Goal: Information Seeking & Learning: Find specific fact

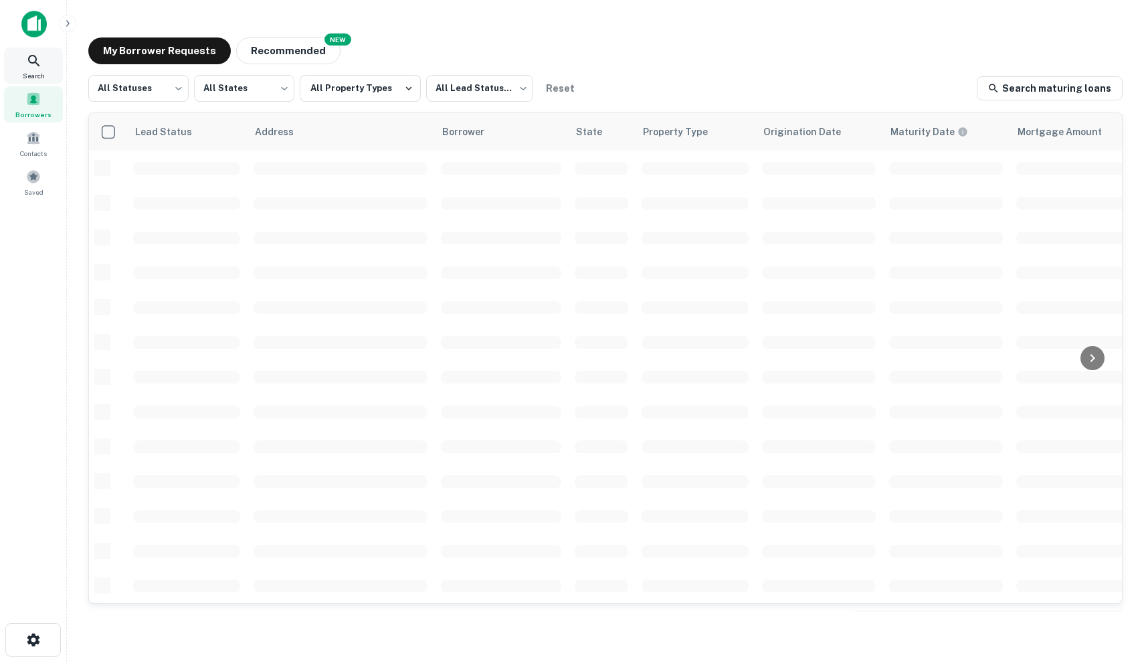
click at [33, 56] on icon at bounding box center [33, 60] width 11 height 11
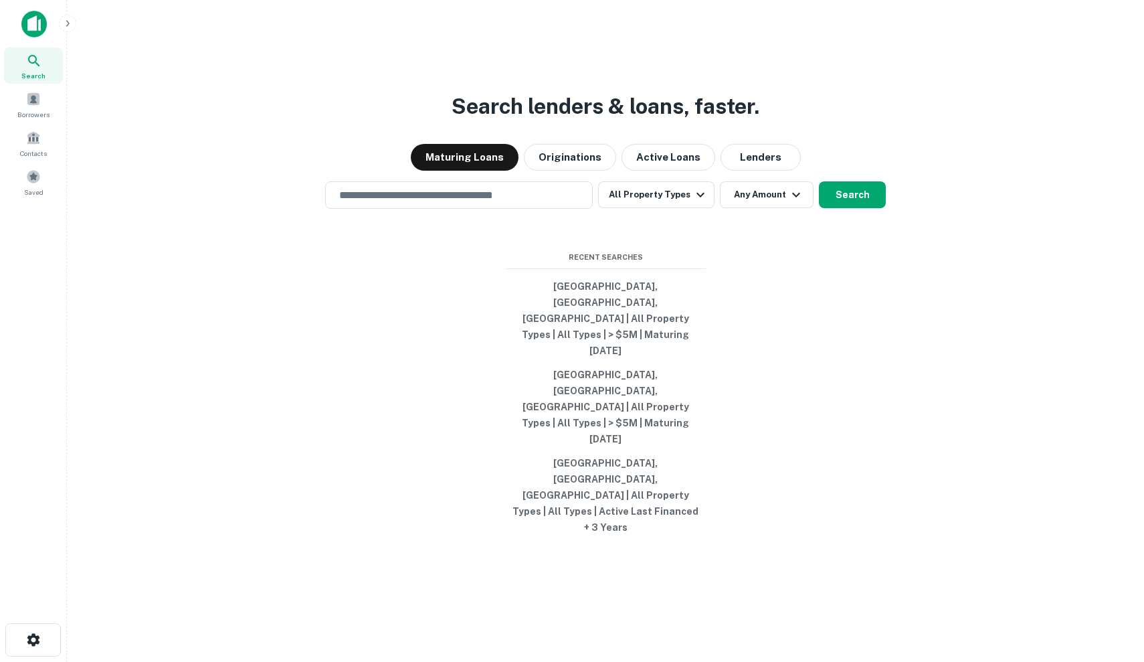
click at [39, 25] on img at bounding box center [33, 24] width 25 height 27
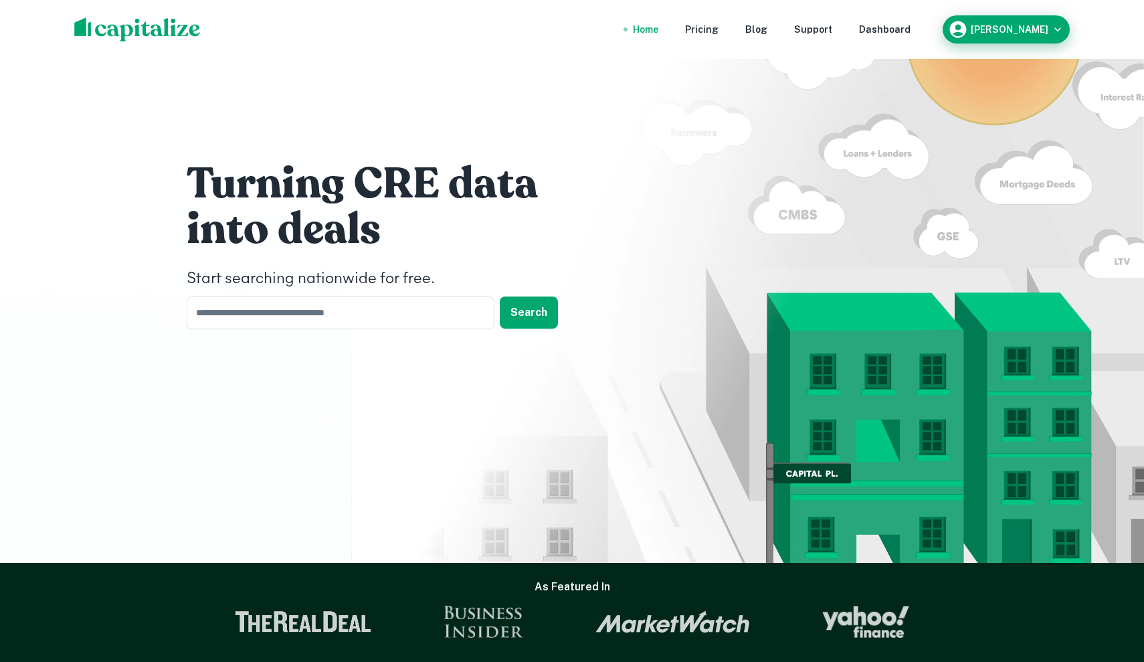
click at [1001, 27] on h6 "Jake Hurley" at bounding box center [1010, 29] width 78 height 9
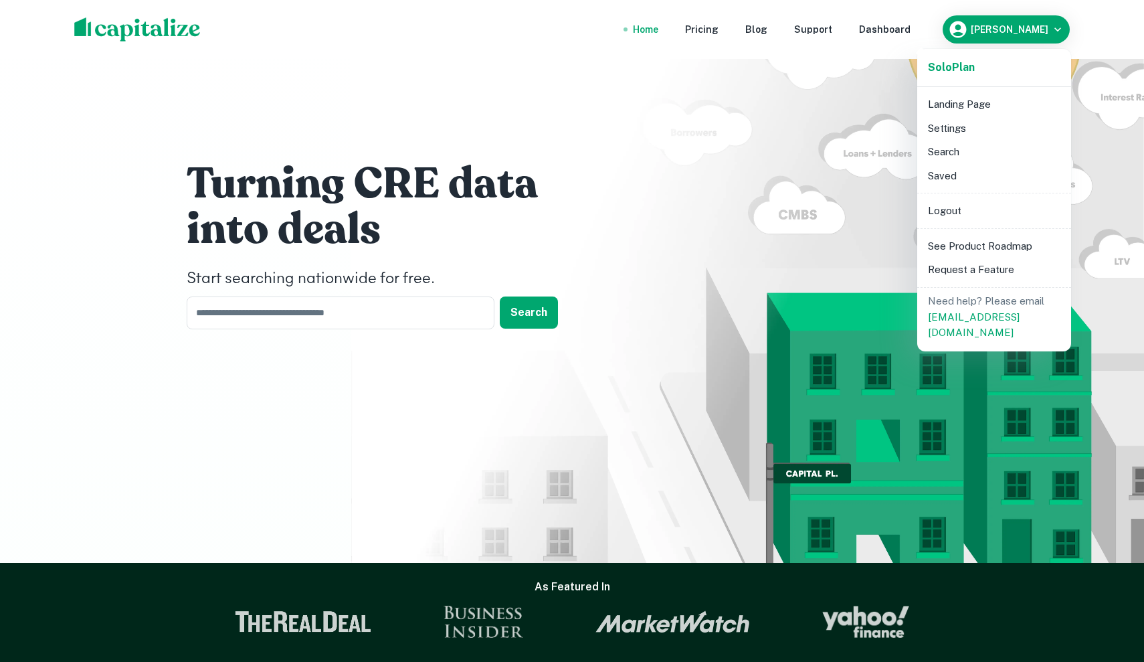
drag, startPoint x: 745, startPoint y: 35, endPoint x: 1027, endPoint y: 54, distance: 282.9
click at [1027, 54] on div "Solo Plan Landing Page Settings Search Saved Logout See Product Roadmap Request…" at bounding box center [572, 331] width 1144 height 662
click at [1032, 252] on li "See Product Roadmap" at bounding box center [994, 246] width 143 height 24
click at [917, 21] on div at bounding box center [572, 331] width 1144 height 662
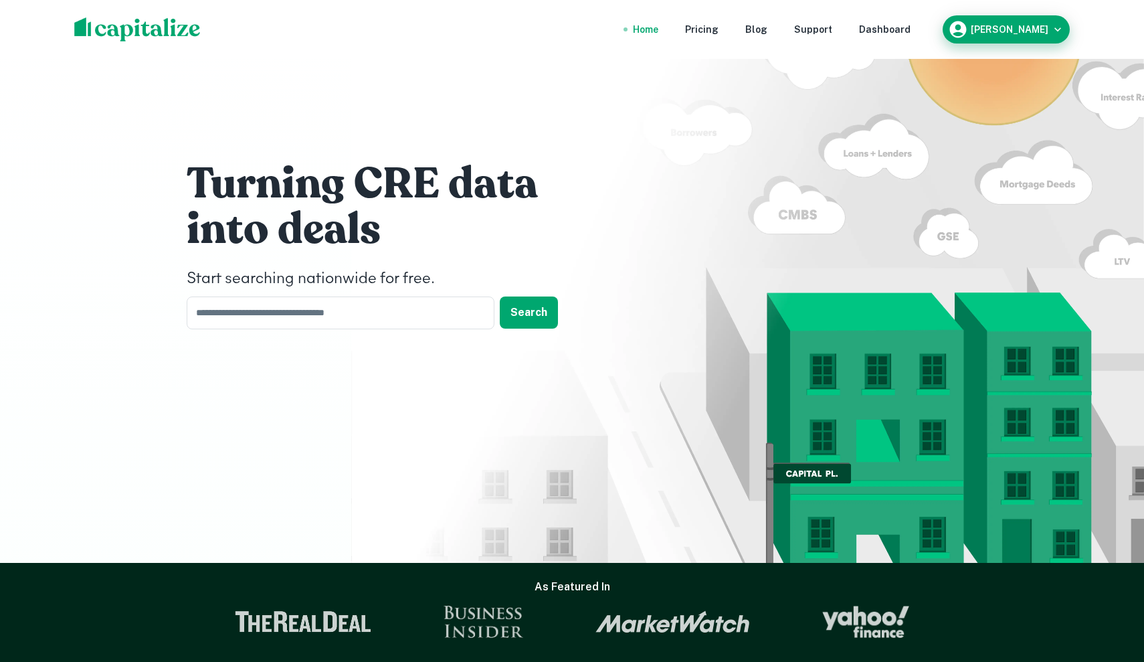
click at [1022, 27] on h6 "Jake Hurley" at bounding box center [1010, 29] width 78 height 9
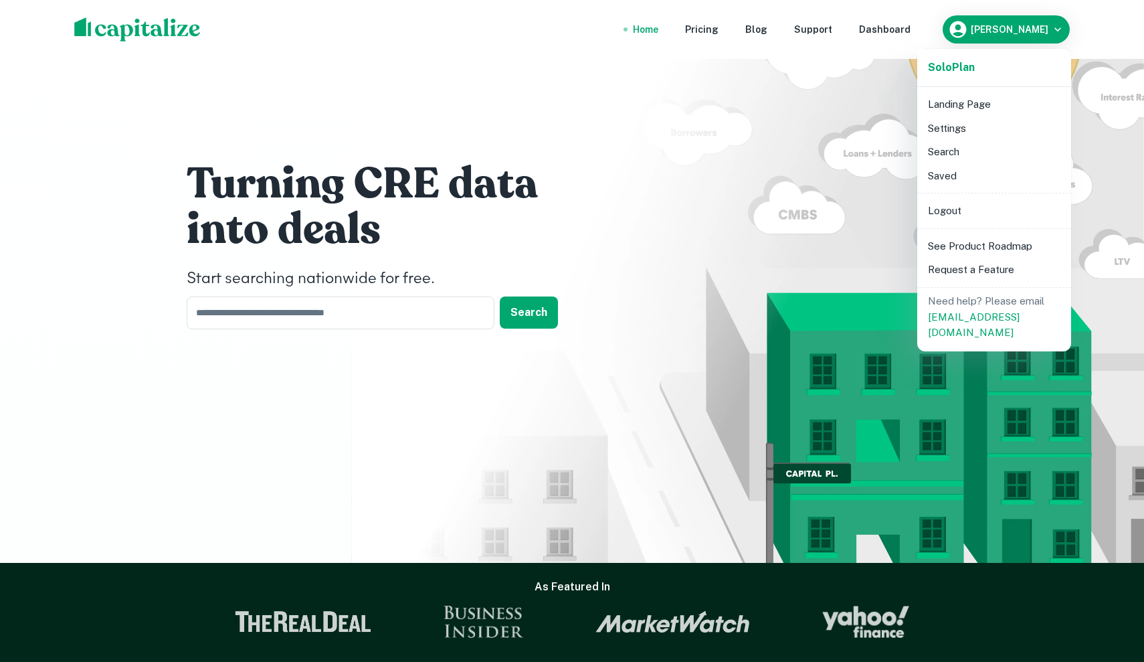
click at [932, 26] on div at bounding box center [572, 331] width 1144 height 662
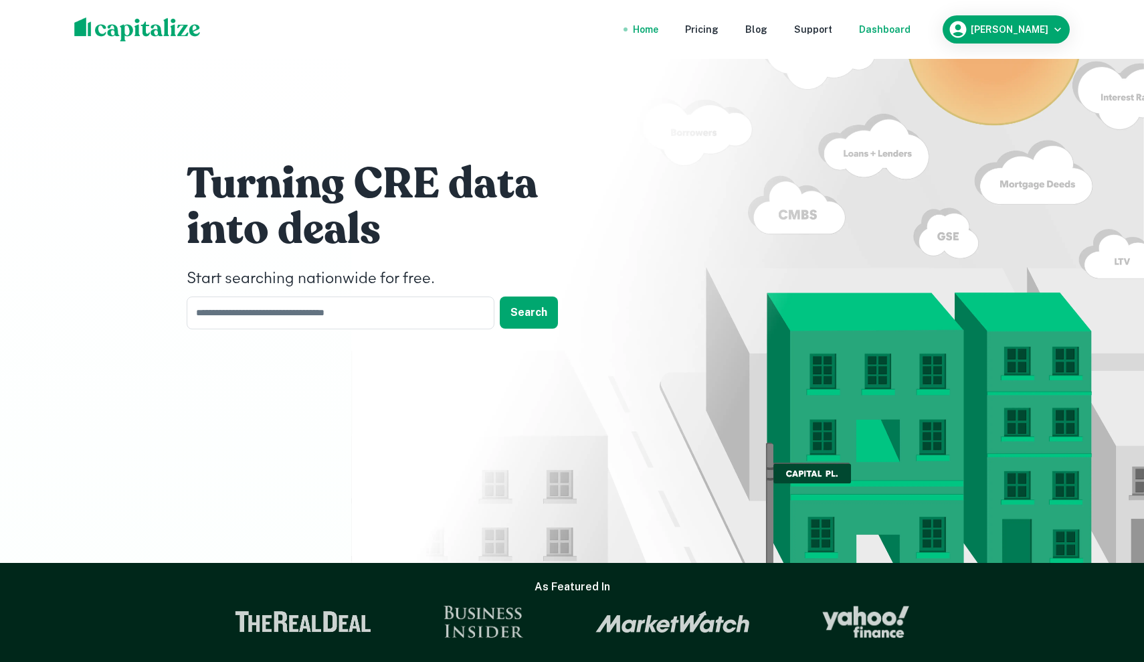
click at [911, 32] on div "Dashboard" at bounding box center [885, 29] width 52 height 15
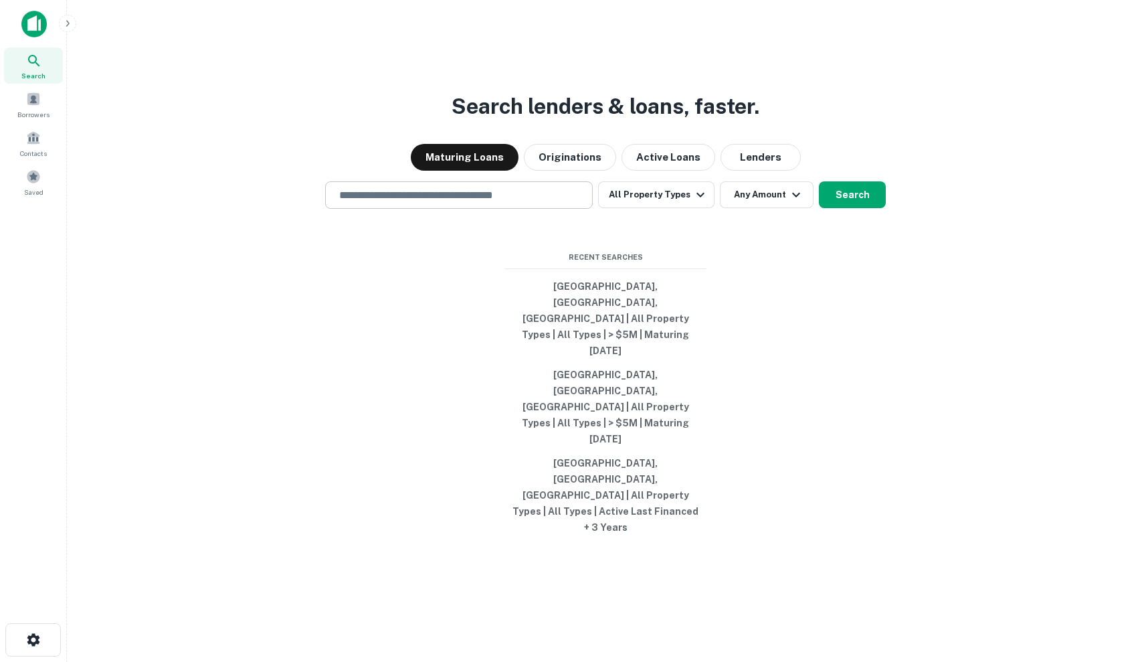
click at [500, 203] on input "text" at bounding box center [459, 194] width 256 height 15
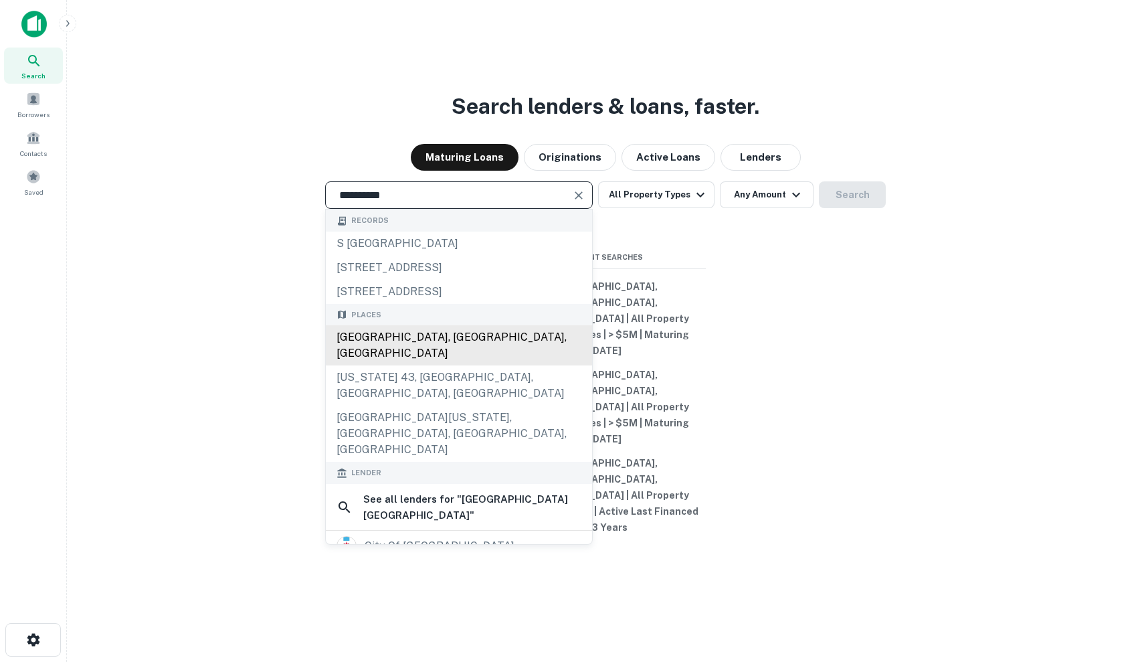
type input "**********"
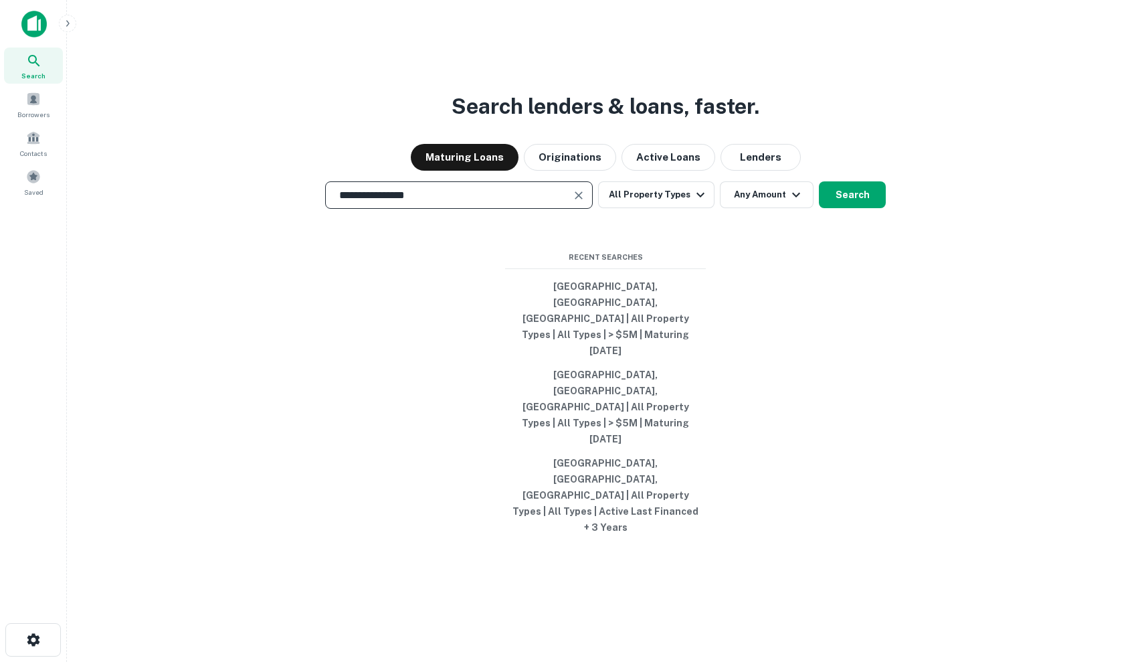
click at [680, 252] on div "**********" at bounding box center [606, 363] width 1056 height 662
click at [677, 208] on button "All Property Types" at bounding box center [656, 194] width 116 height 27
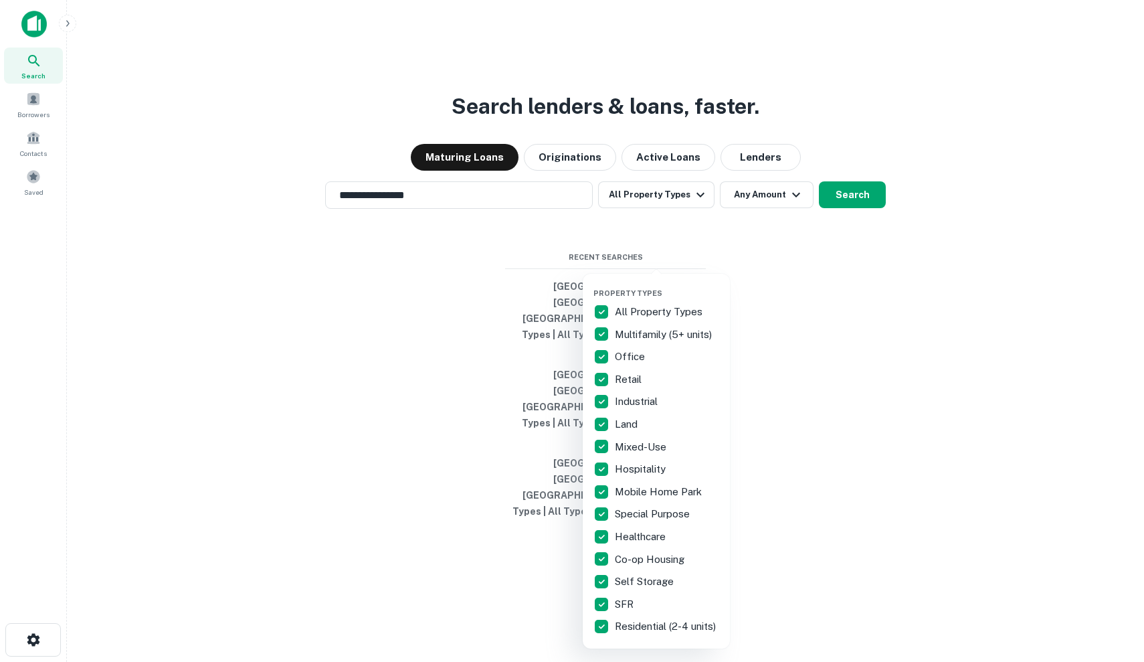
click at [860, 332] on div at bounding box center [572, 331] width 1144 height 662
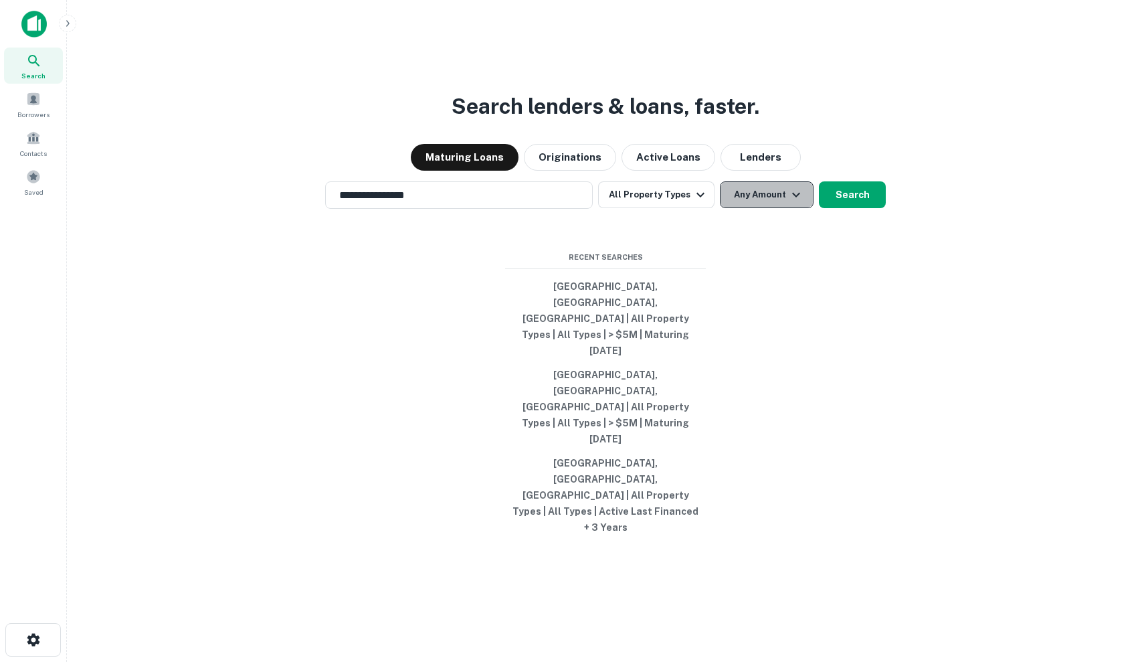
click at [779, 208] on button "Any Amount" at bounding box center [767, 194] width 94 height 27
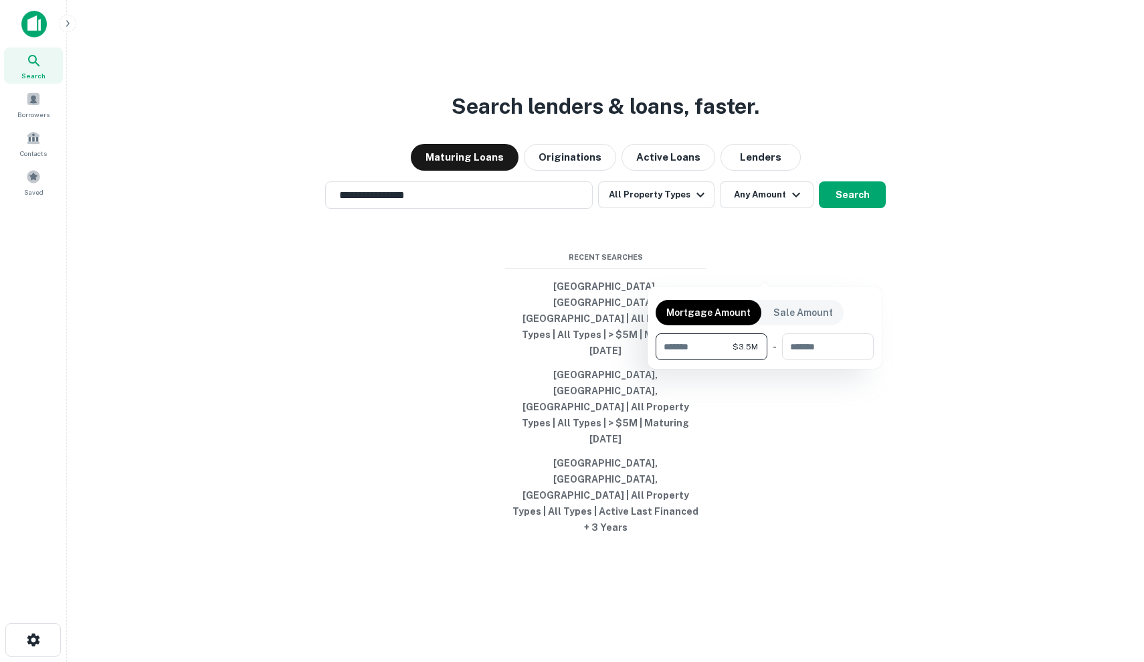
type input "*******"
click at [858, 273] on div at bounding box center [572, 331] width 1144 height 662
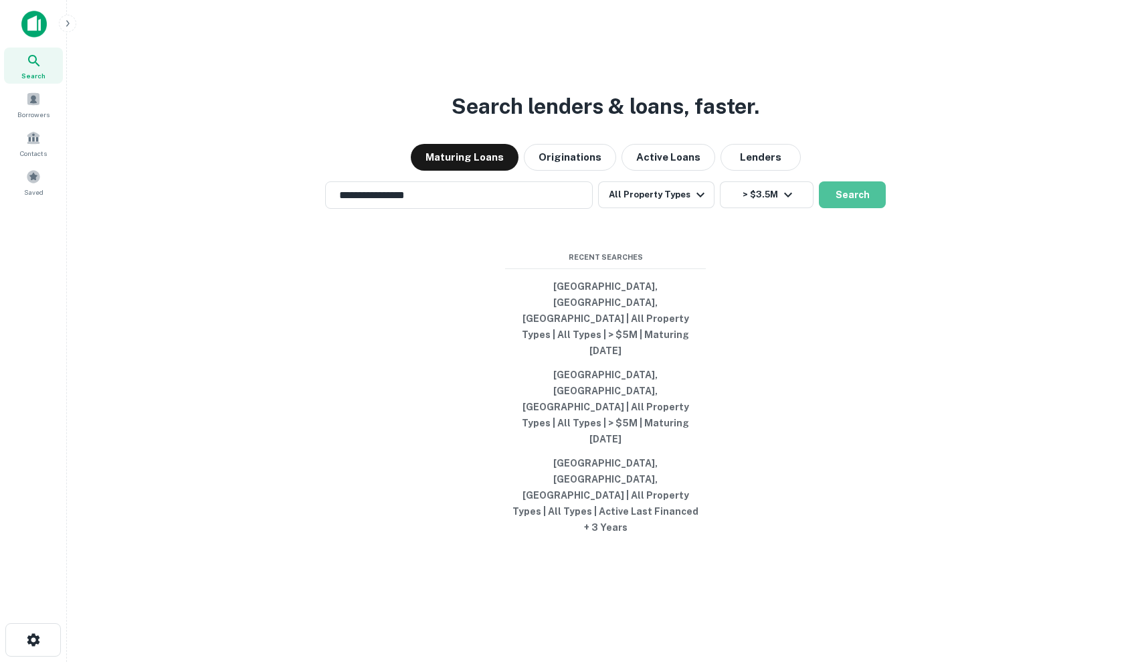
click at [858, 208] on button "Search" at bounding box center [852, 194] width 67 height 27
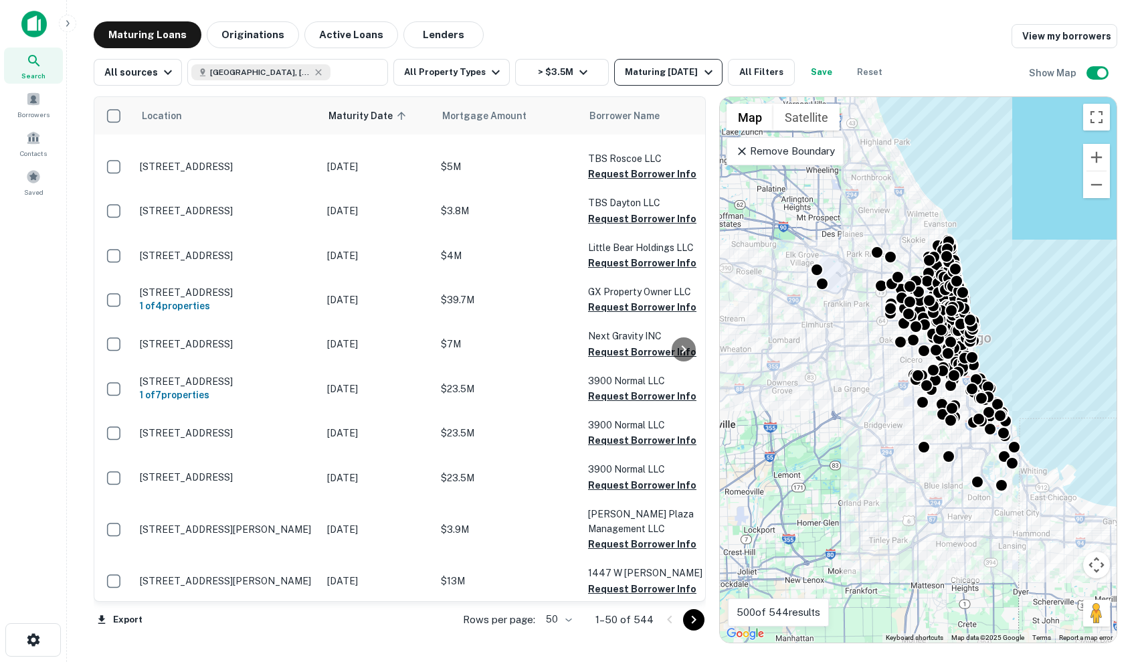
scroll to position [-1, 0]
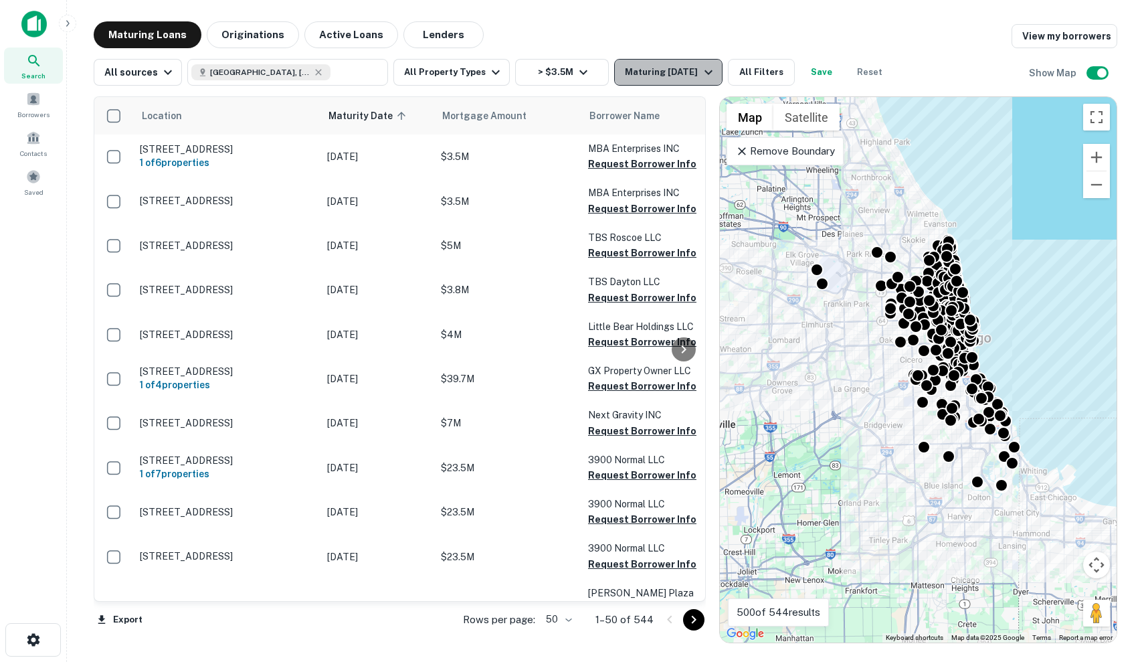
click at [654, 64] on div "Maturing [DATE]" at bounding box center [670, 72] width 91 height 16
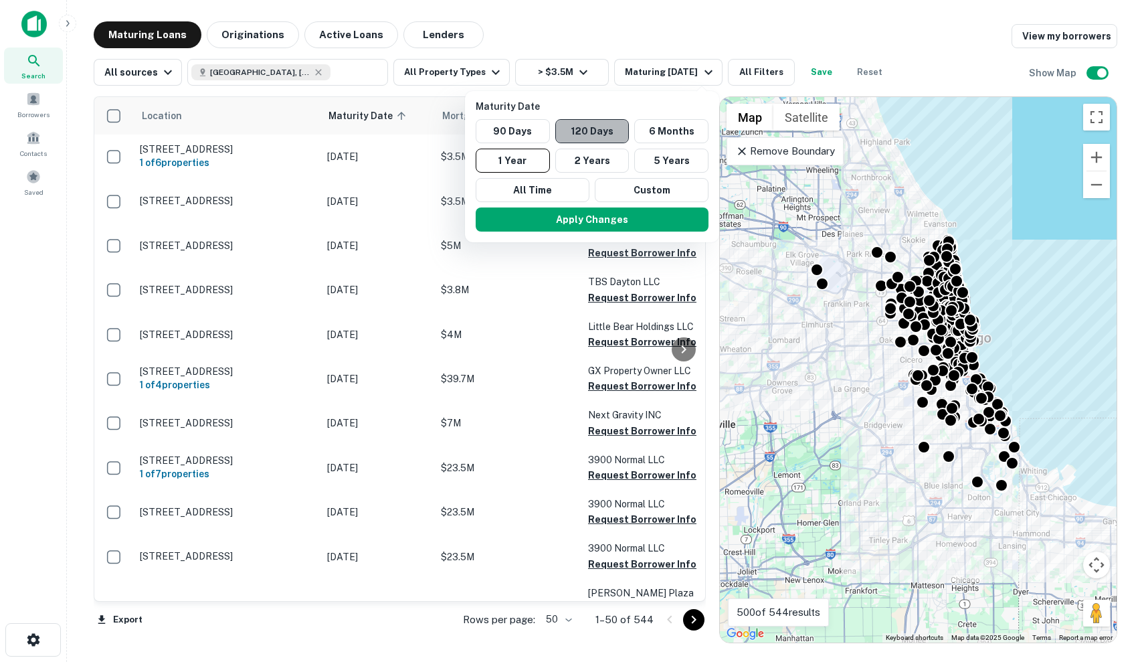
click at [597, 121] on button "120 Days" at bounding box center [592, 131] width 74 height 24
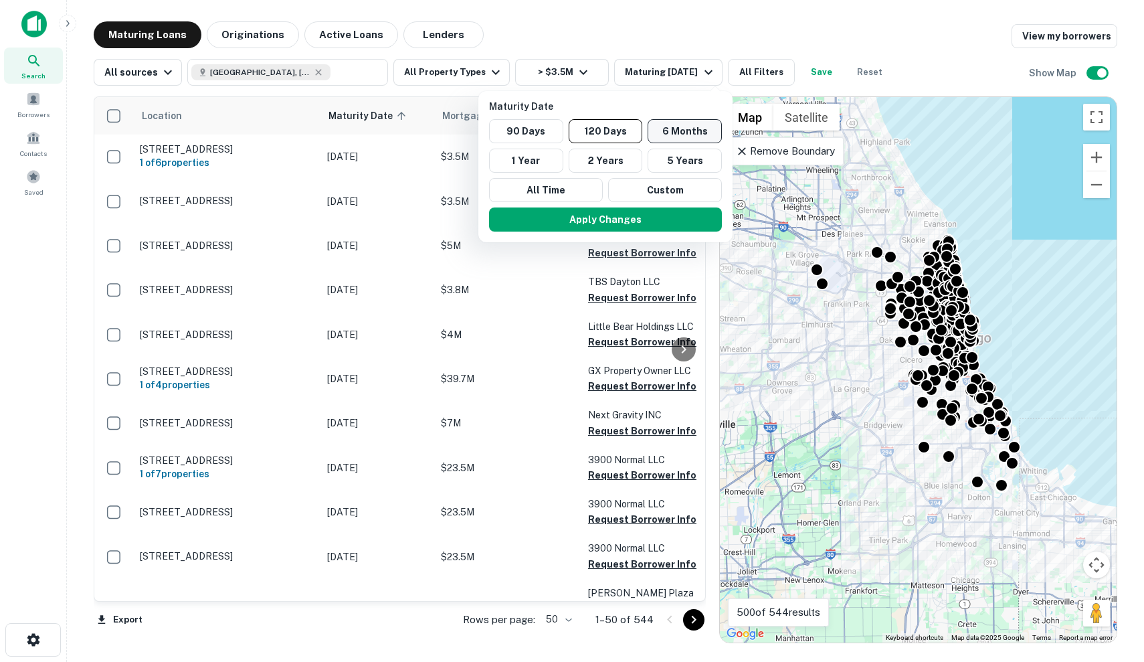
click at [687, 132] on button "6 Months" at bounding box center [685, 131] width 74 height 24
click at [632, 224] on button "Apply Changes" at bounding box center [606, 219] width 233 height 24
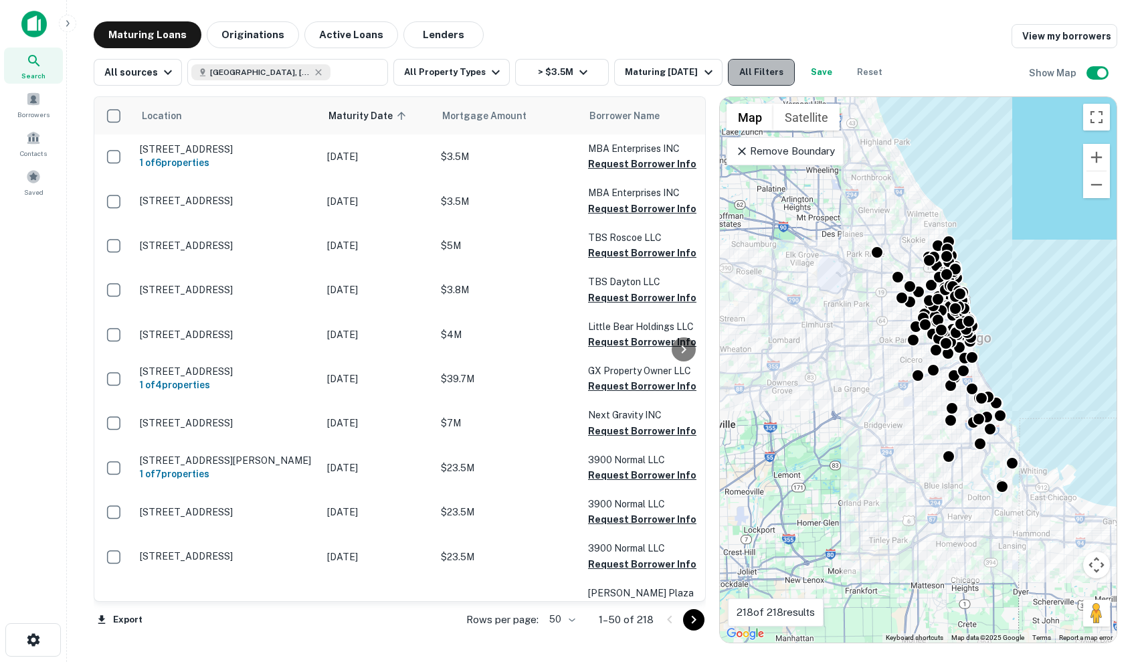
click at [795, 66] on button "All Filters" at bounding box center [761, 72] width 67 height 27
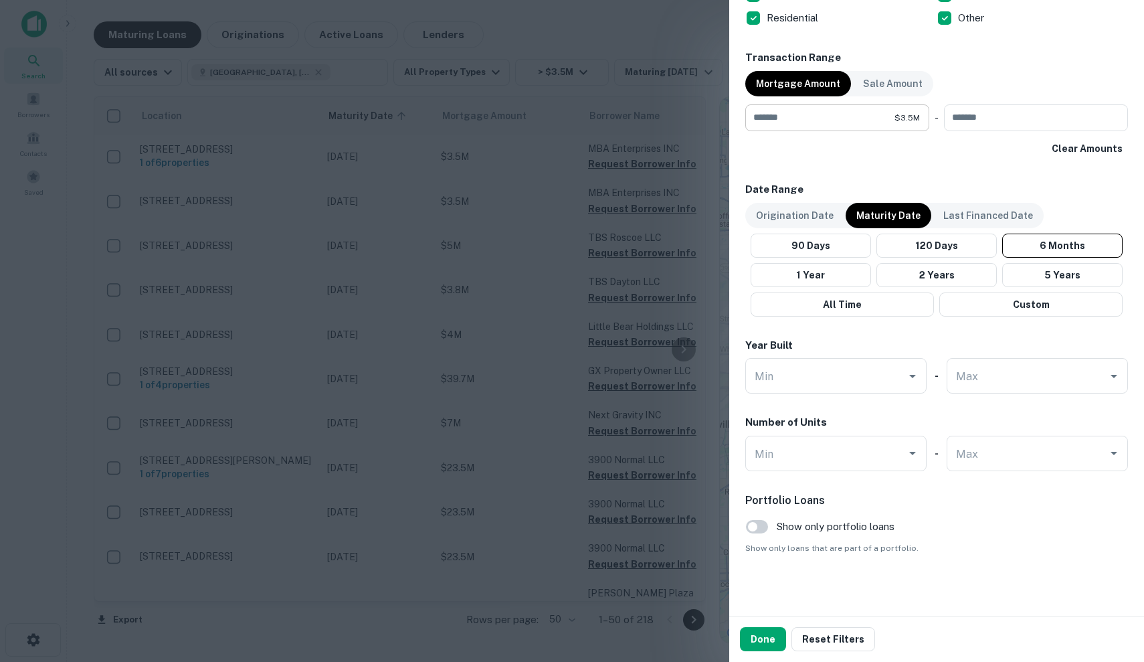
scroll to position [646, 0]
click at [395, 277] on div at bounding box center [572, 331] width 1144 height 662
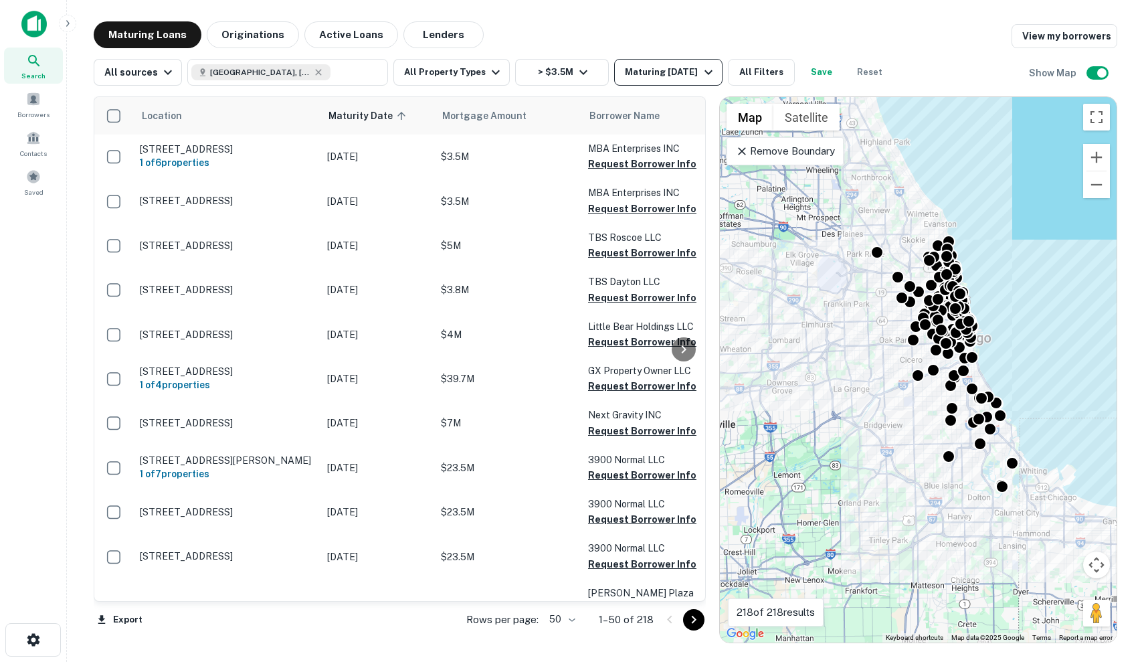
click at [664, 68] on div "Maturing In 6 Months" at bounding box center [670, 72] width 91 height 16
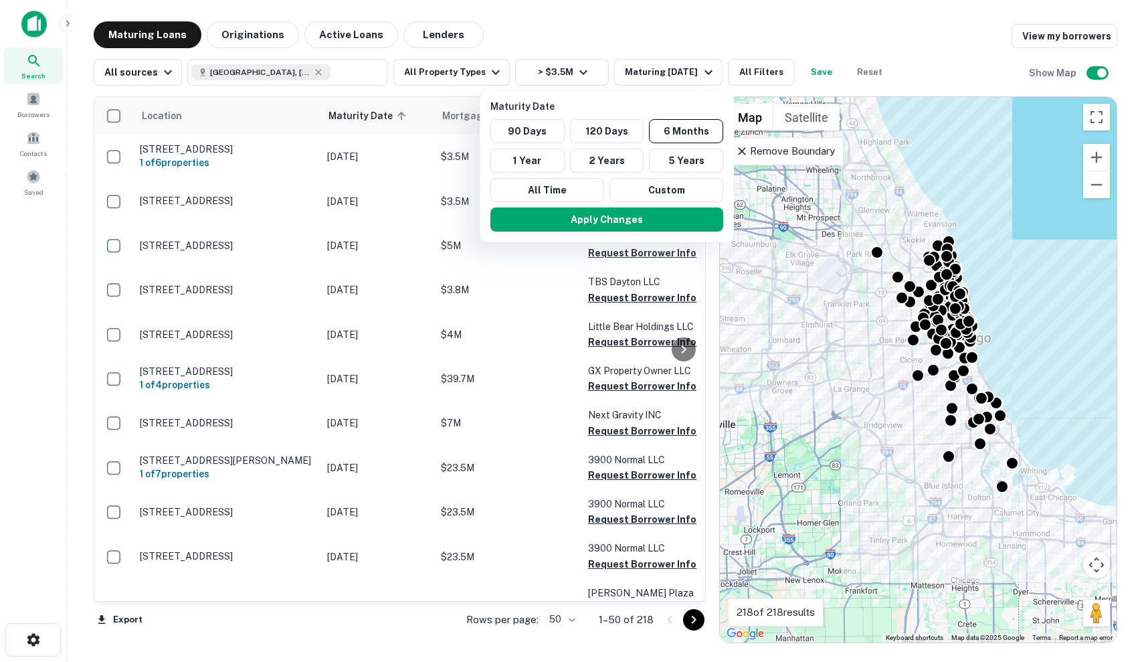
click at [351, 159] on div at bounding box center [572, 331] width 1144 height 662
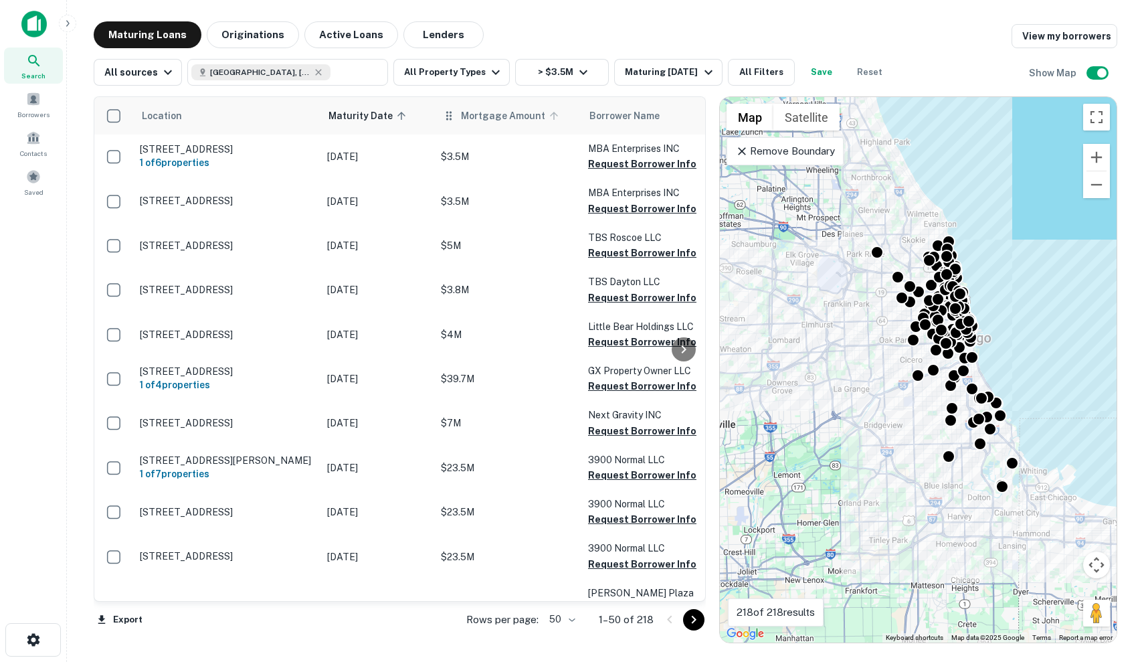
click at [491, 114] on span "Mortgage Amount" at bounding box center [512, 116] width 102 height 16
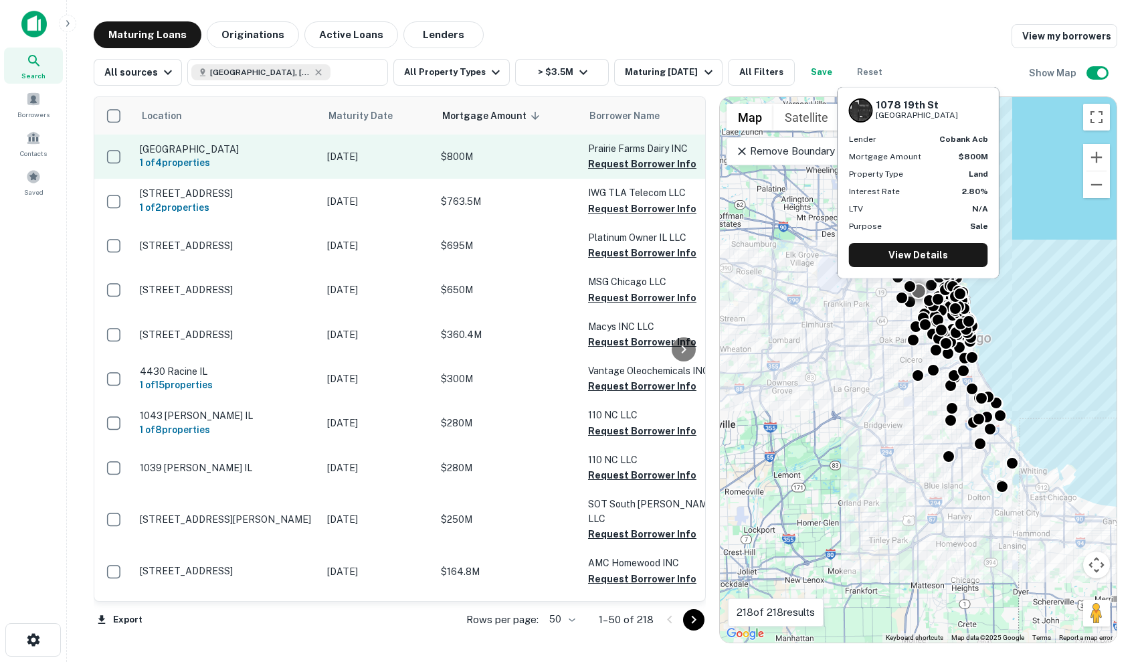
click at [383, 162] on p "[DATE]" at bounding box center [377, 156] width 100 height 15
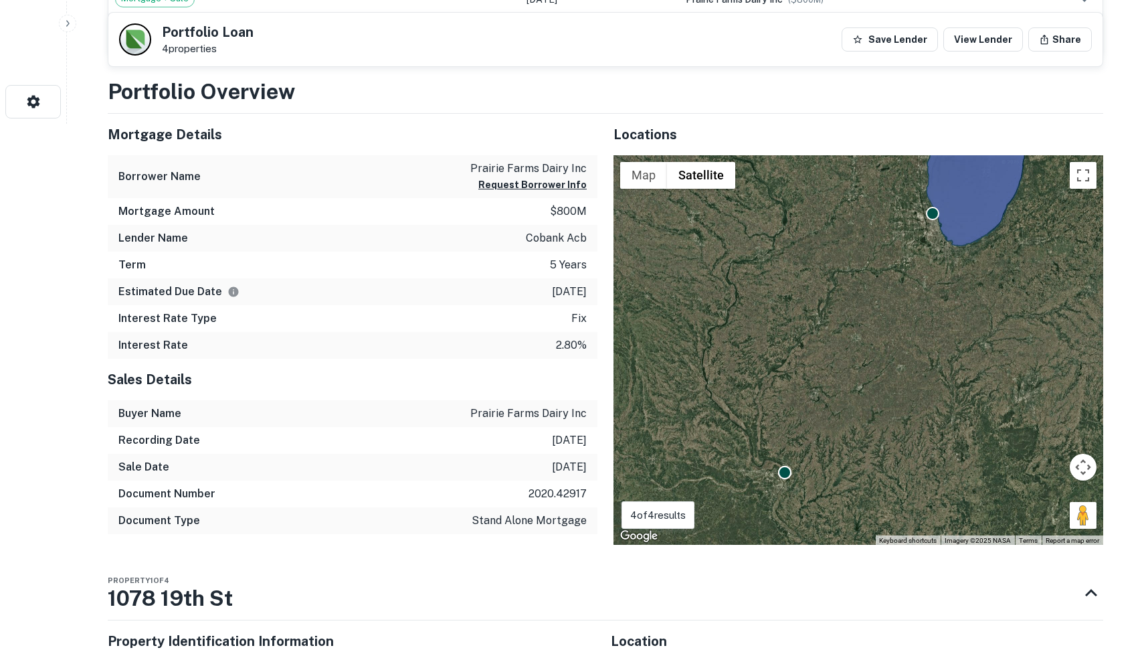
scroll to position [536, 0]
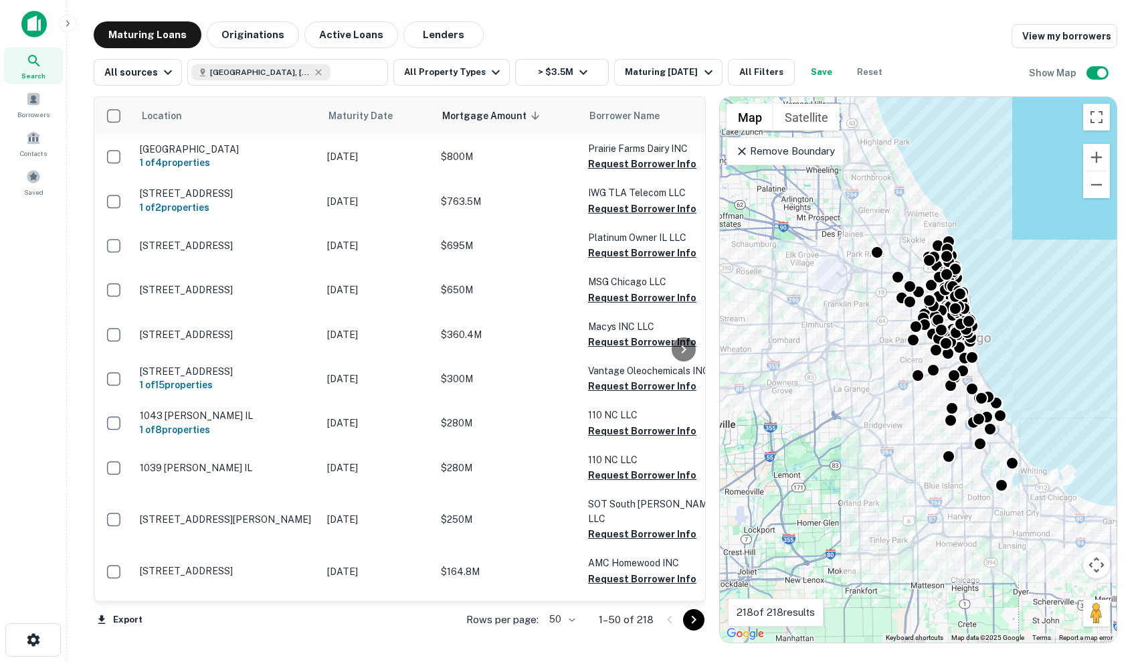
click at [671, 86] on div "Location Maturity Date Mortgage Amount sorted descending Borrower Name Lender P…" at bounding box center [606, 364] width 1024 height 557
click at [671, 78] on div "Maturing In 6 Months" at bounding box center [670, 72] width 91 height 16
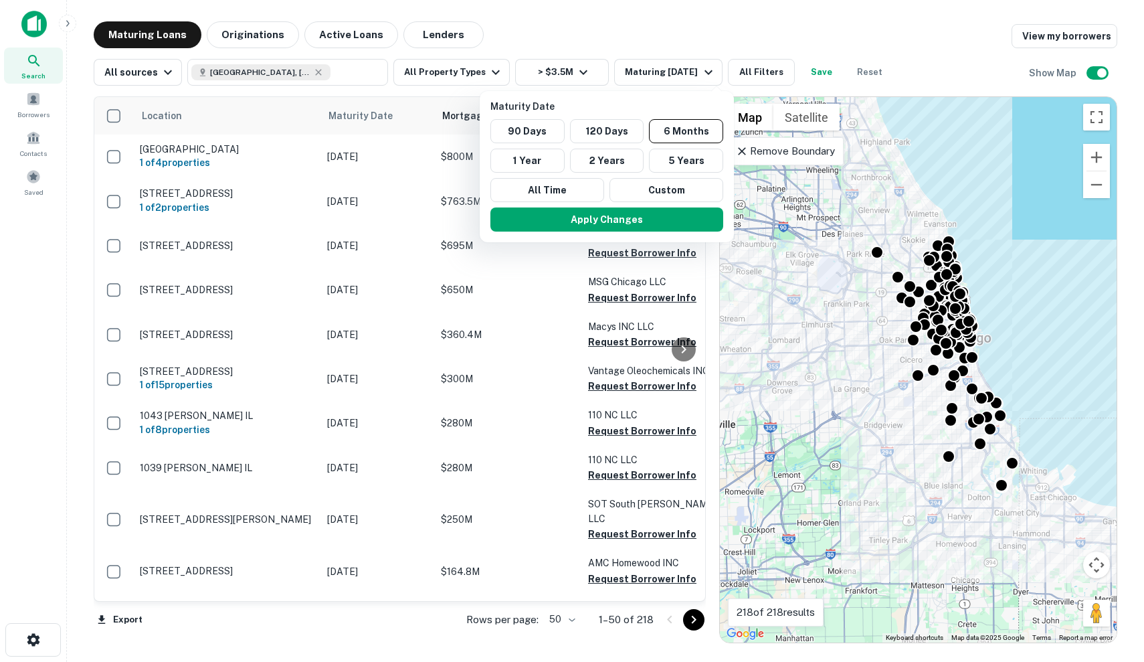
click at [630, 43] on div at bounding box center [572, 331] width 1144 height 662
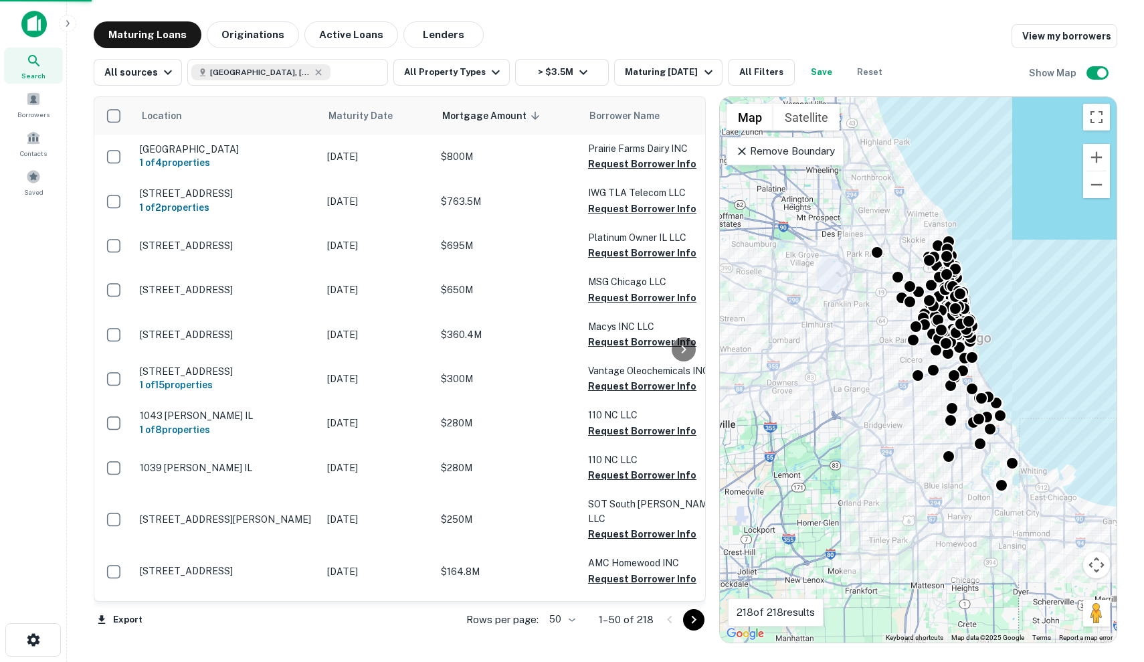
click at [779, 62] on div "Maturity Date 90 Days 120 Days 6 Months 1 Year 2 Years 5 Years All Time Custom …" at bounding box center [572, 331] width 1144 height 662
click at [773, 74] on button "All Filters" at bounding box center [761, 72] width 67 height 27
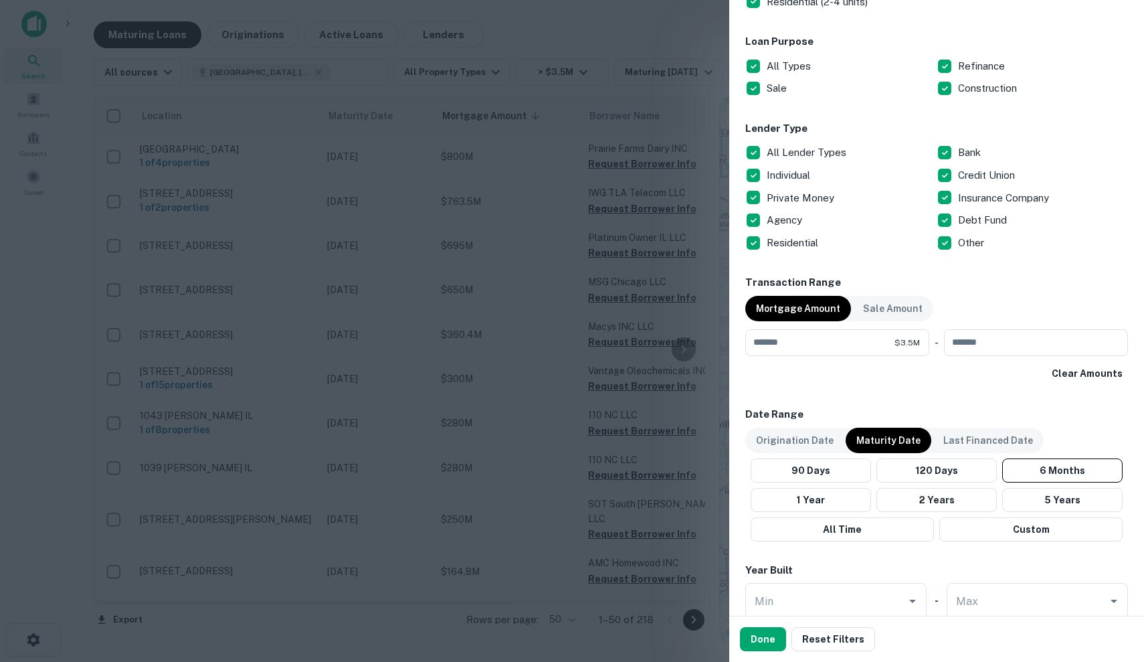
scroll to position [420, 0]
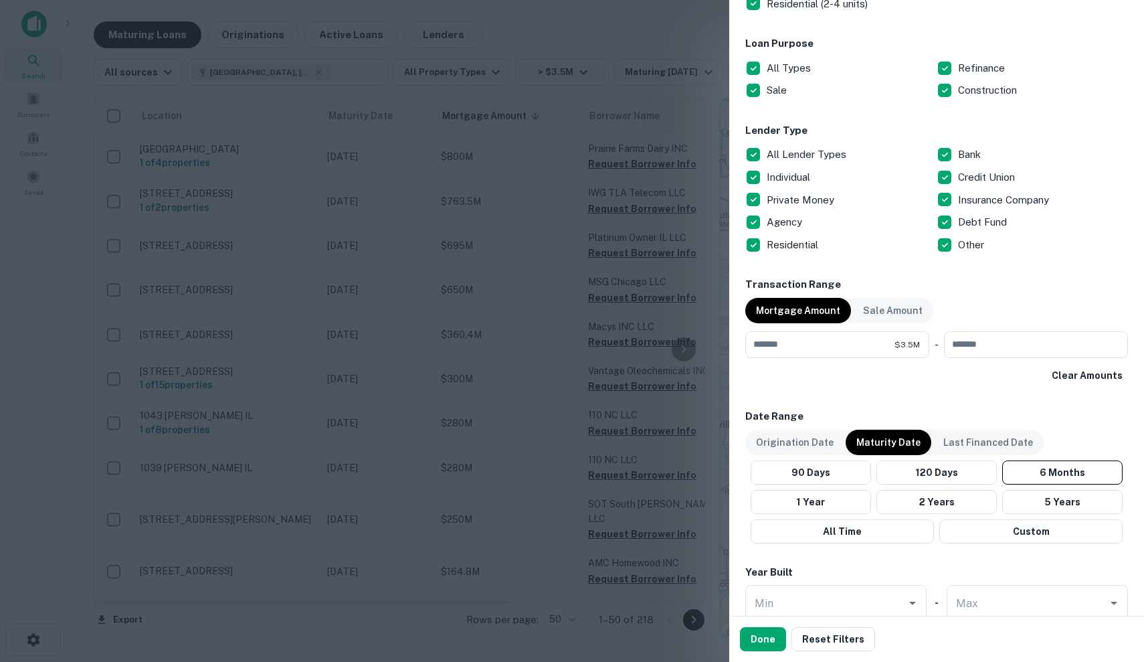
click at [792, 152] on p "All Lender Types" at bounding box center [808, 155] width 82 height 16
click at [791, 173] on p "Individual" at bounding box center [790, 177] width 46 height 16
click at [791, 203] on p "Private Money" at bounding box center [802, 200] width 70 height 16
click at [965, 155] on p "Bank" at bounding box center [970, 155] width 25 height 16
click at [998, 224] on p "Debt Fund" at bounding box center [984, 222] width 52 height 16
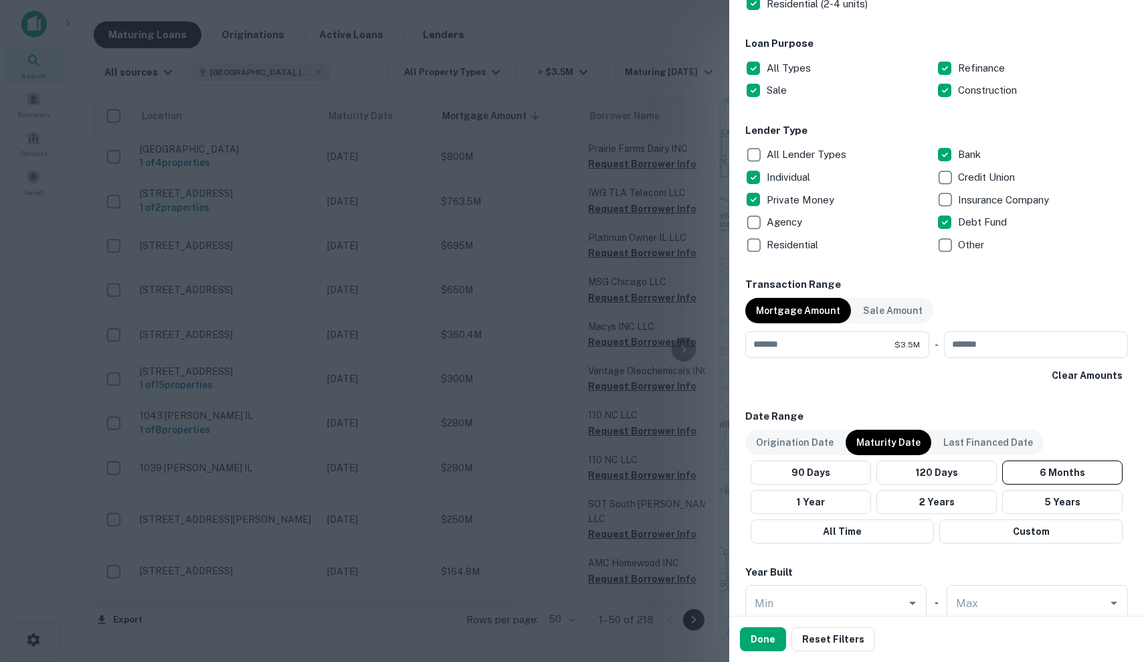
click at [969, 249] on p "Other" at bounding box center [972, 245] width 29 height 16
click at [768, 637] on button "Done" at bounding box center [763, 639] width 46 height 24
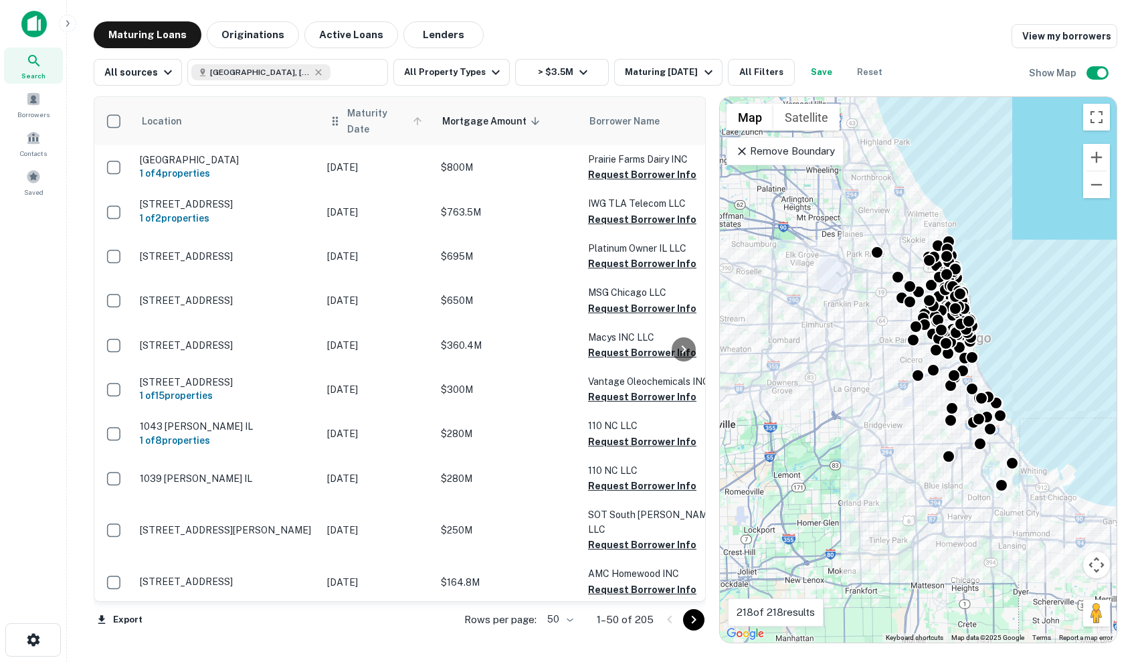
click at [383, 114] on span "Maturity Date" at bounding box center [386, 121] width 79 height 32
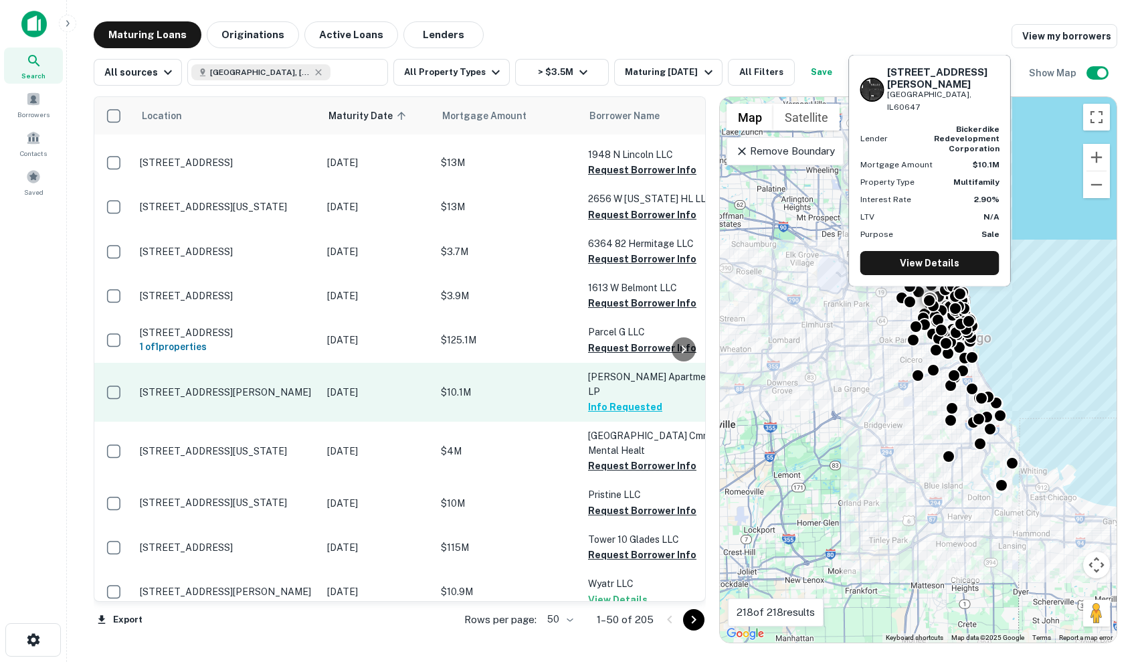
scroll to position [823, 0]
click at [306, 386] on p "[STREET_ADDRESS][PERSON_NAME]" at bounding box center [227, 392] width 174 height 12
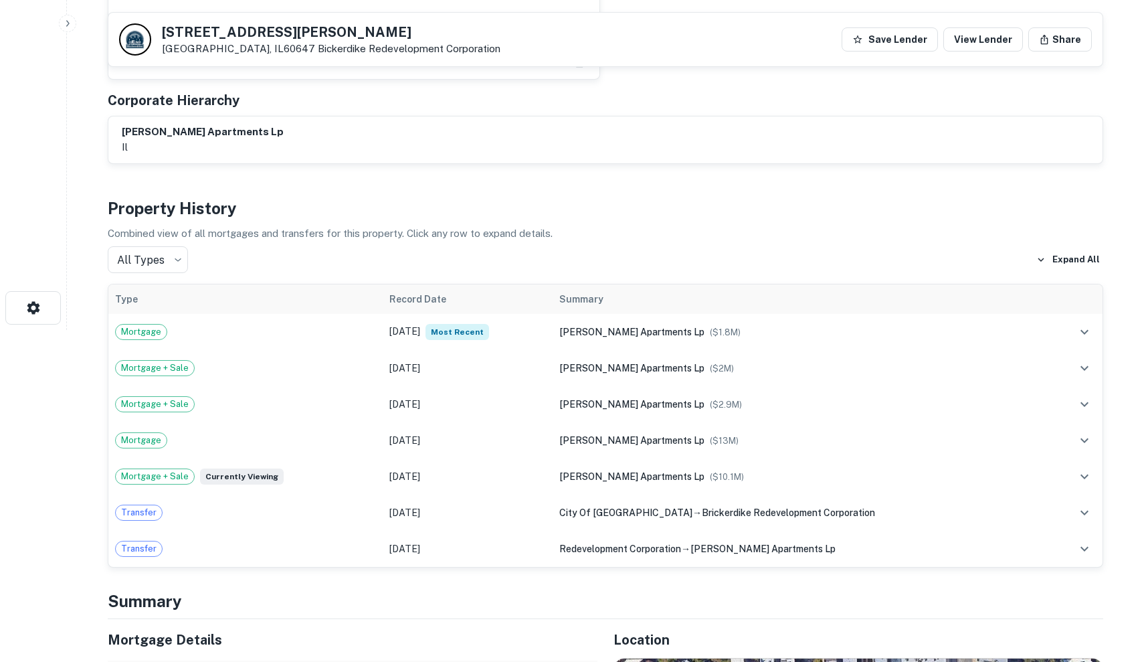
scroll to position [382, 0]
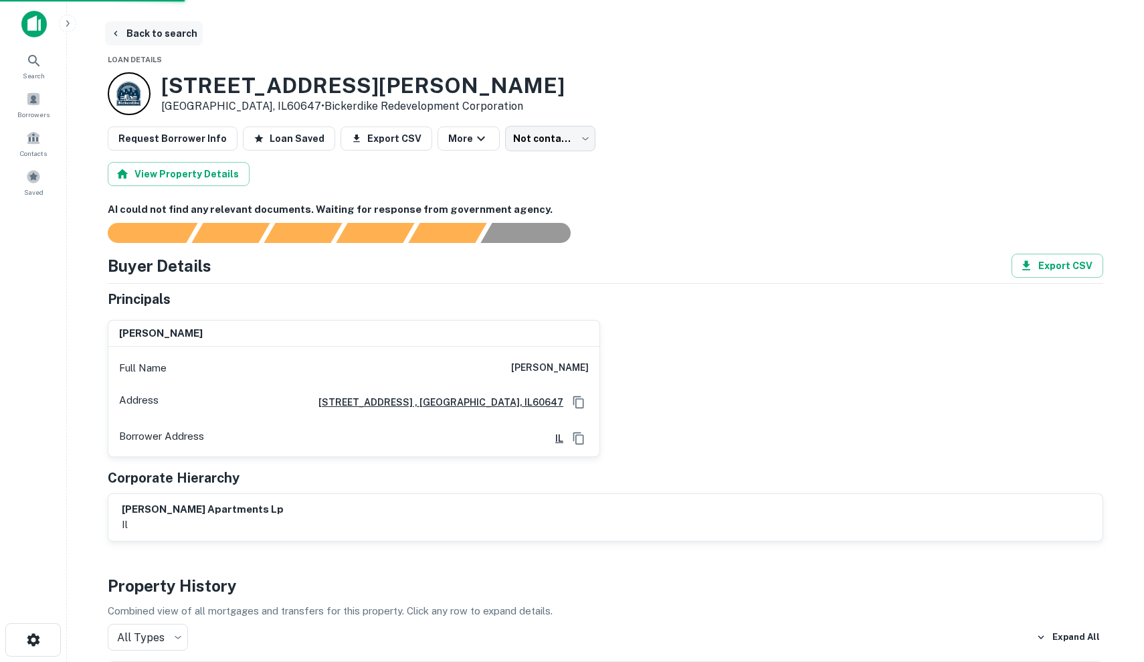
click at [140, 33] on button "Back to search" at bounding box center [154, 33] width 98 height 24
click at [139, 33] on button "Back to search" at bounding box center [154, 33] width 98 height 24
click at [29, 74] on span "Search" at bounding box center [34, 75] width 22 height 11
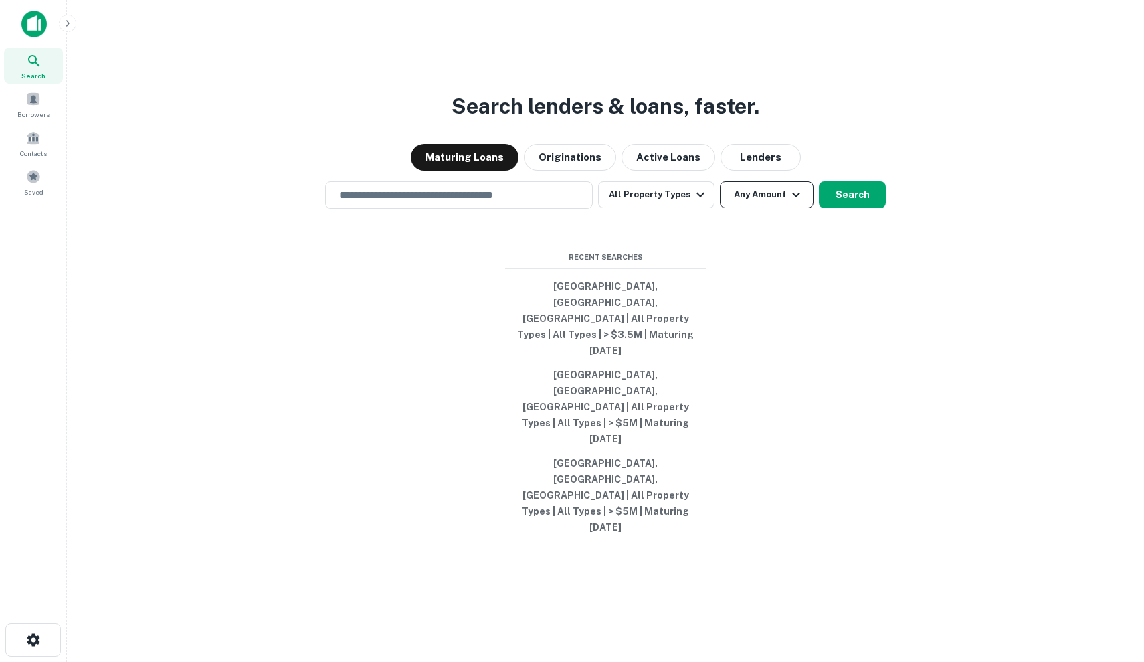
click at [779, 208] on button "Any Amount" at bounding box center [767, 194] width 94 height 27
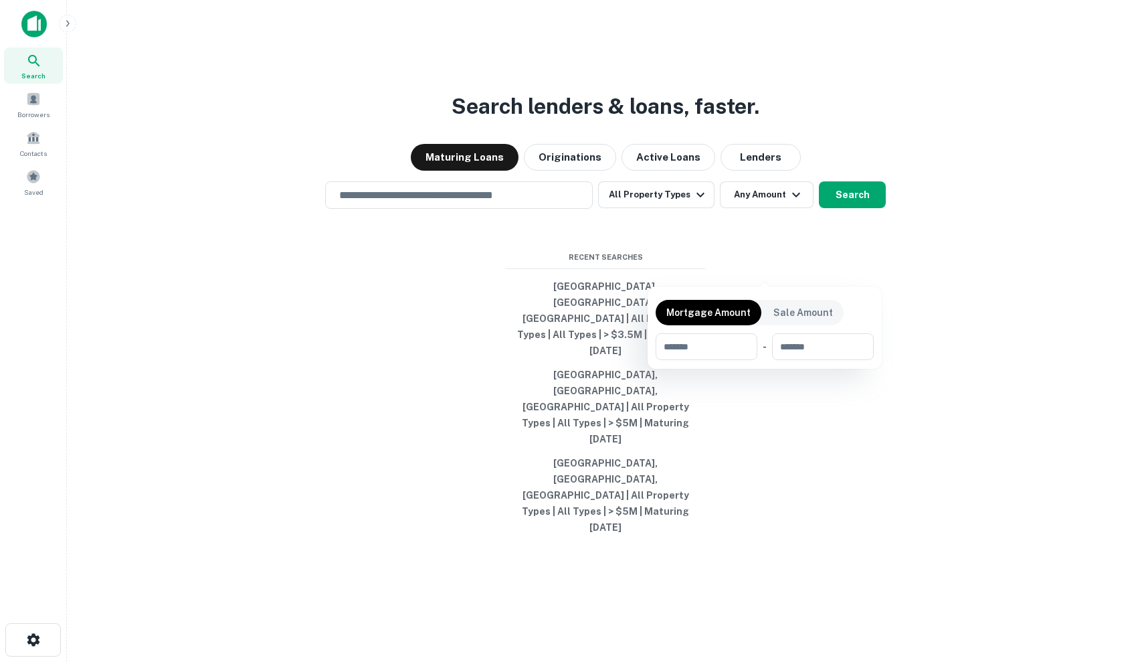
click at [541, 269] on div at bounding box center [572, 331] width 1144 height 662
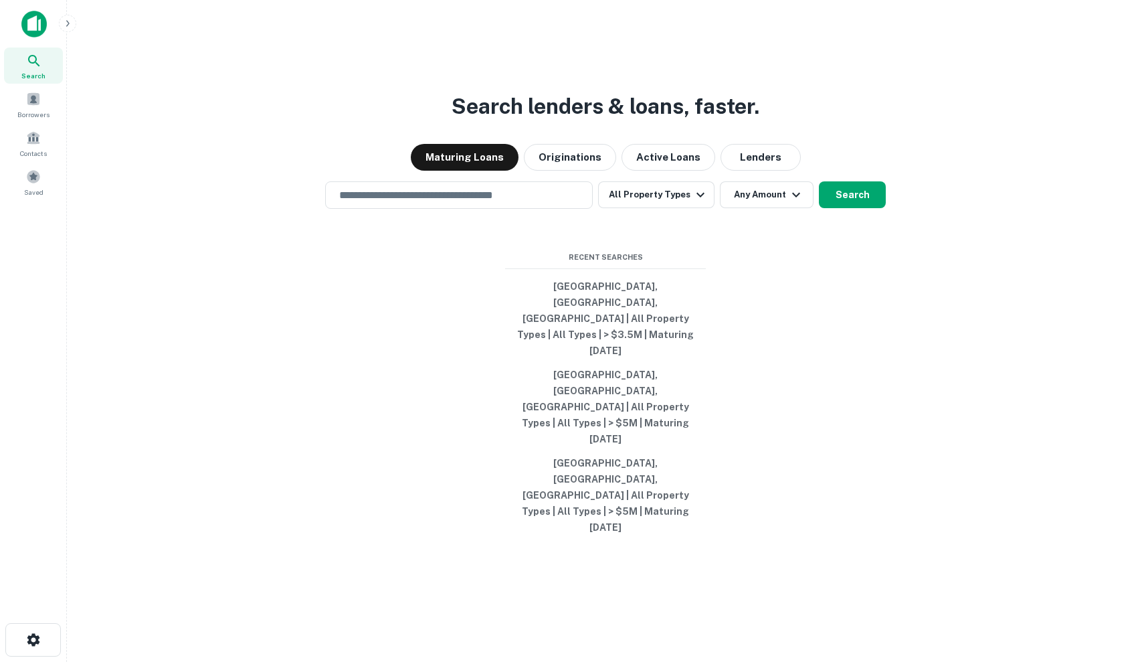
click at [541, 203] on input "text" at bounding box center [459, 194] width 256 height 15
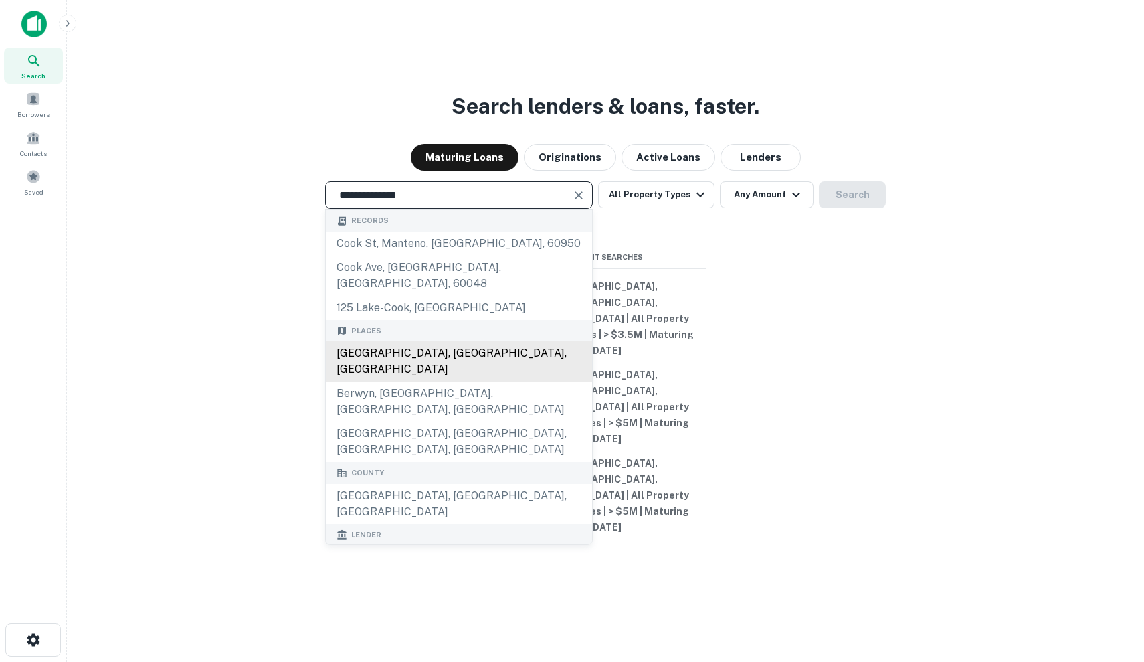
click at [482, 381] on div "[GEOGRAPHIC_DATA], [GEOGRAPHIC_DATA], [GEOGRAPHIC_DATA]" at bounding box center [459, 361] width 266 height 40
type input "**********"
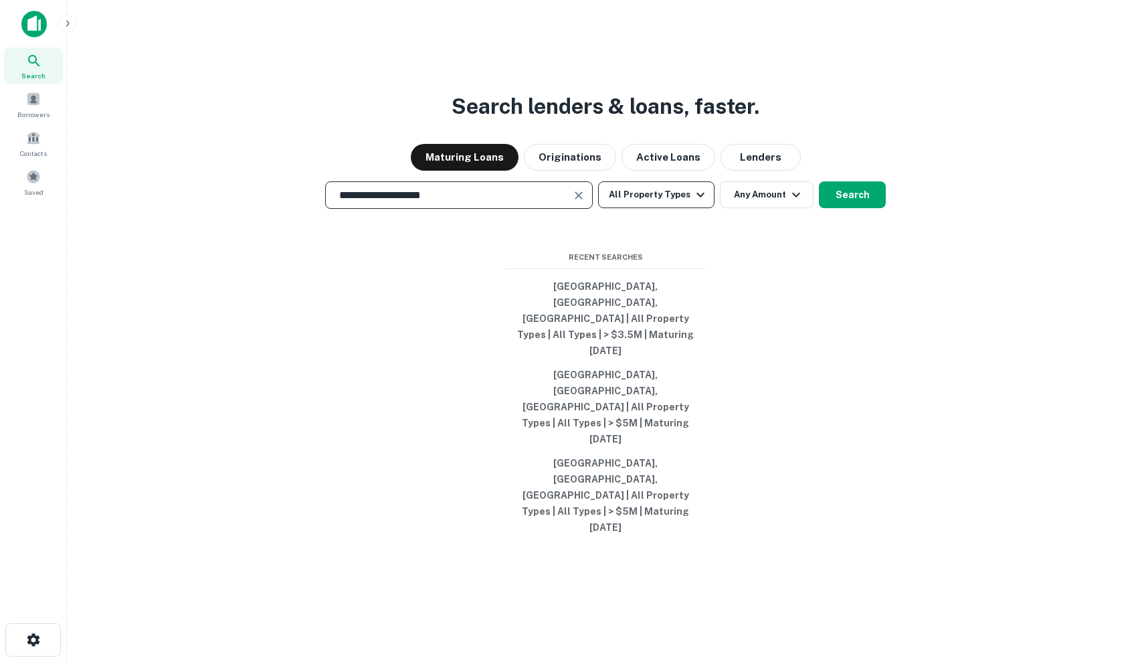
click at [670, 208] on button "All Property Types" at bounding box center [656, 194] width 116 height 27
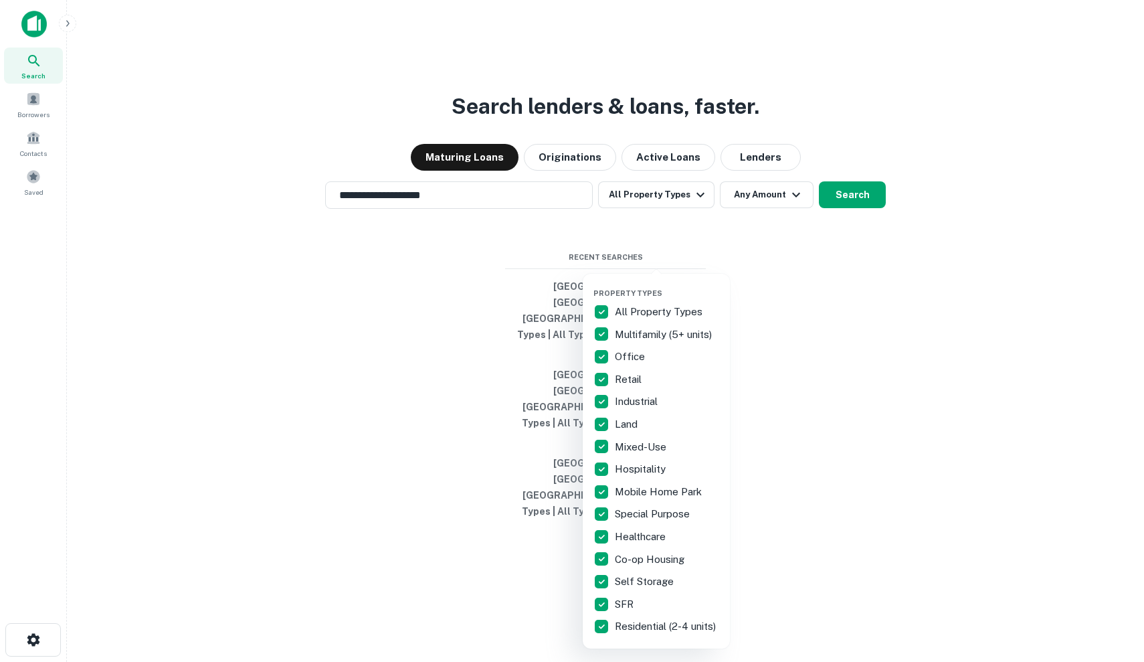
click at [753, 273] on div at bounding box center [572, 331] width 1144 height 662
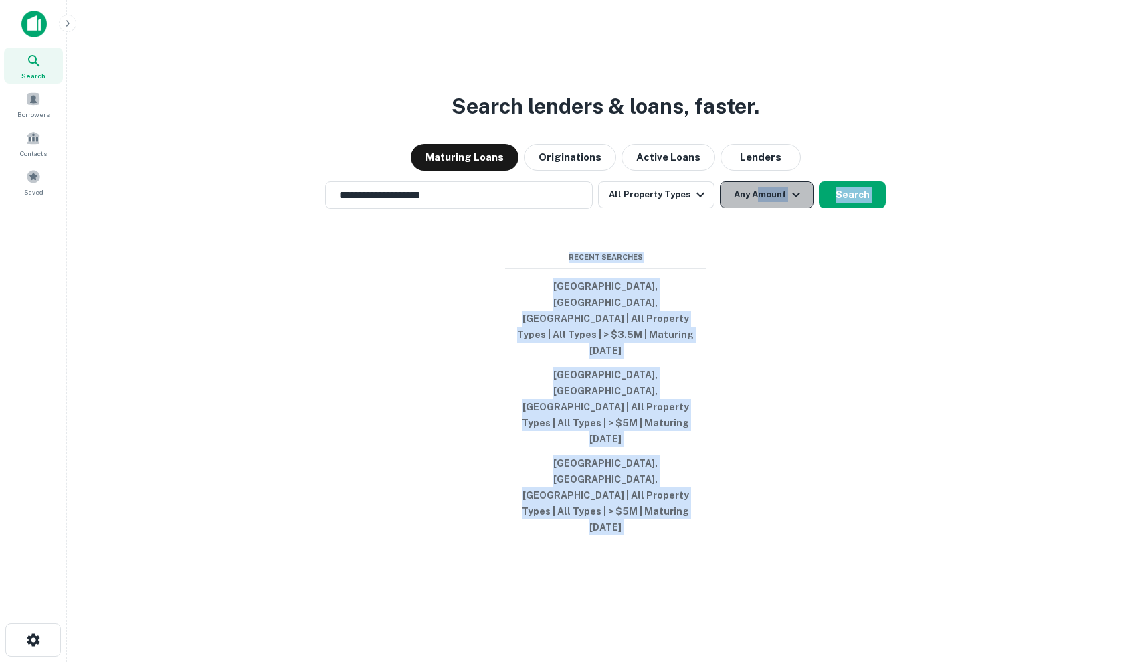
click at [757, 208] on button "Any Amount" at bounding box center [767, 194] width 94 height 27
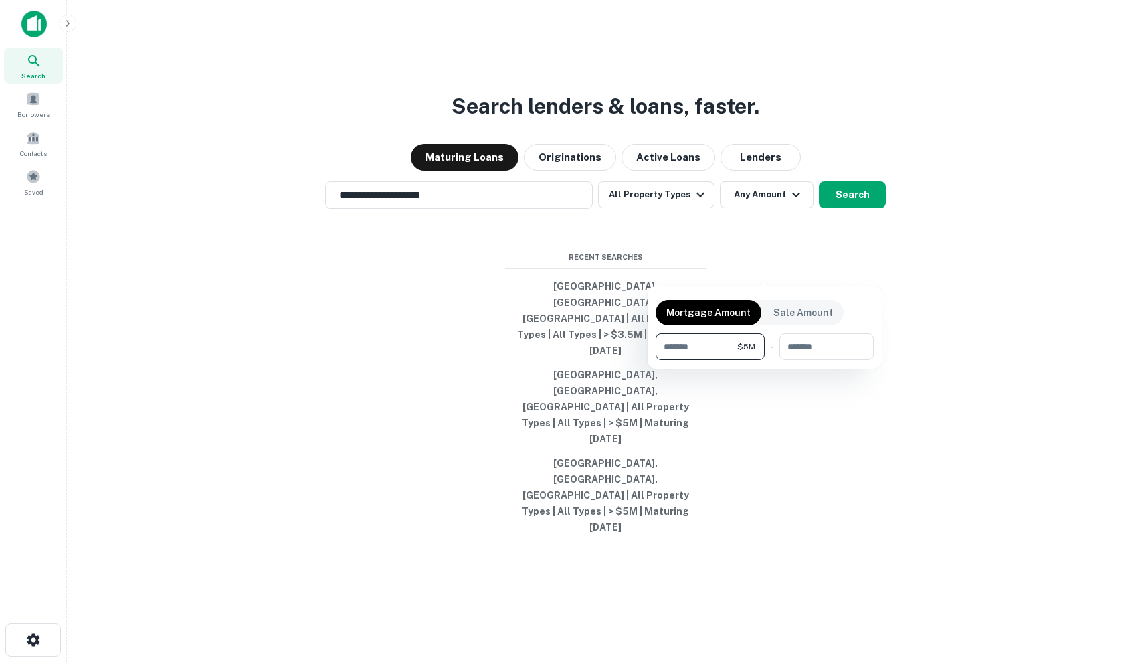
type input "*******"
click at [949, 232] on div at bounding box center [572, 331] width 1144 height 662
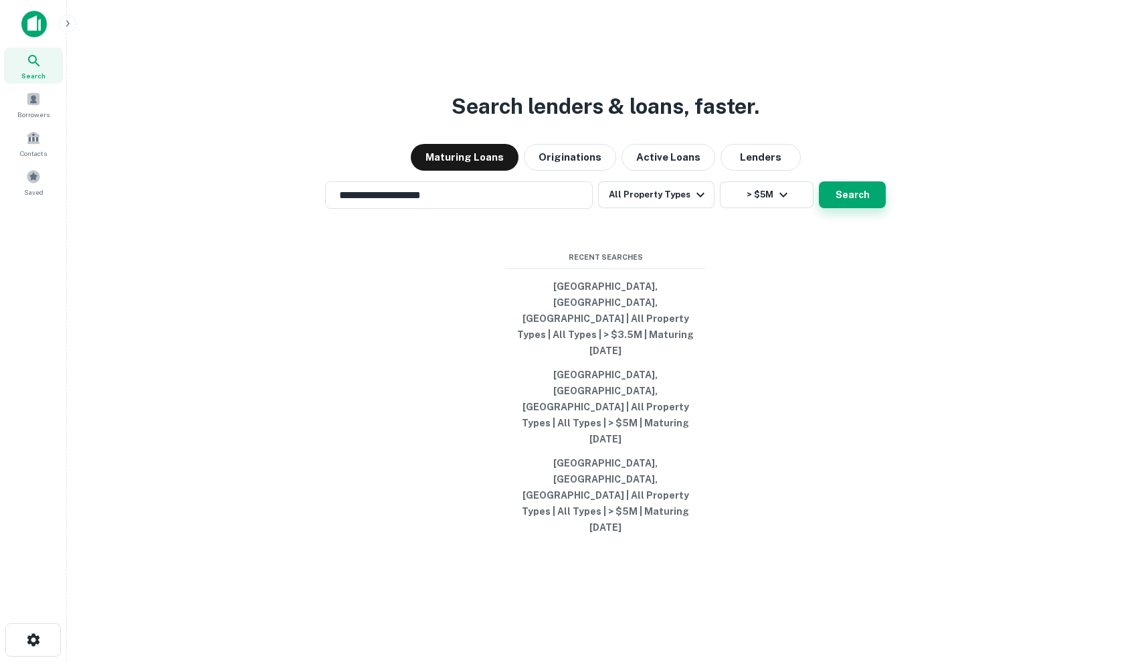
click at [833, 208] on button "Search" at bounding box center [852, 194] width 67 height 27
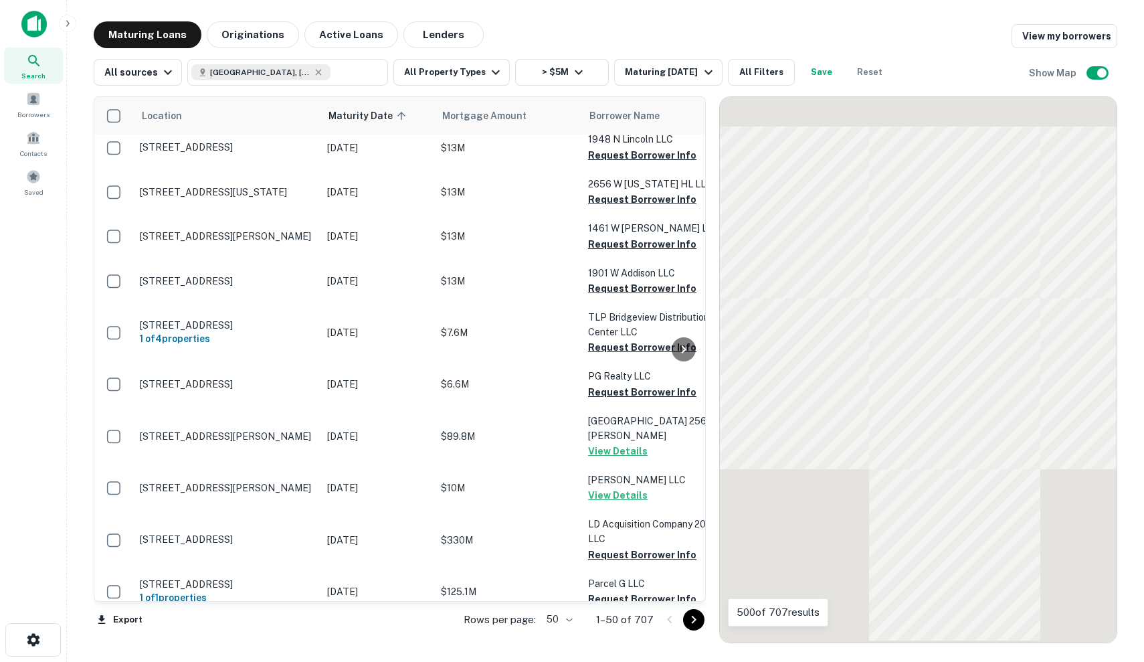
scroll to position [823, 0]
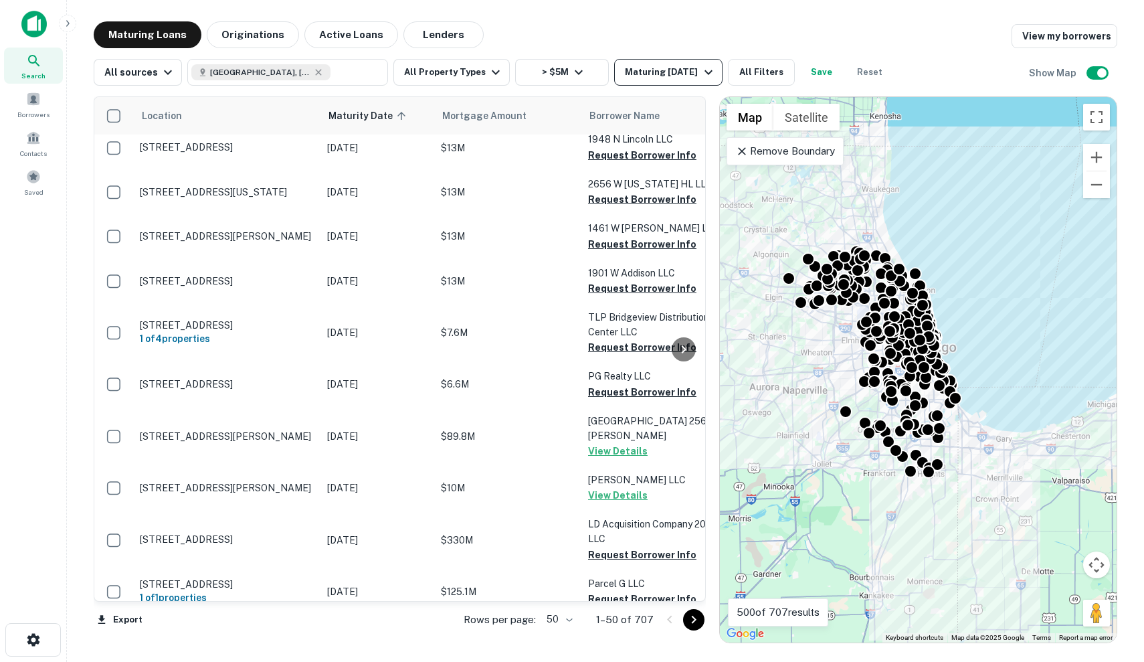
click at [694, 63] on button "Maturing In 1 Year" at bounding box center [668, 72] width 108 height 27
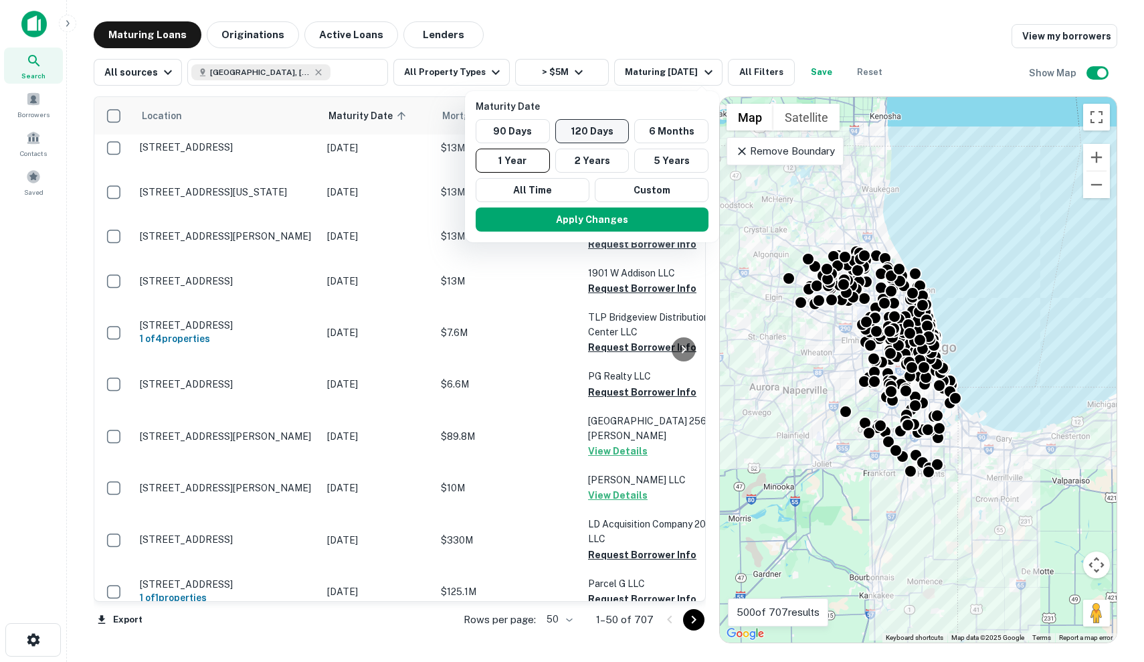
click at [607, 128] on button "120 Days" at bounding box center [592, 131] width 74 height 24
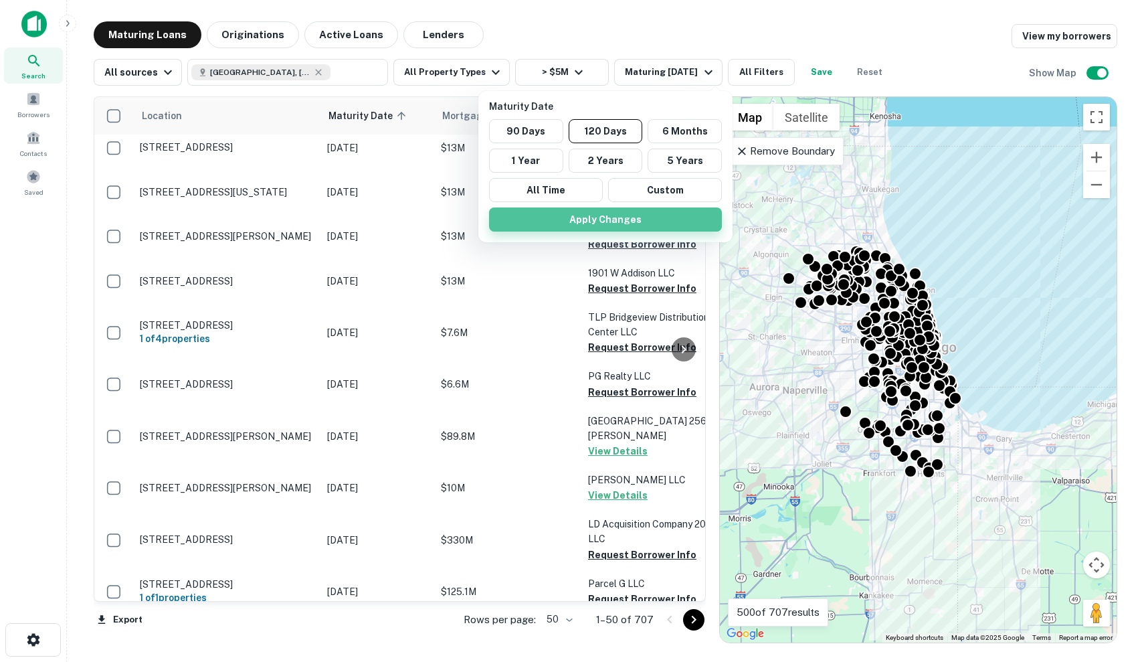
click at [657, 219] on button "Apply Changes" at bounding box center [605, 219] width 233 height 24
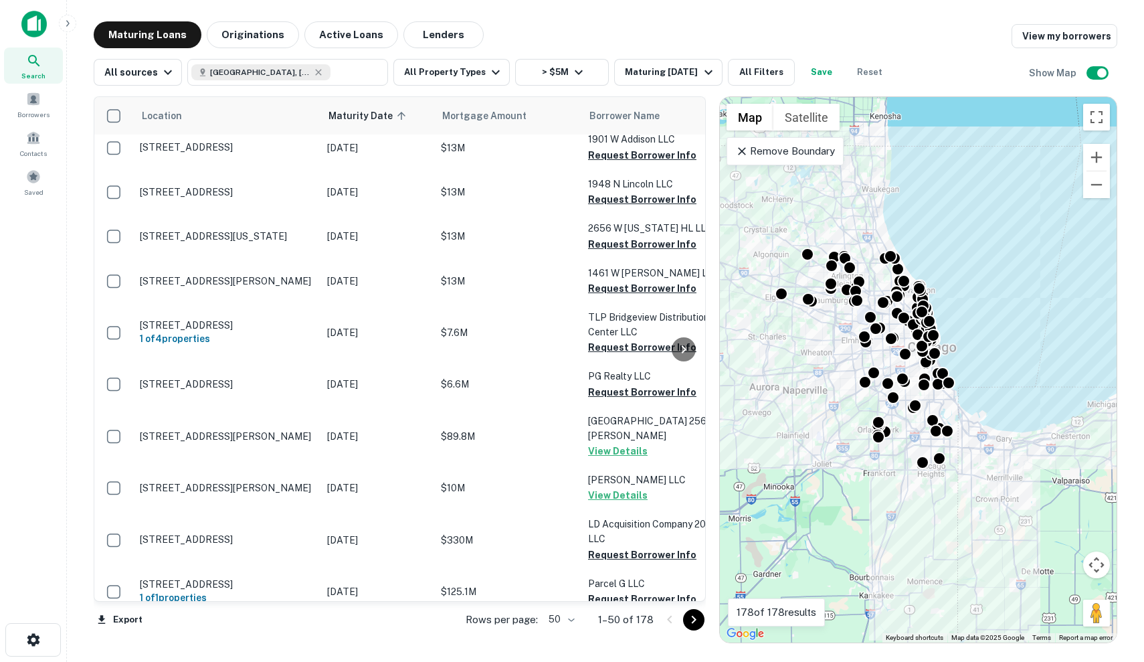
click at [768, 154] on p "Remove Boundary" at bounding box center [785, 151] width 100 height 16
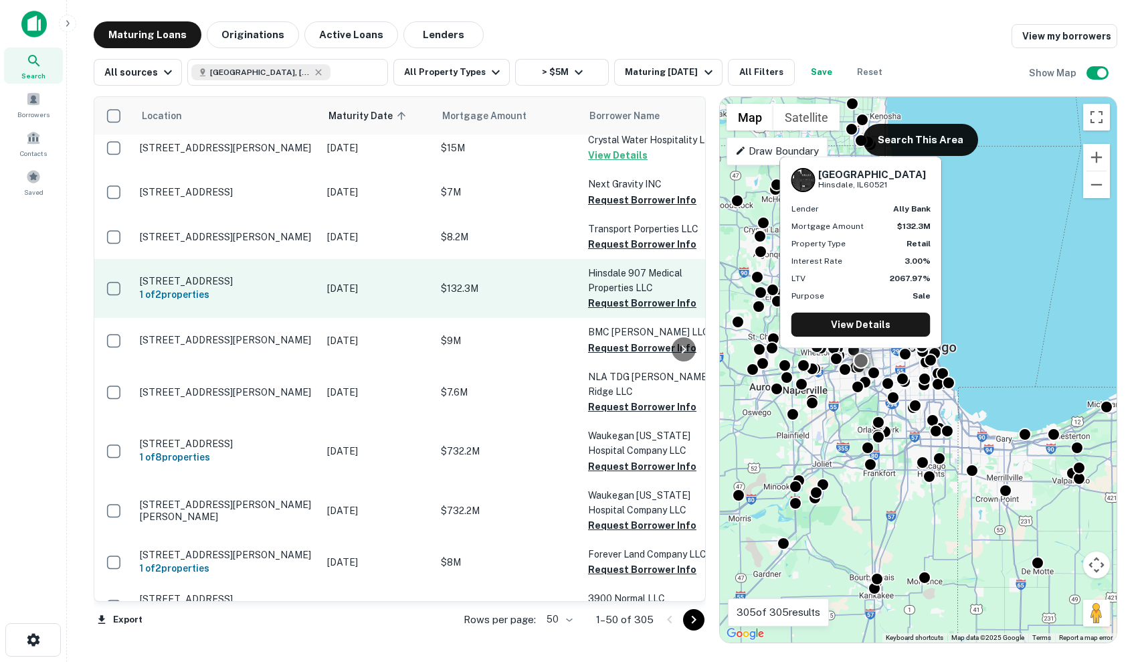
scroll to position [660, 0]
click at [493, 281] on p "$132.3M" at bounding box center [508, 288] width 134 height 15
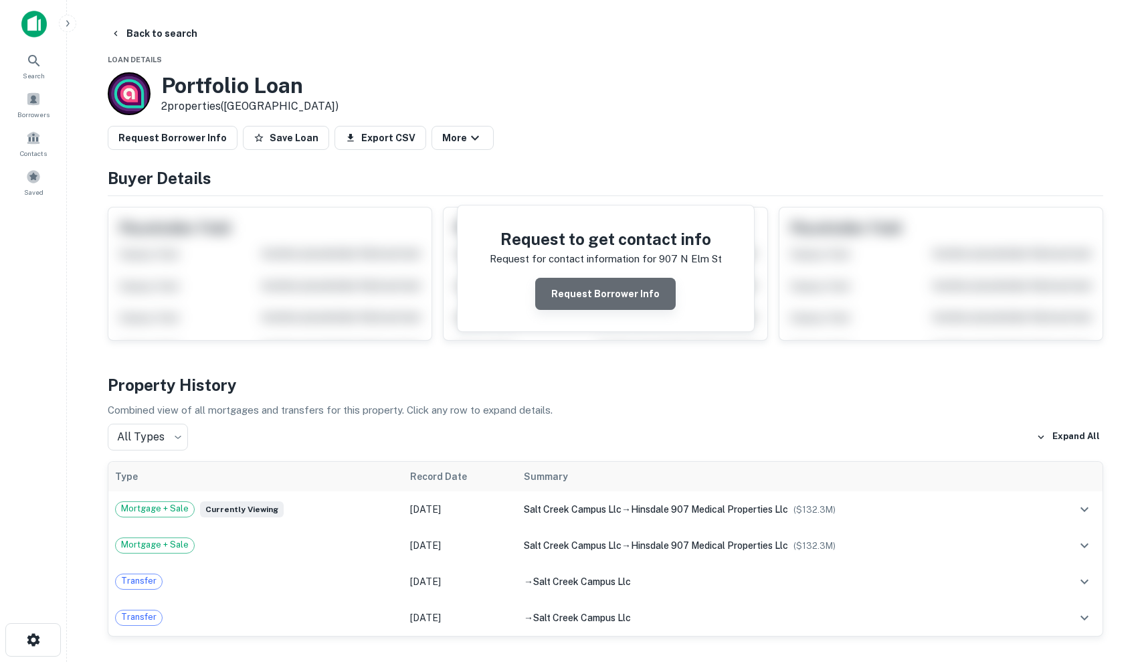
click at [617, 296] on button "Request Borrower Info" at bounding box center [605, 294] width 141 height 32
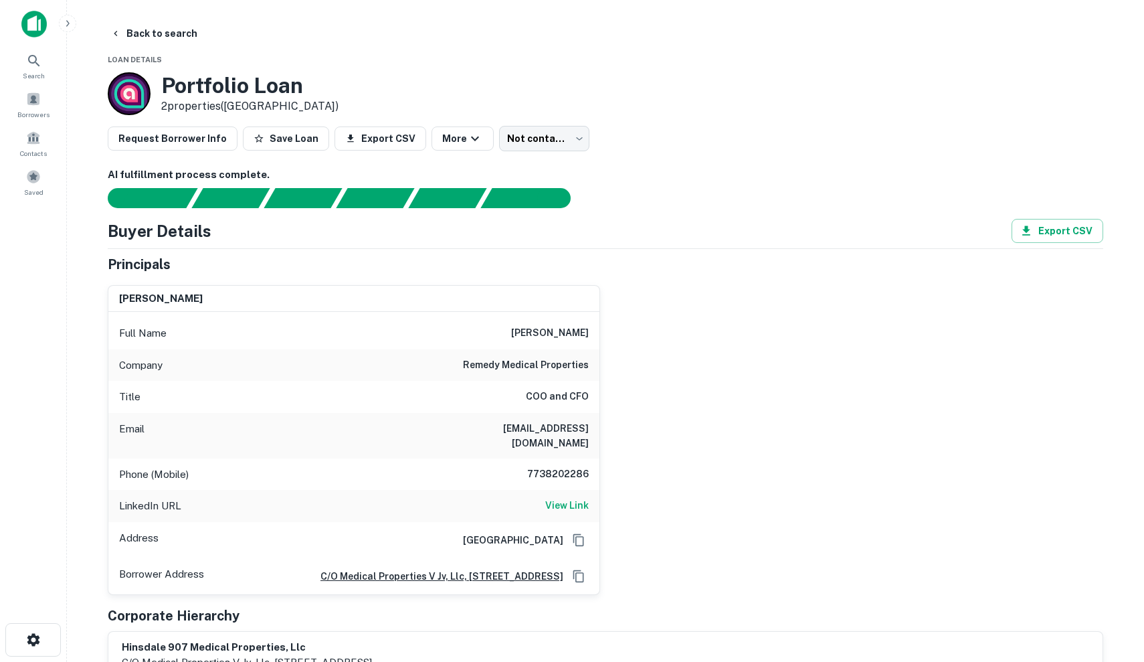
drag, startPoint x: 521, startPoint y: 328, endPoint x: 591, endPoint y: 338, distance: 70.3
click at [591, 338] on div "Full Name krysta bavlsik" at bounding box center [353, 333] width 491 height 32
copy h6 "krysta bavlsik"
click at [268, 322] on div "Full Name krysta bavlsik" at bounding box center [353, 333] width 491 height 32
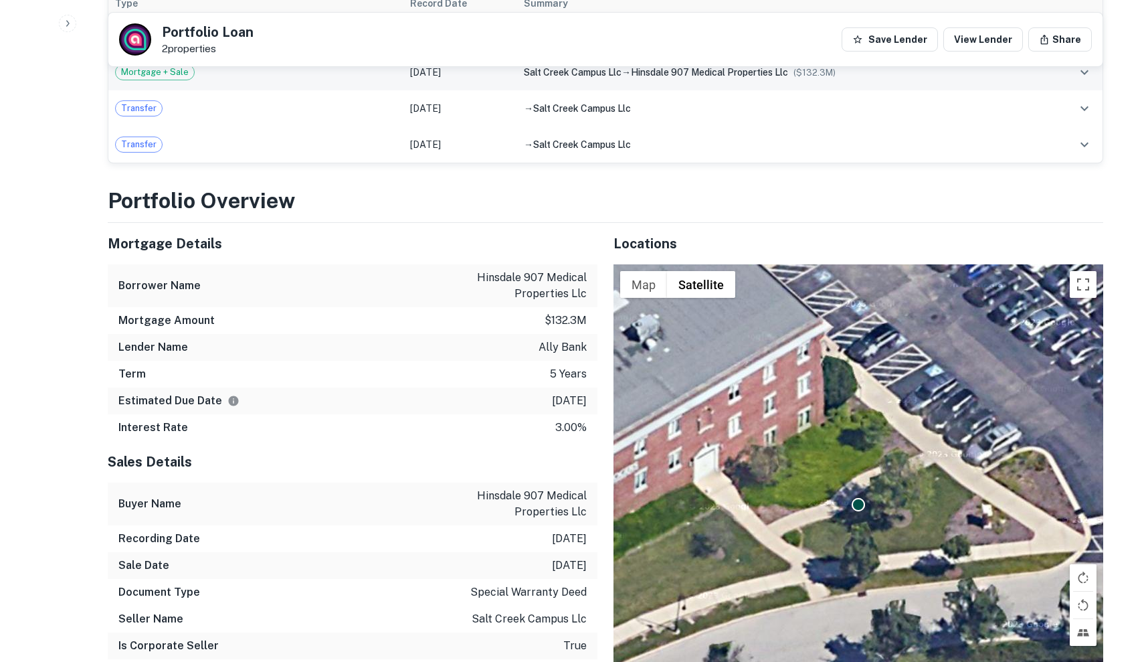
scroll to position [919, 0]
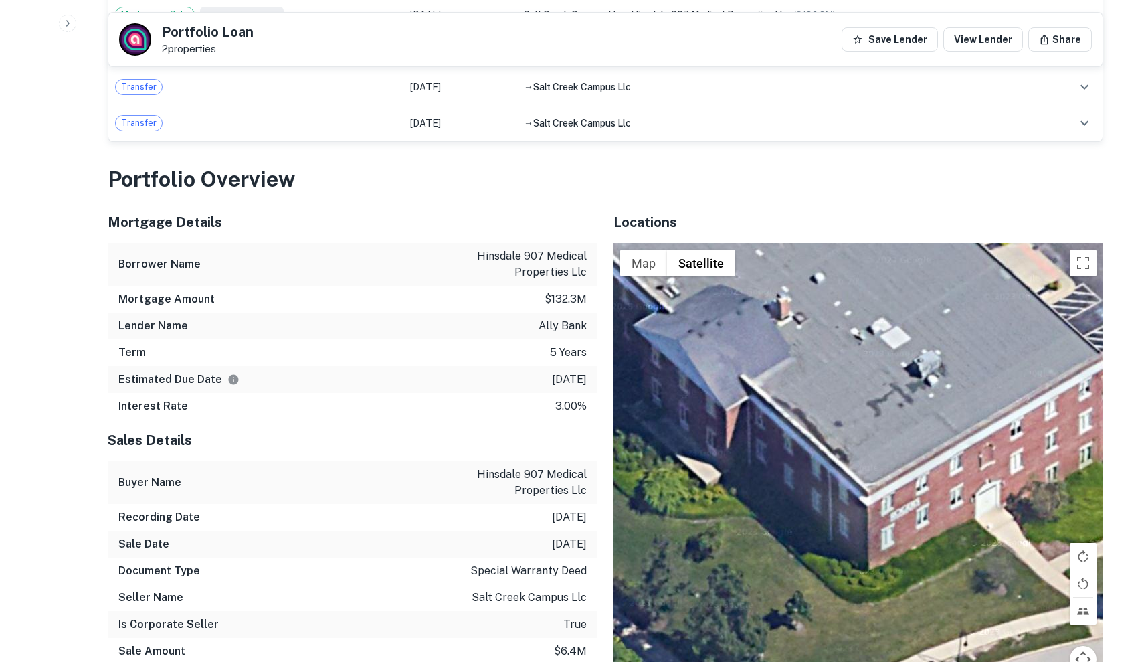
drag, startPoint x: 762, startPoint y: 448, endPoint x: 928, endPoint y: 460, distance: 166.4
click at [928, 460] on div "To activate drag with keyboard, press Alt + Enter. Once in keyboard drag state,…" at bounding box center [859, 490] width 490 height 494
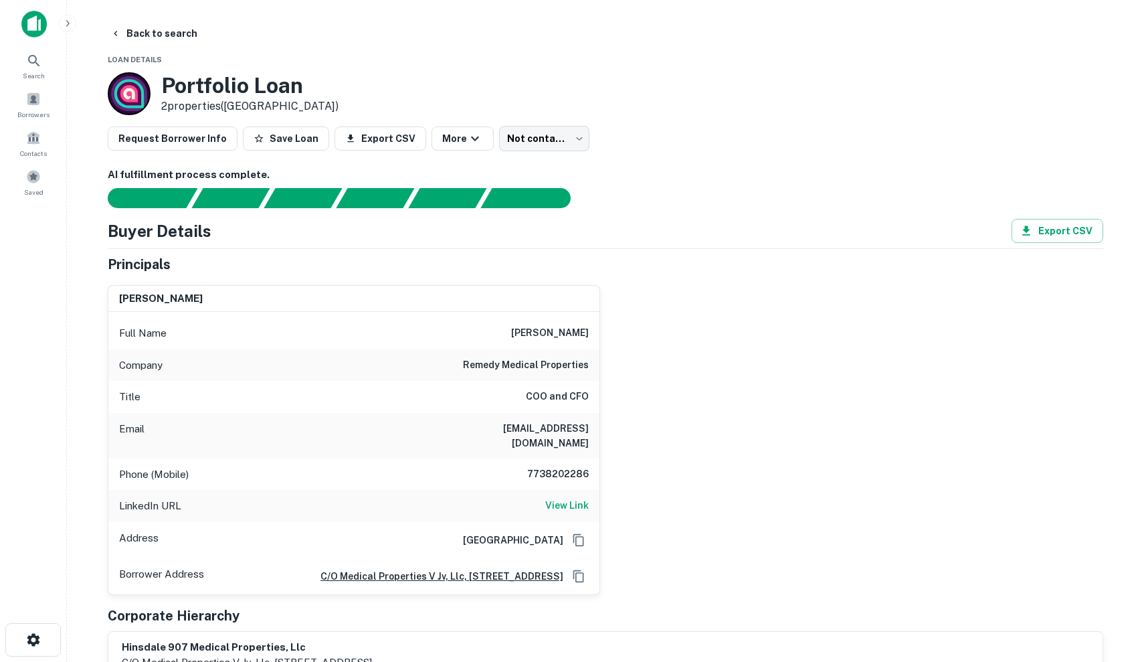
scroll to position [0, 0]
click at [286, 144] on button "Save Loan" at bounding box center [286, 138] width 86 height 24
click at [446, 139] on button "More" at bounding box center [469, 138] width 62 height 24
click at [549, 191] on div at bounding box center [572, 331] width 1144 height 662
click at [549, 142] on body "Loan Favorited! Search Borrowers Contacts Saved Back to search Loan Details Por…" at bounding box center [572, 331] width 1144 height 662
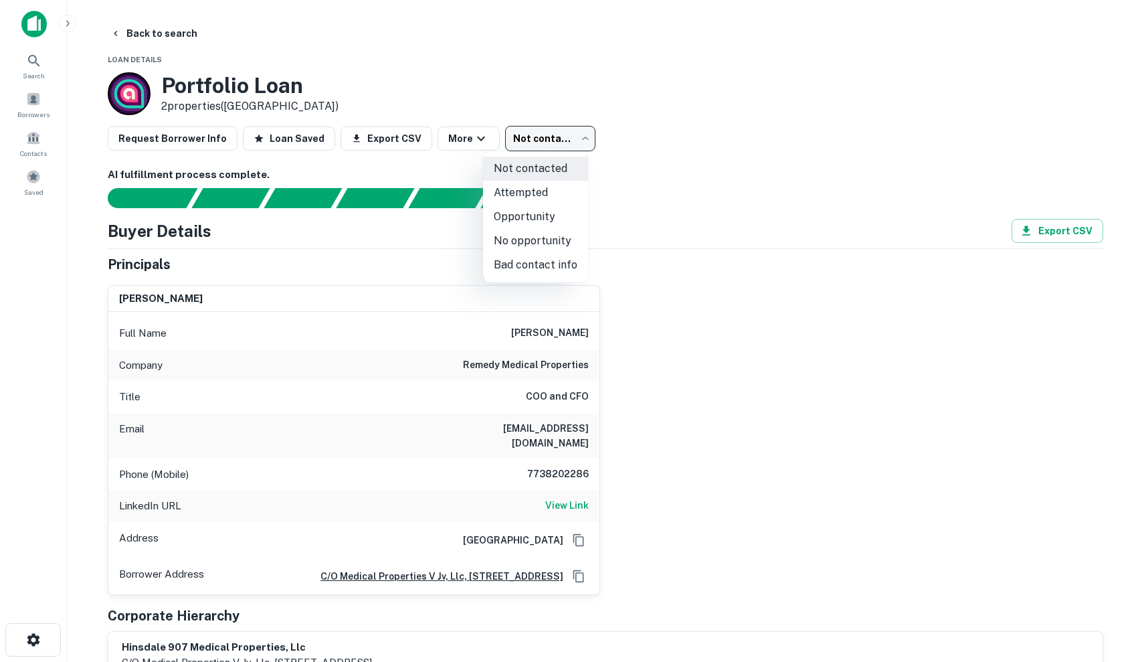
click at [695, 178] on div at bounding box center [572, 331] width 1144 height 662
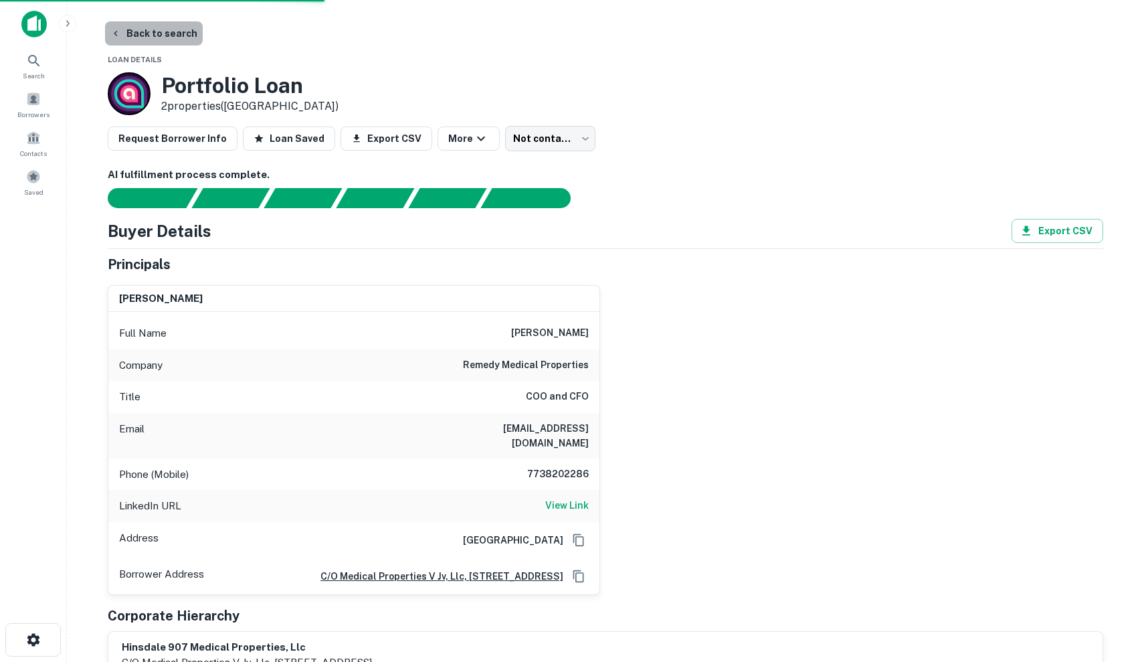
click at [155, 35] on button "Back to search" at bounding box center [154, 33] width 98 height 24
click at [143, 28] on button "Back to search" at bounding box center [154, 33] width 98 height 24
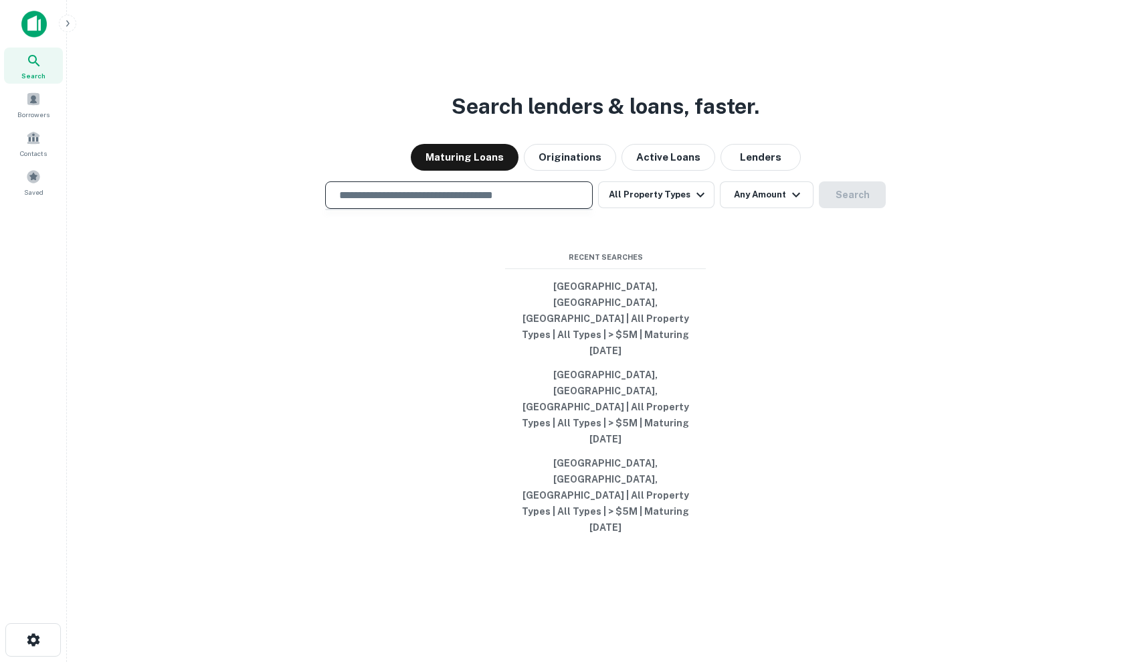
click at [504, 203] on input "text" at bounding box center [459, 194] width 256 height 15
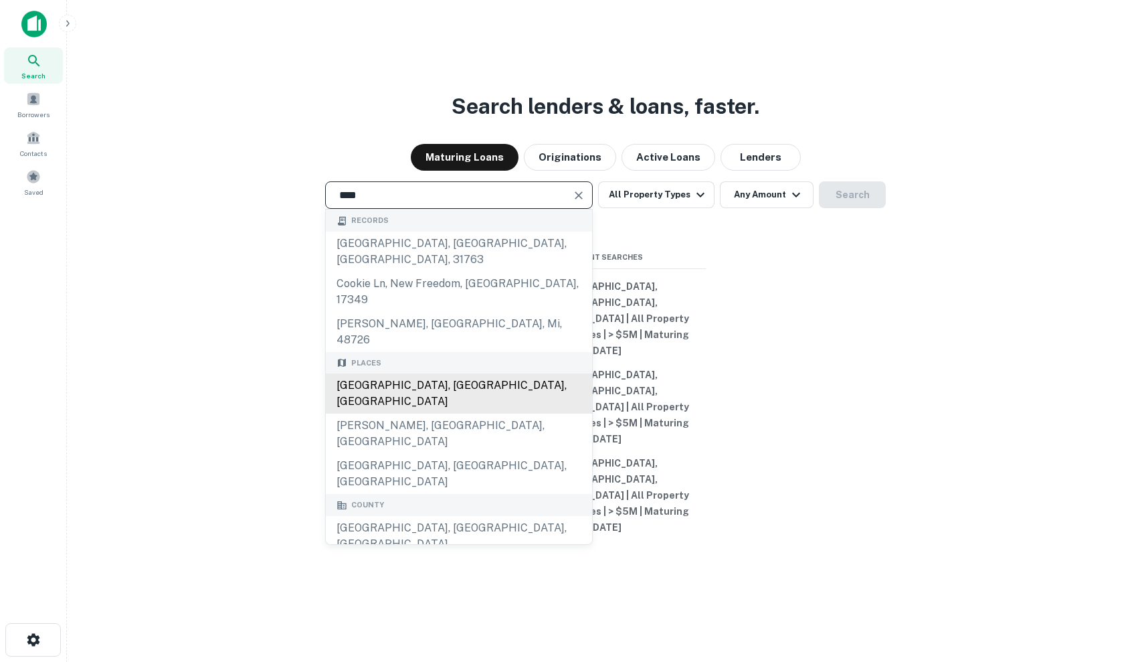
type input "**********"
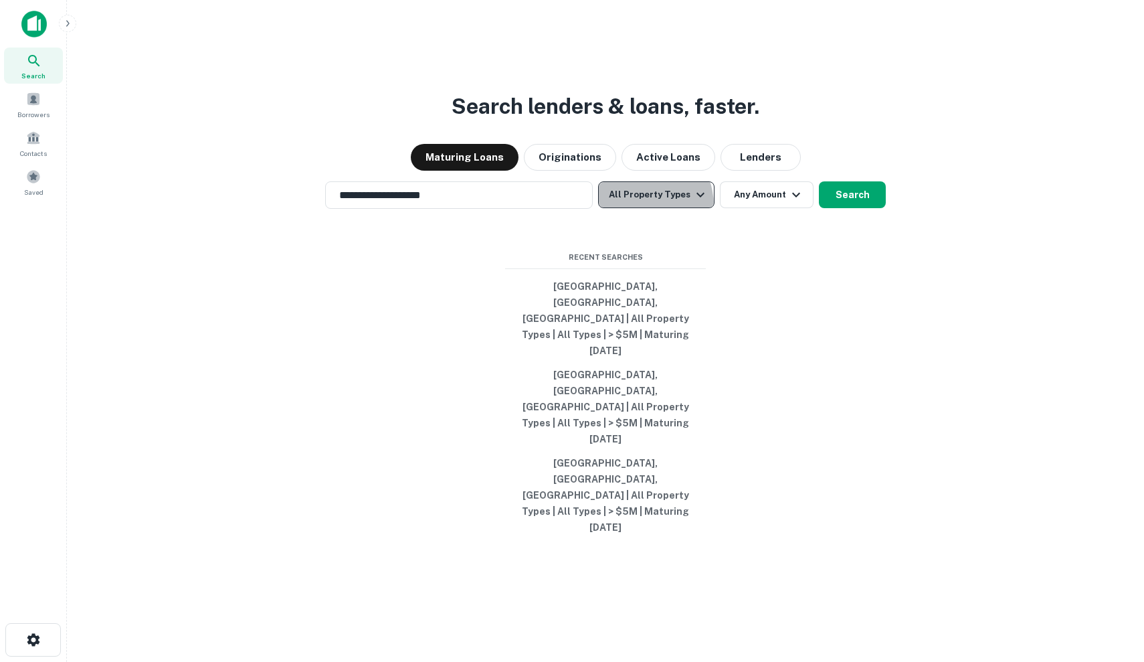
click at [635, 208] on button "All Property Types" at bounding box center [656, 194] width 116 height 27
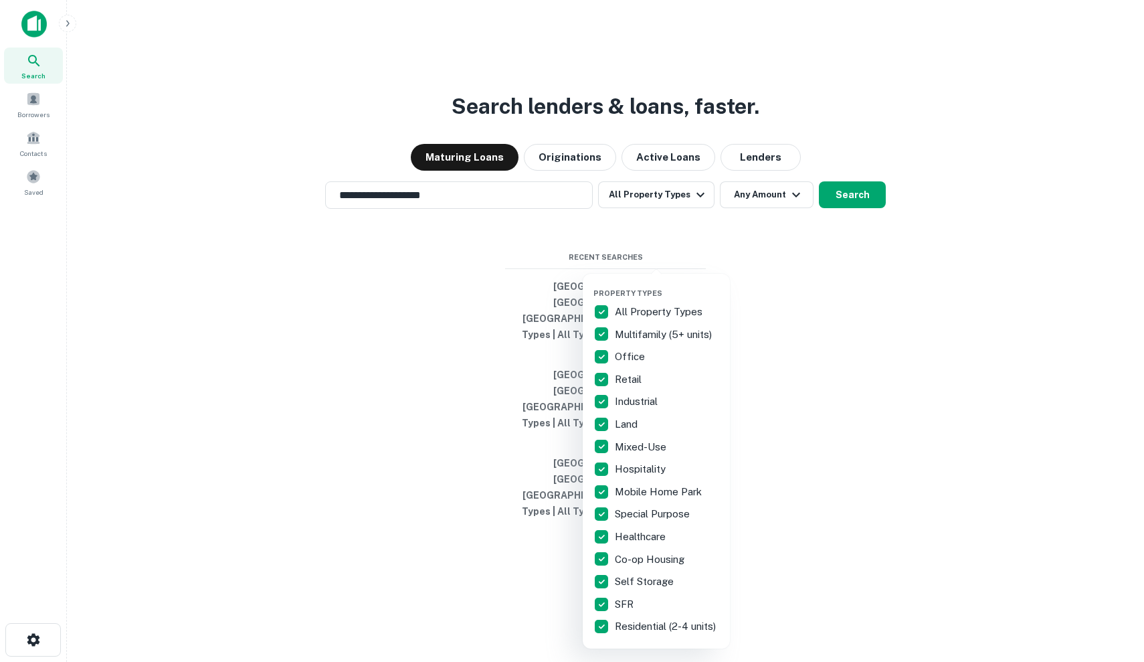
click at [788, 263] on div at bounding box center [572, 331] width 1144 height 662
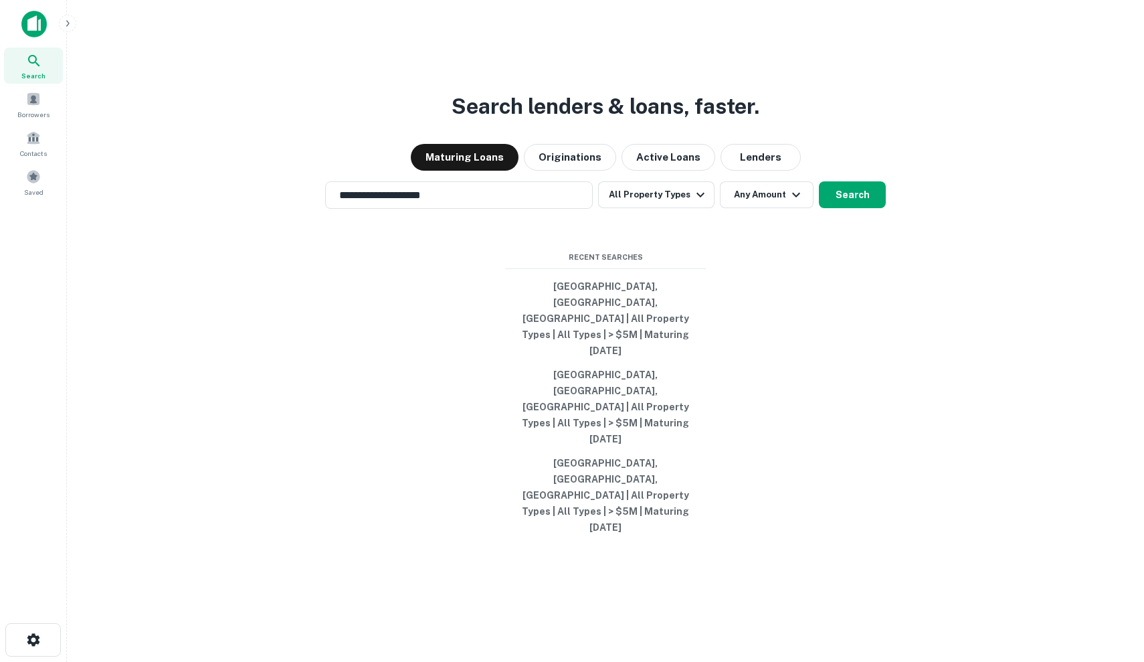
click at [788, 278] on div "Property Types All Property Types Multifamily (5+ units) Office Retail Industri…" at bounding box center [572, 331] width 1144 height 662
click at [788, 203] on icon "button" at bounding box center [796, 195] width 16 height 16
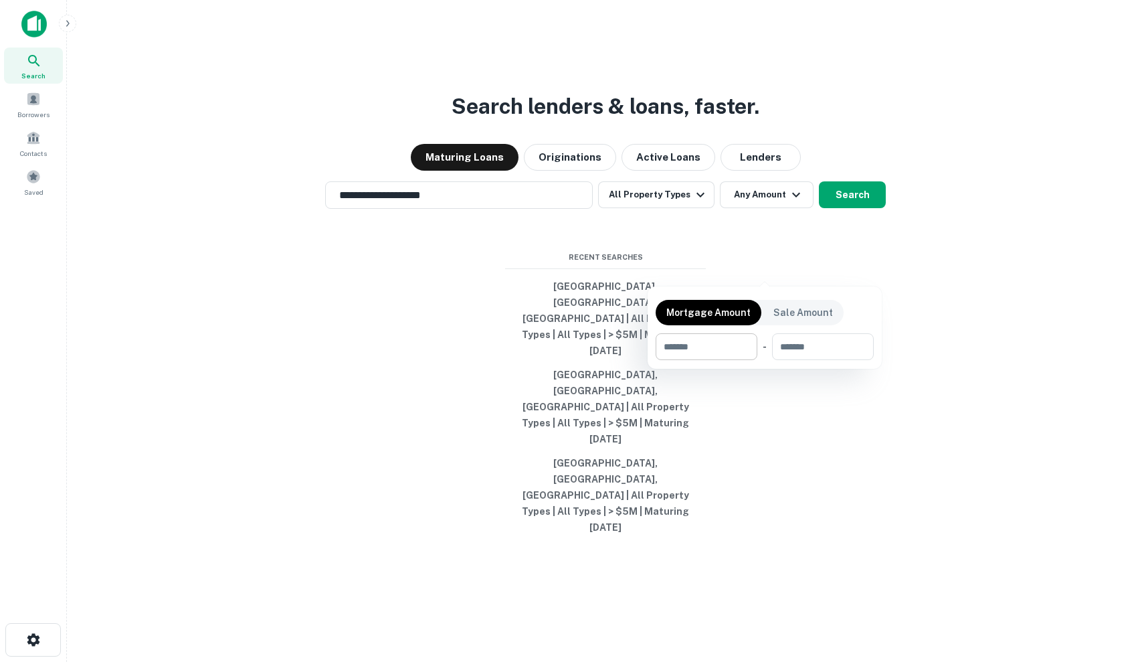
click at [749, 343] on div "​" at bounding box center [707, 346] width 102 height 27
type input "*"
type input "*******"
click at [828, 244] on div at bounding box center [572, 331] width 1144 height 662
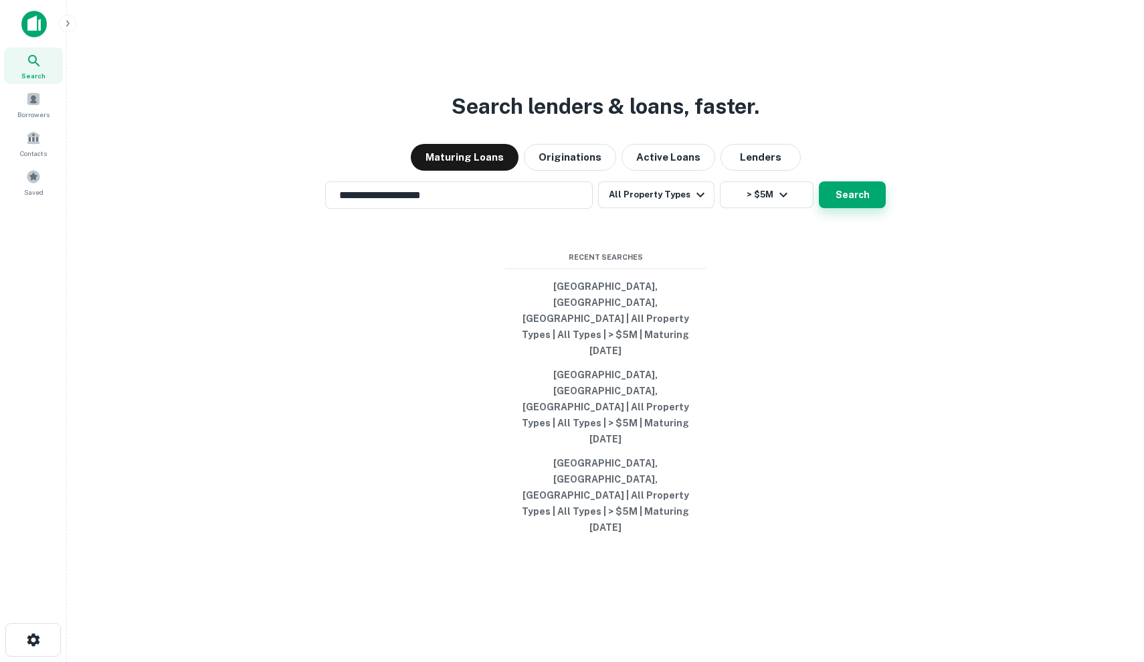
click at [851, 208] on button "Search" at bounding box center [852, 194] width 67 height 27
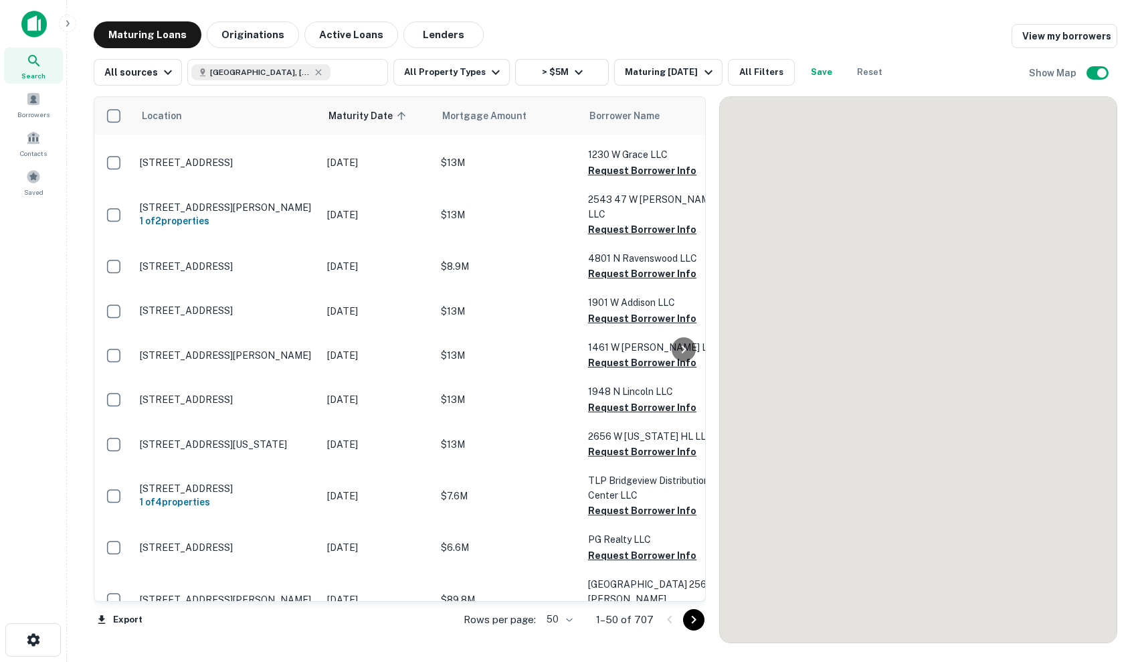
scroll to position [660, 0]
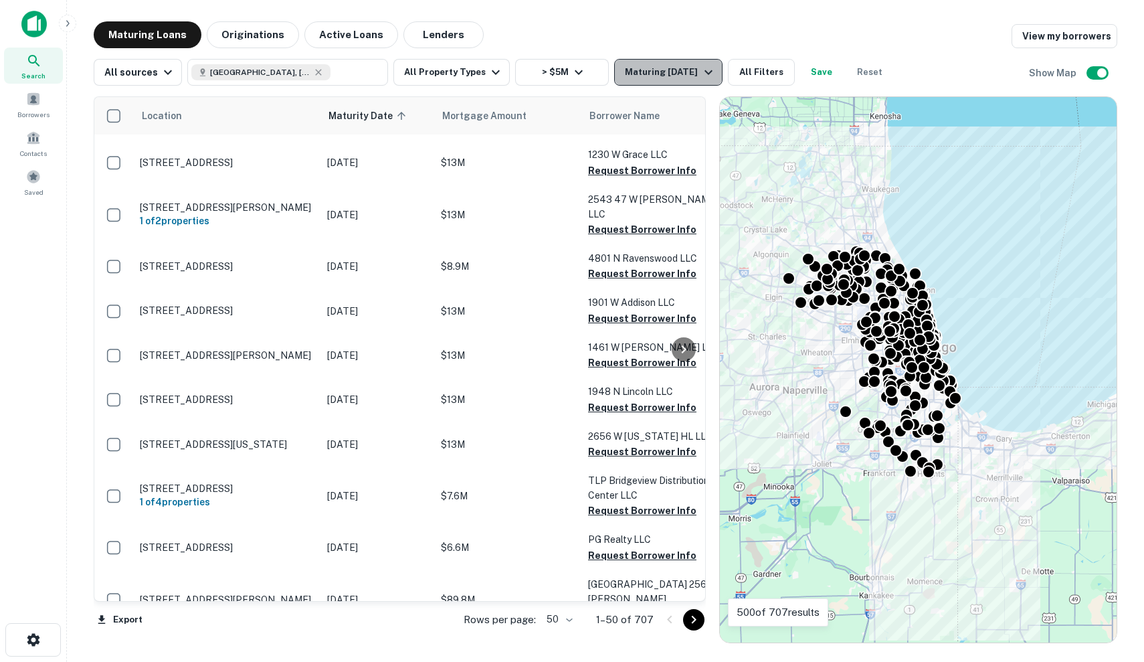
click at [688, 81] on button "Maturing [DATE]" at bounding box center [668, 72] width 108 height 27
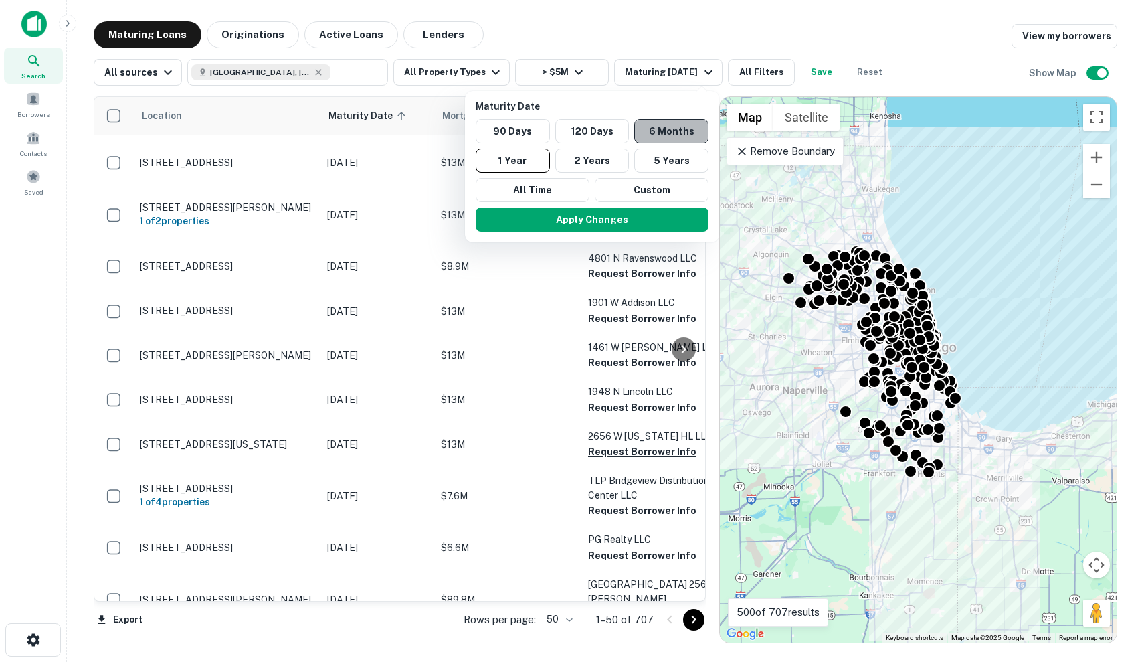
click at [665, 128] on button "6 Months" at bounding box center [671, 131] width 74 height 24
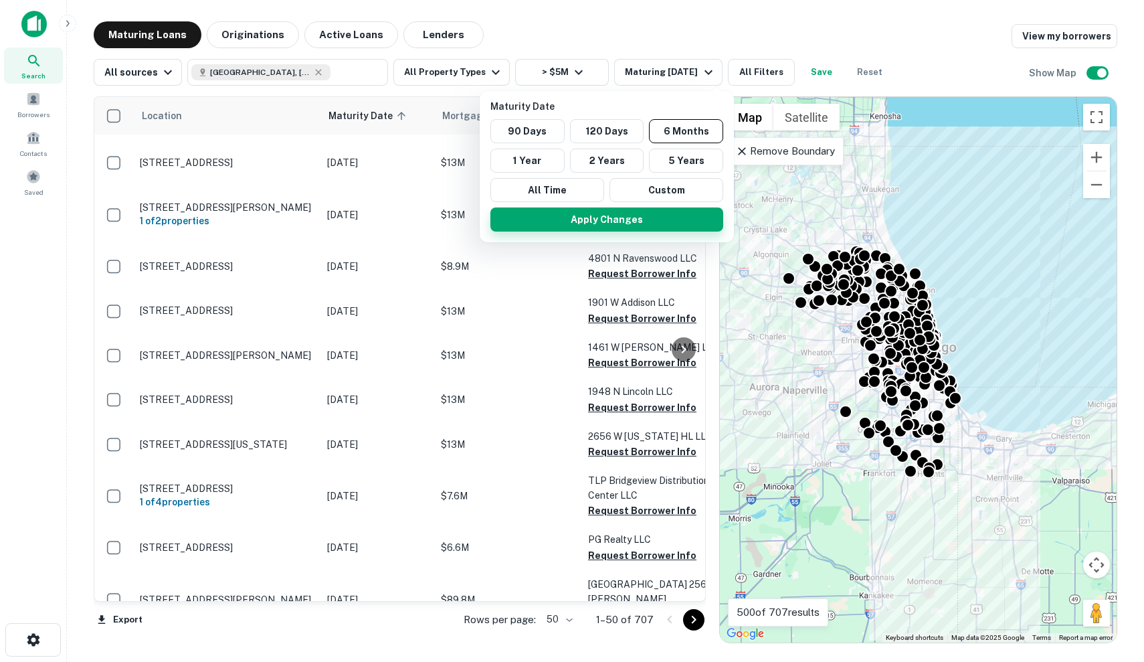
click at [641, 218] on button "Apply Changes" at bounding box center [606, 219] width 233 height 24
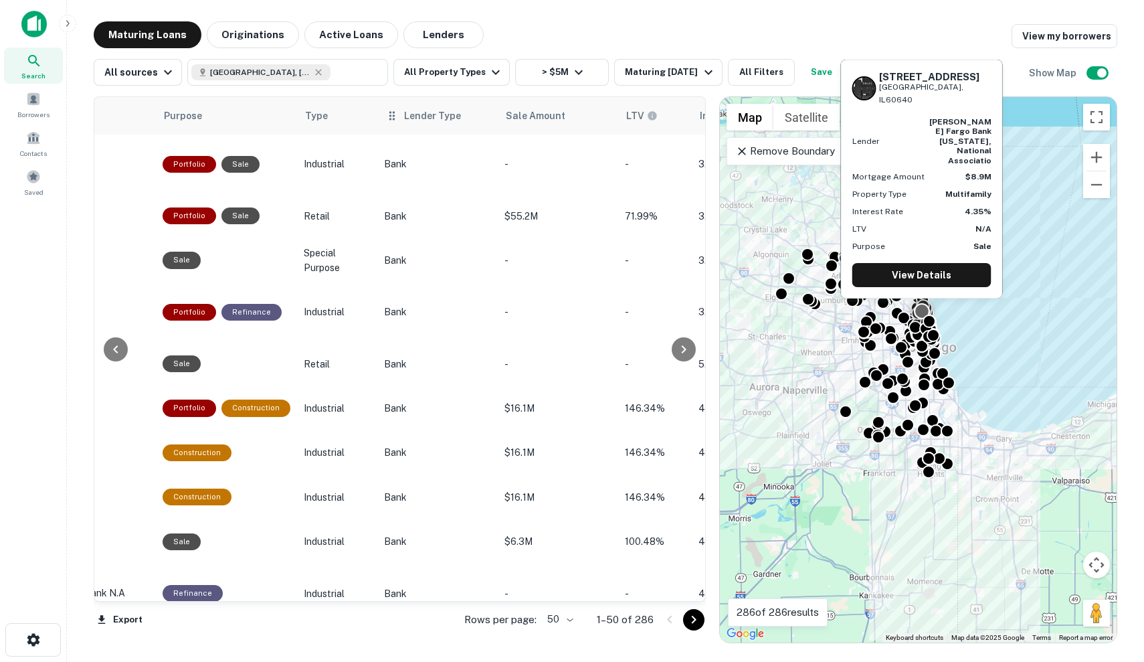
scroll to position [0, 790]
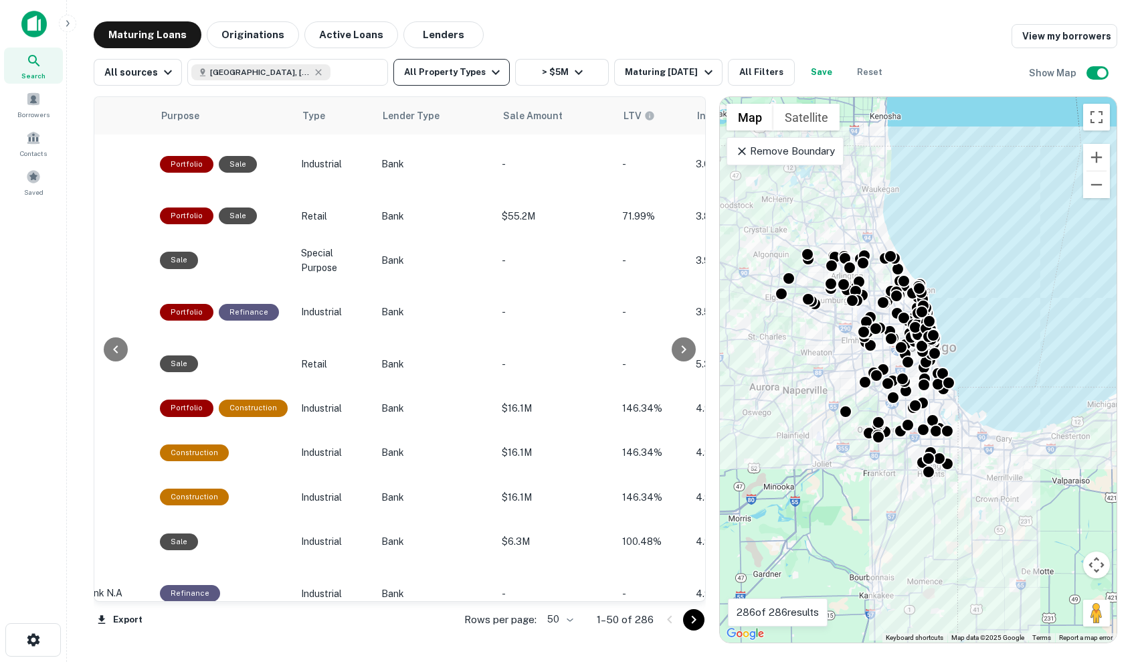
click at [488, 76] on icon "button" at bounding box center [496, 72] width 16 height 16
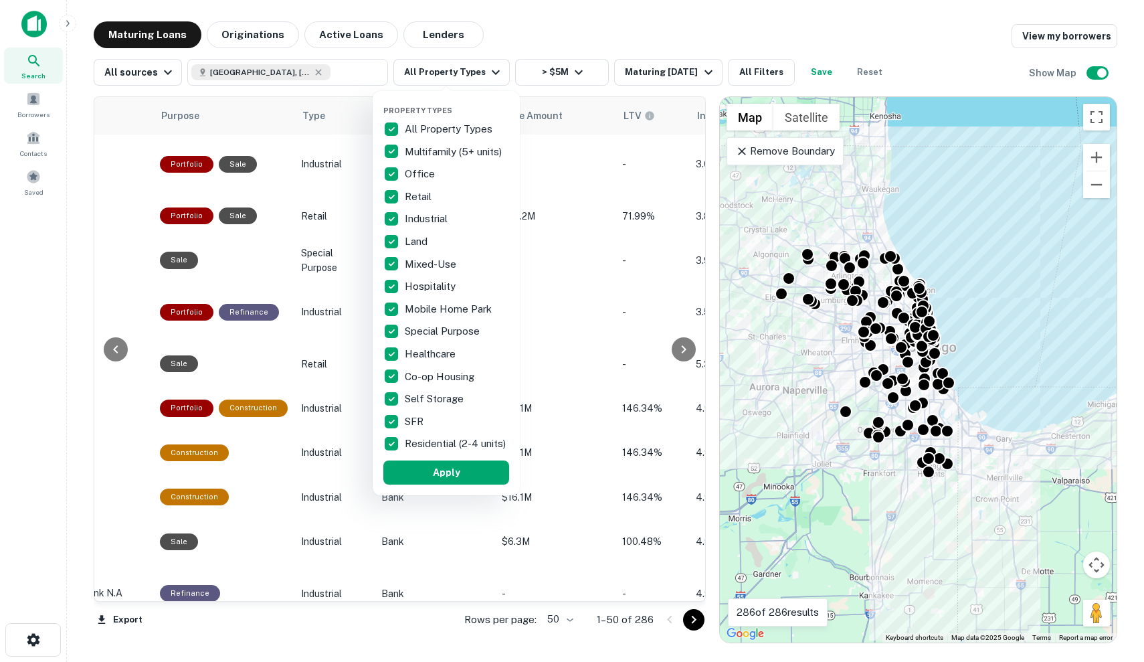
click at [712, 53] on div at bounding box center [572, 331] width 1144 height 662
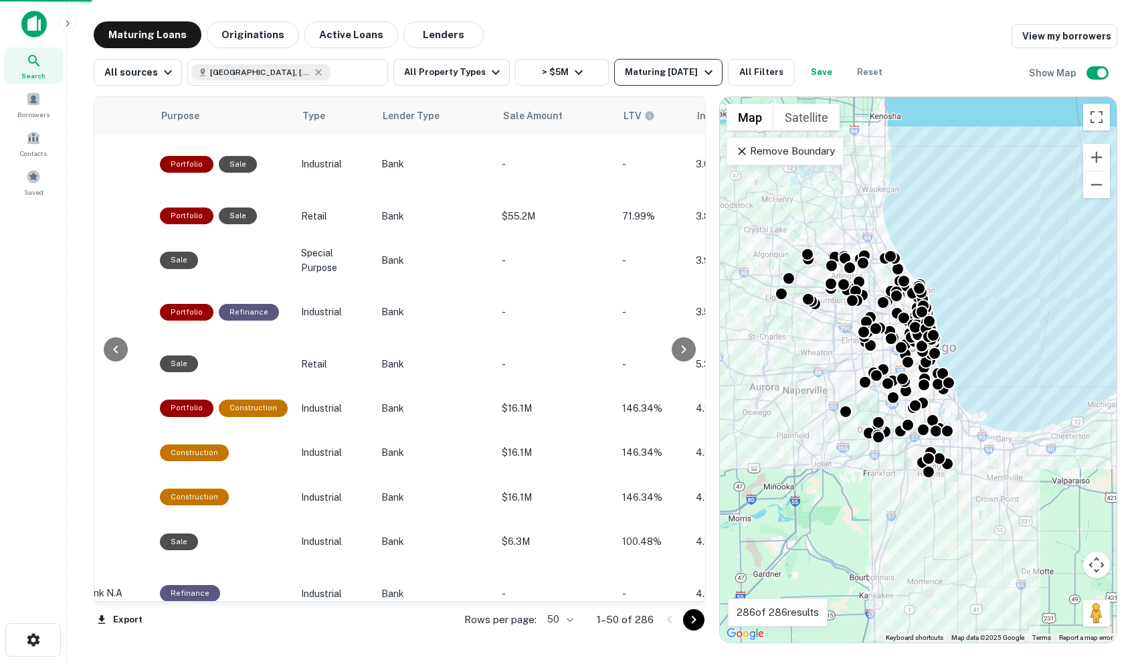
click at [641, 71] on div "Maturing In 6 Months" at bounding box center [670, 72] width 91 height 16
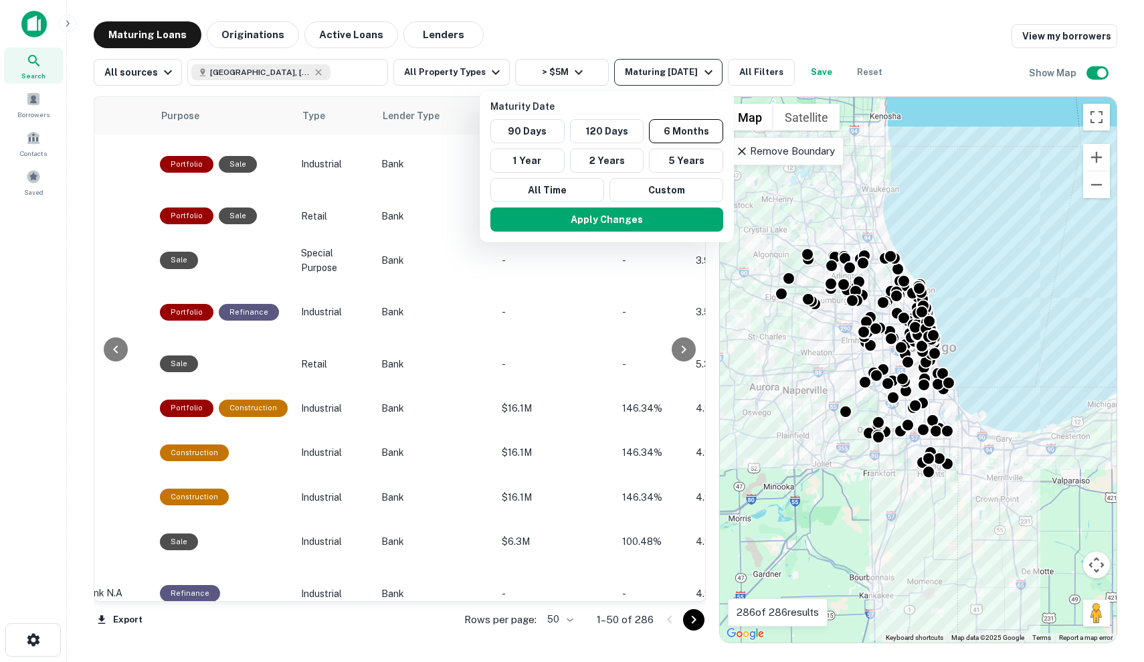
click at [641, 71] on div at bounding box center [572, 331] width 1144 height 662
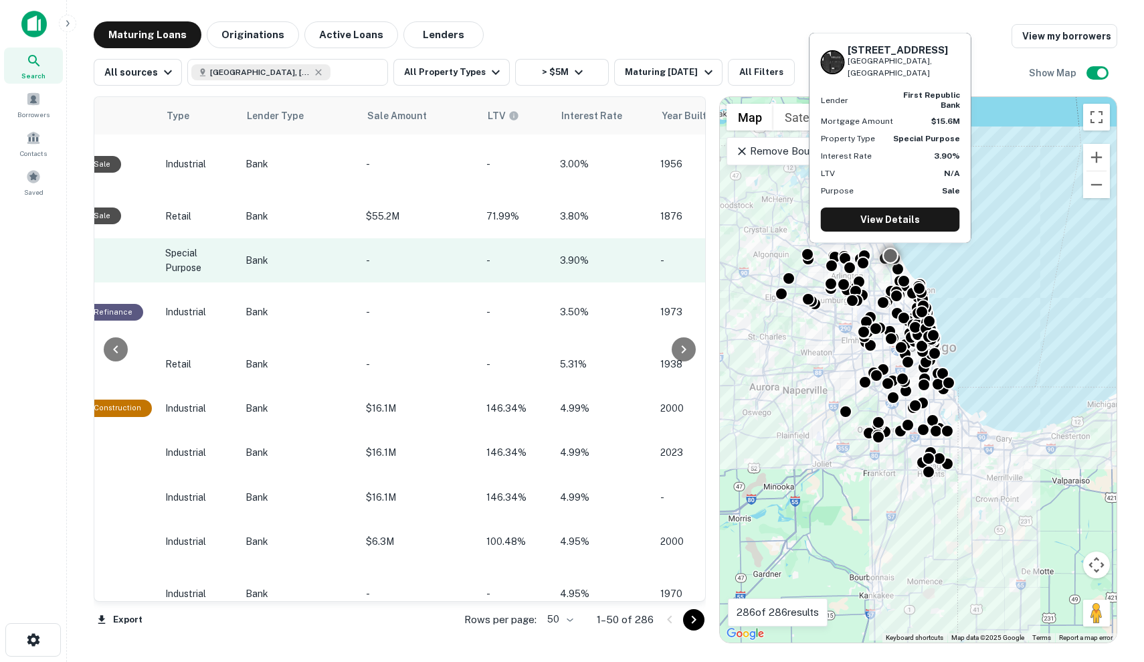
scroll to position [0, 926]
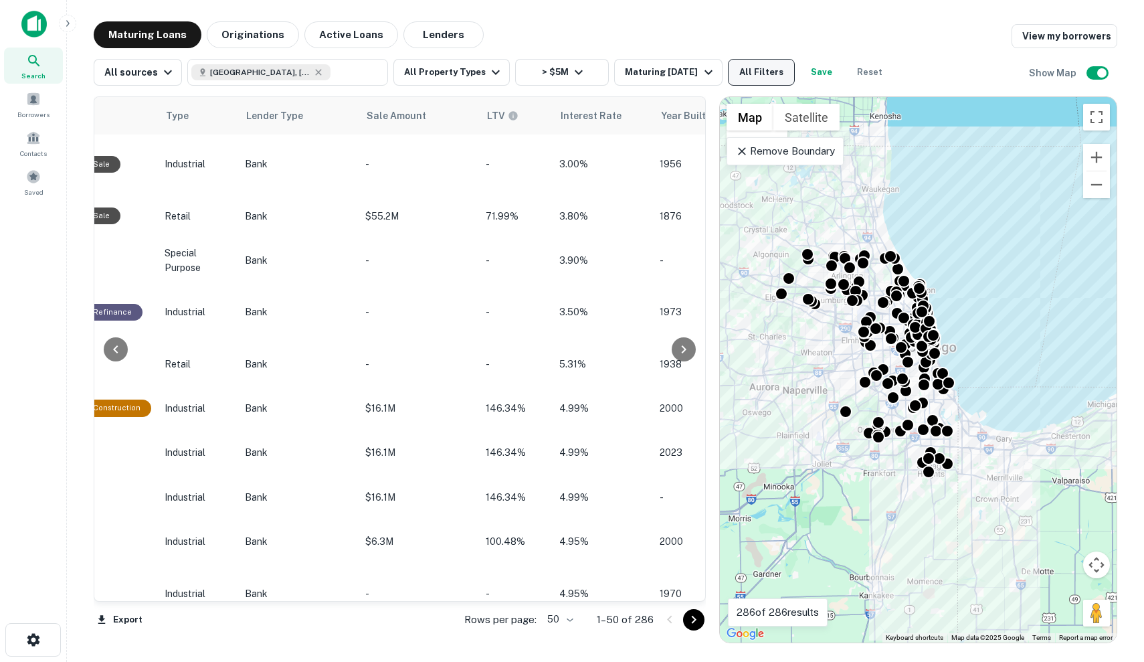
click at [765, 79] on button "All Filters" at bounding box center [761, 72] width 67 height 27
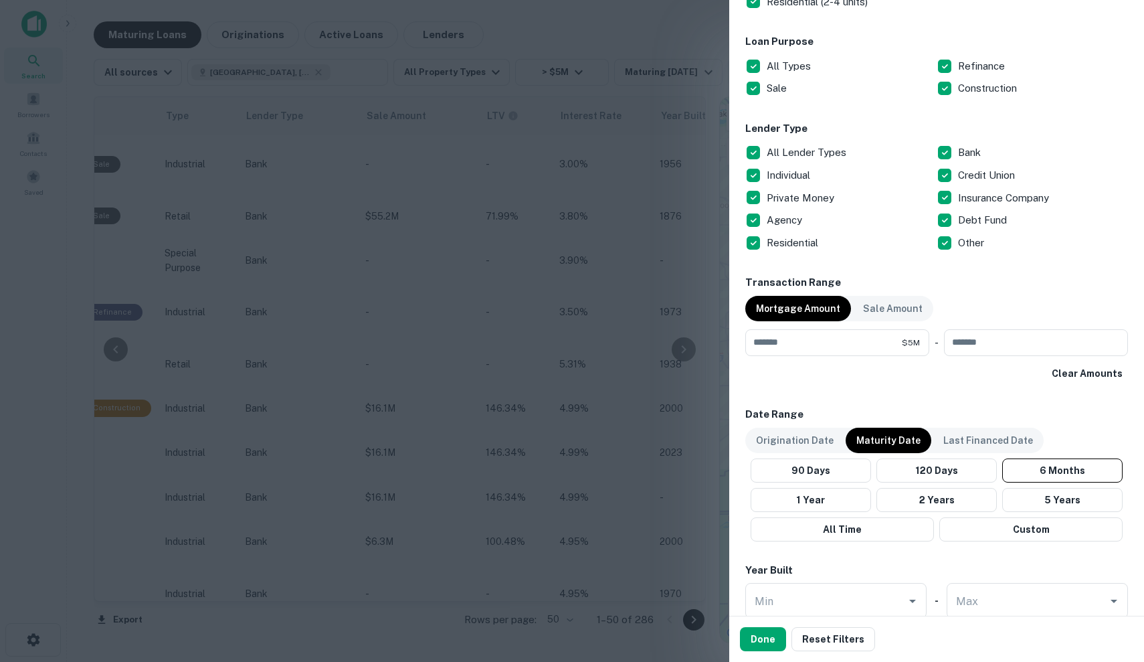
scroll to position [260, 0]
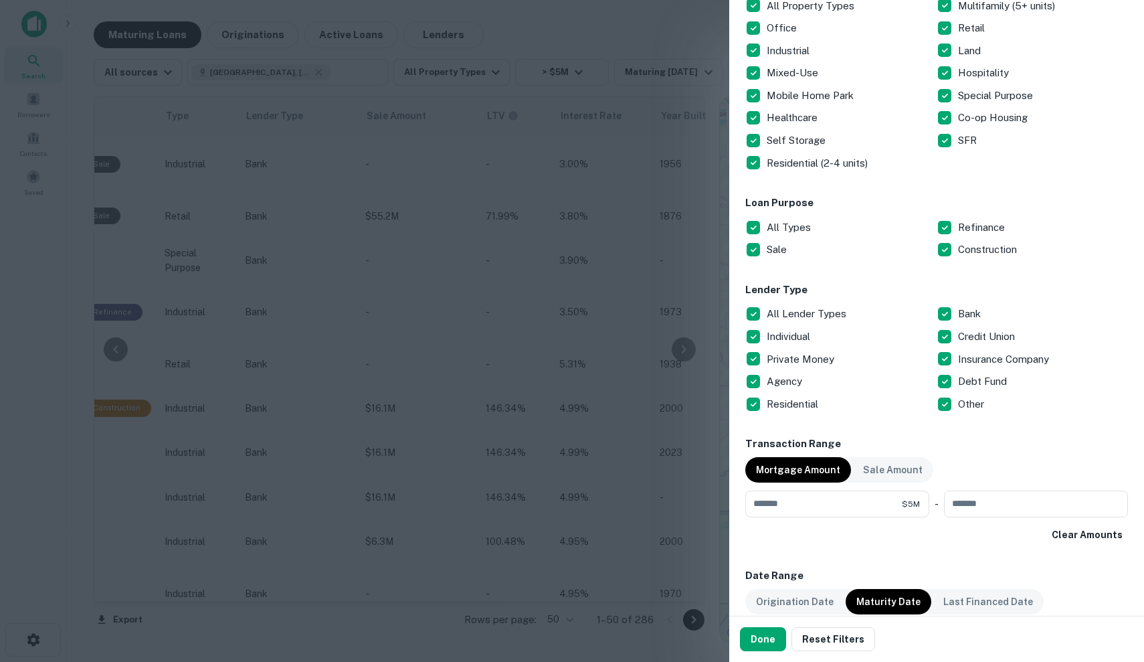
click at [767, 310] on p "All Lender Types" at bounding box center [808, 314] width 82 height 16
click at [795, 341] on p "Individual" at bounding box center [790, 337] width 46 height 16
click at [795, 363] on p "Private Money" at bounding box center [802, 359] width 70 height 16
click at [971, 381] on p "Debt Fund" at bounding box center [984, 381] width 52 height 16
click at [965, 401] on p "Other" at bounding box center [972, 404] width 29 height 16
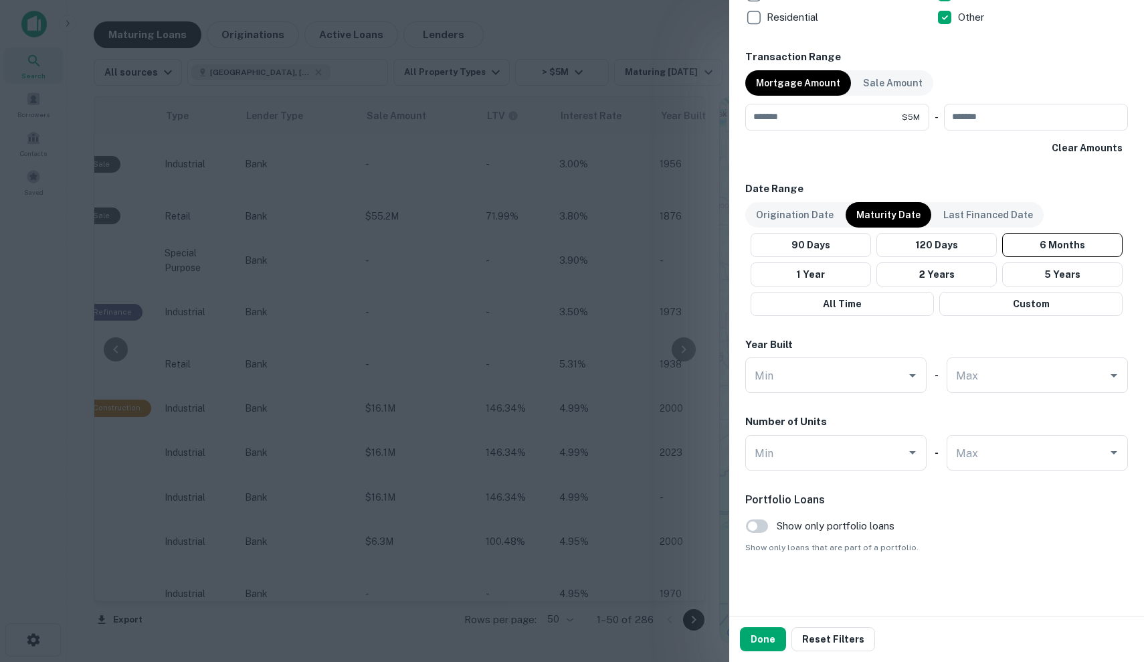
scroll to position [646, 0]
click at [757, 648] on button "Done" at bounding box center [763, 639] width 46 height 24
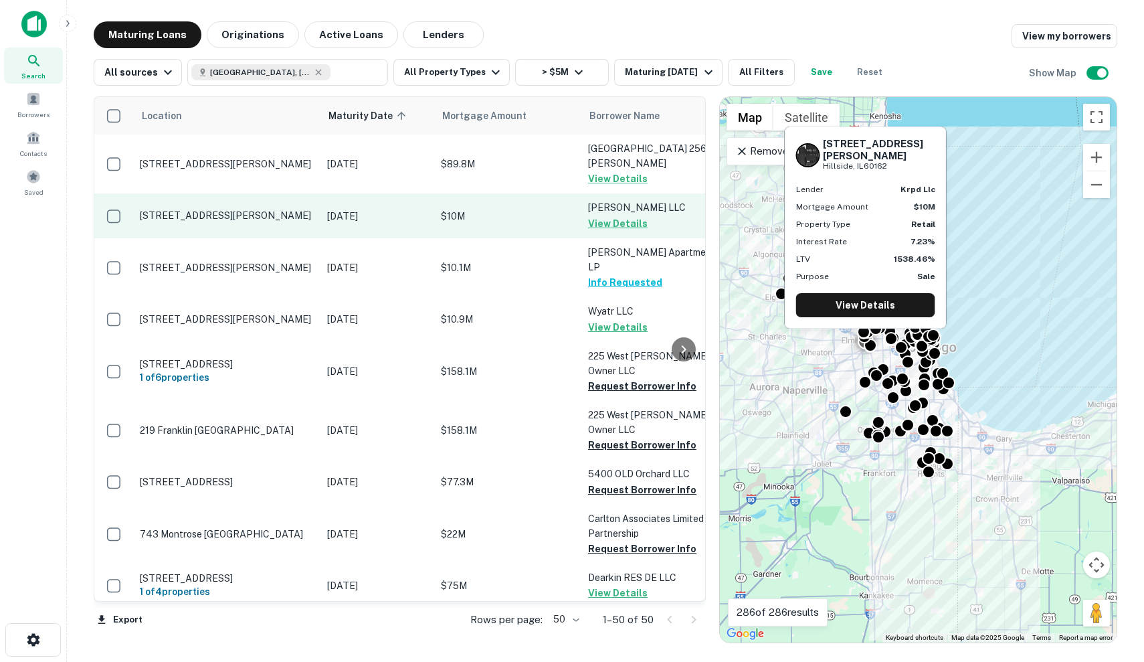
scroll to position [0, -1]
click at [426, 209] on p "[DATE]" at bounding box center [377, 216] width 100 height 15
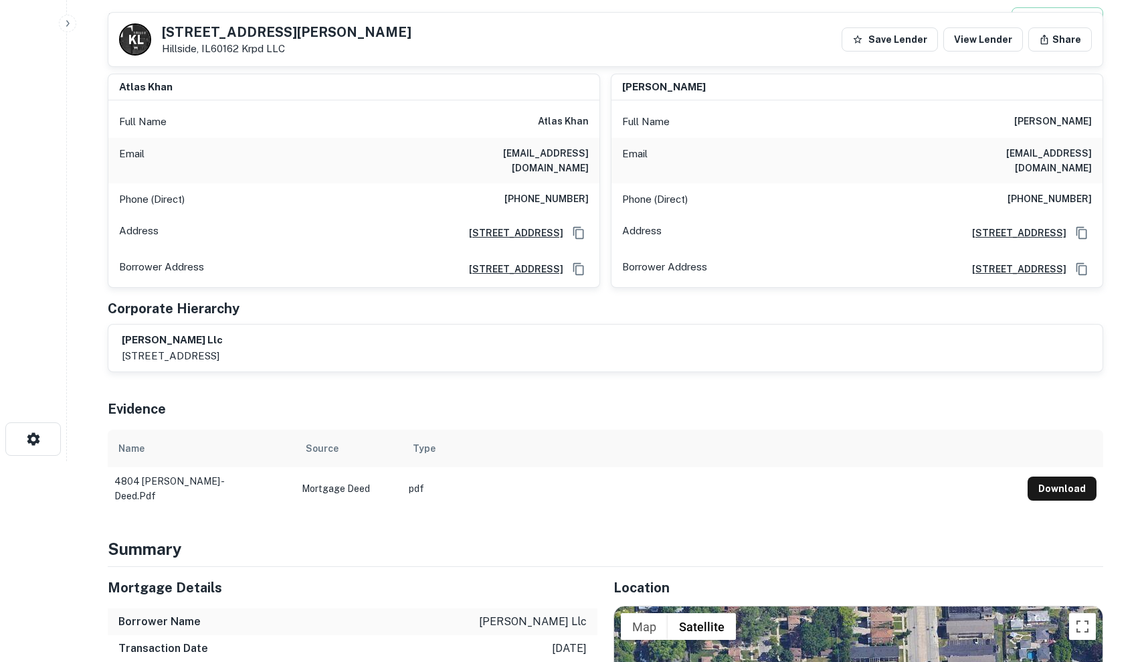
scroll to position [74, 0]
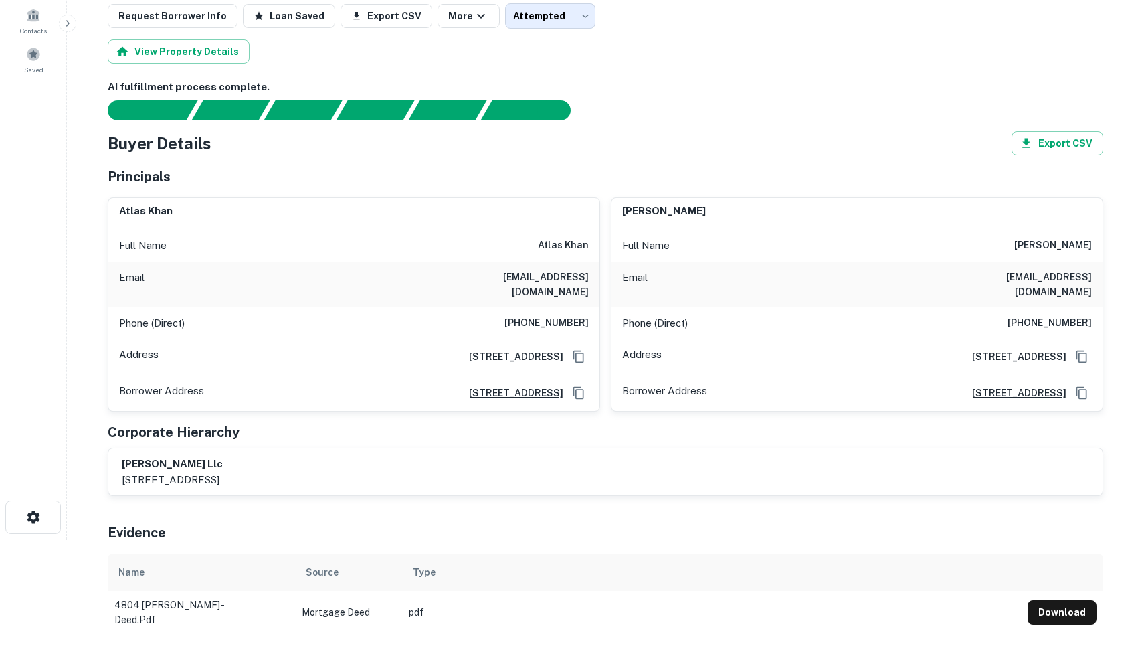
click at [478, 273] on h6 "amberatlas@hotmail.com" at bounding box center [508, 284] width 161 height 29
click at [547, 278] on h6 "amberatlas@hotmail.com" at bounding box center [508, 284] width 161 height 29
click at [524, 307] on div "Phone (Direct) (616) 304-0812" at bounding box center [353, 323] width 491 height 32
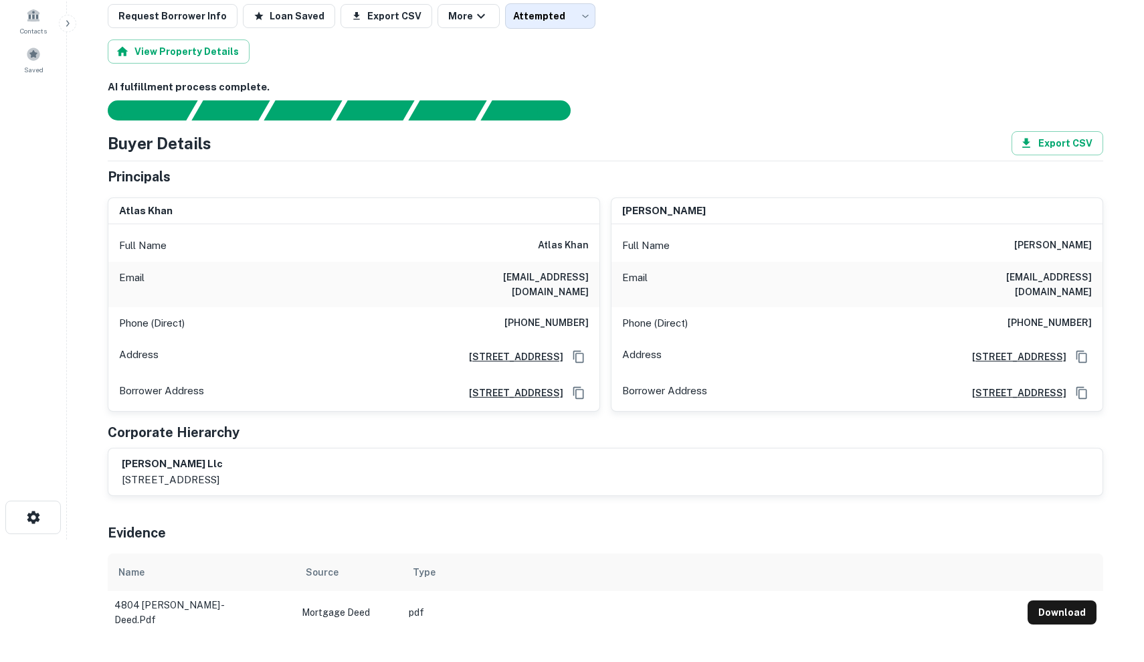
click at [524, 315] on h6 "(616) 304-0812" at bounding box center [546, 323] width 84 height 16
click at [1143, 0] on main "Back to search Loan Details K L 4804 Butterfield Rd Hillside, IL60162 • Krpd LL…" at bounding box center [605, 209] width 1077 height 662
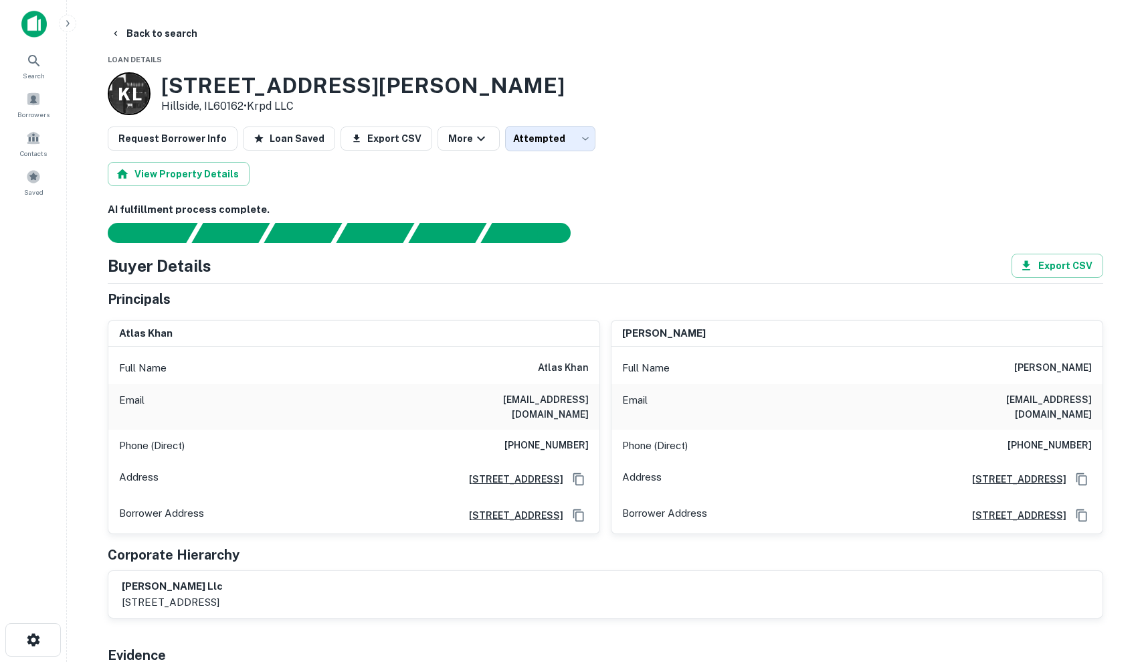
scroll to position [0, 0]
drag, startPoint x: 476, startPoint y: 398, endPoint x: 590, endPoint y: 405, distance: 114.0
click at [590, 405] on div "Email amberatlas@hotmail.com" at bounding box center [353, 406] width 491 height 45
click at [168, 29] on button "Back to search" at bounding box center [154, 33] width 98 height 24
click at [158, 31] on button "Back to search" at bounding box center [154, 33] width 98 height 24
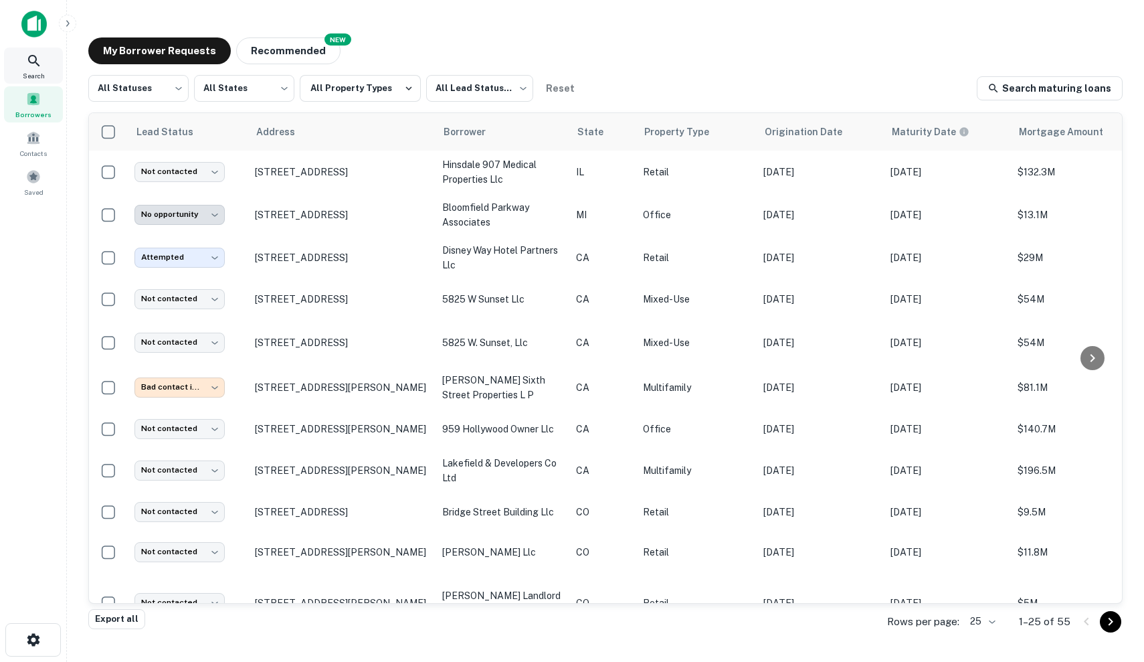
click at [48, 70] on div "Search" at bounding box center [33, 66] width 59 height 36
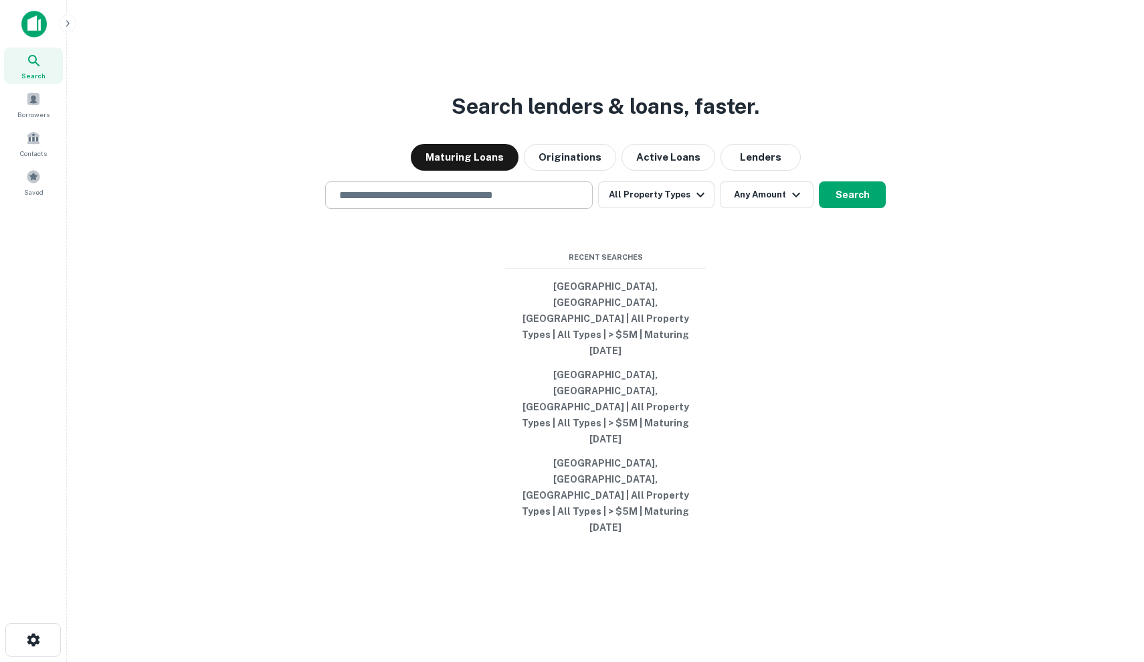
click at [452, 203] on input "text" at bounding box center [459, 194] width 256 height 15
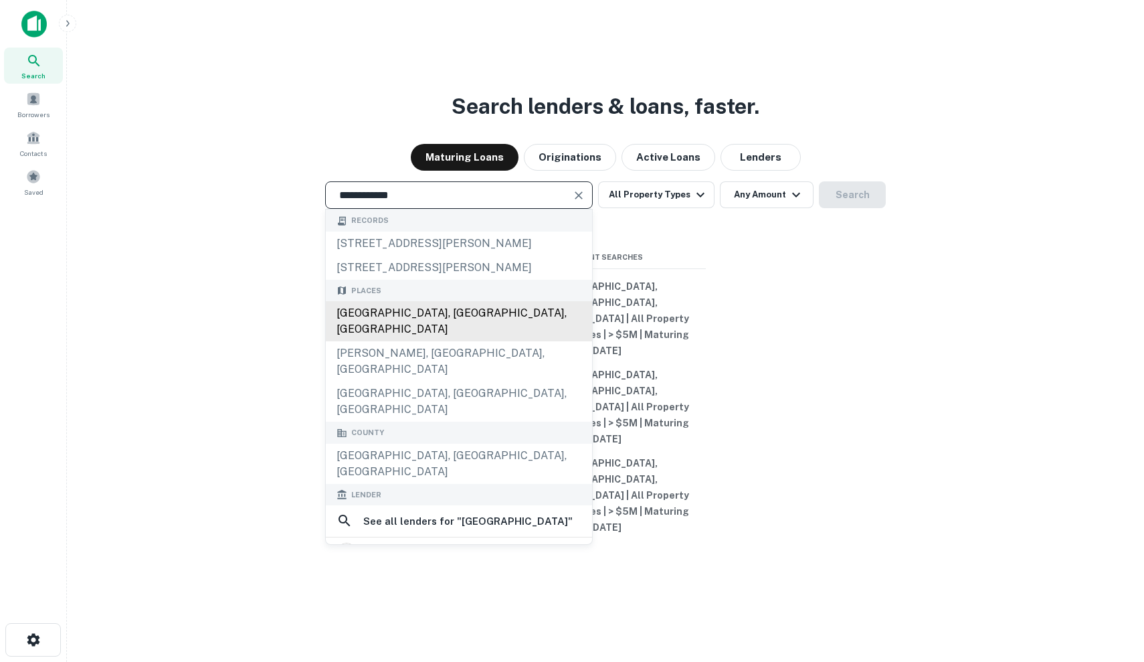
type input "**********"
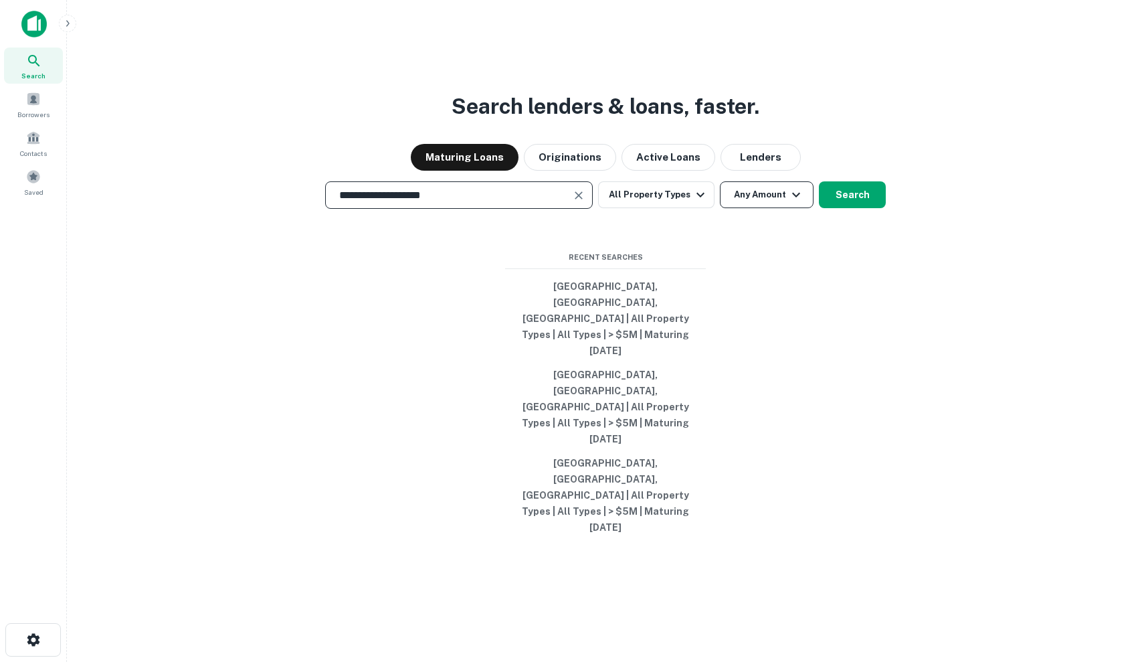
click at [769, 208] on button "Any Amount" at bounding box center [767, 194] width 94 height 27
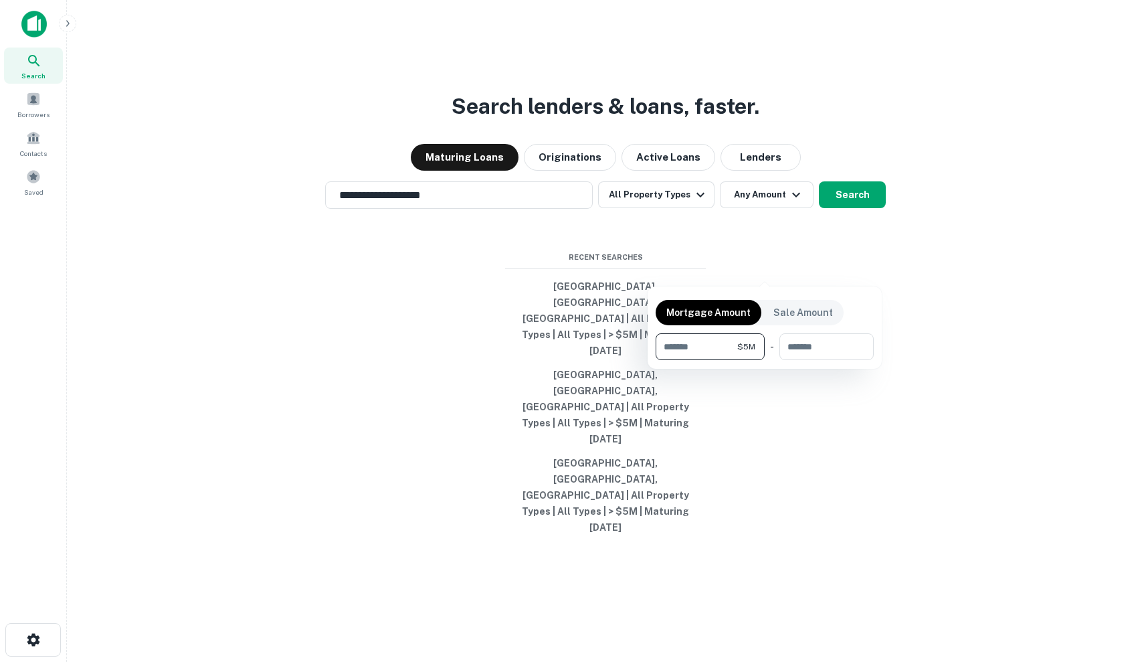
type input "*******"
click at [854, 263] on div at bounding box center [572, 331] width 1144 height 662
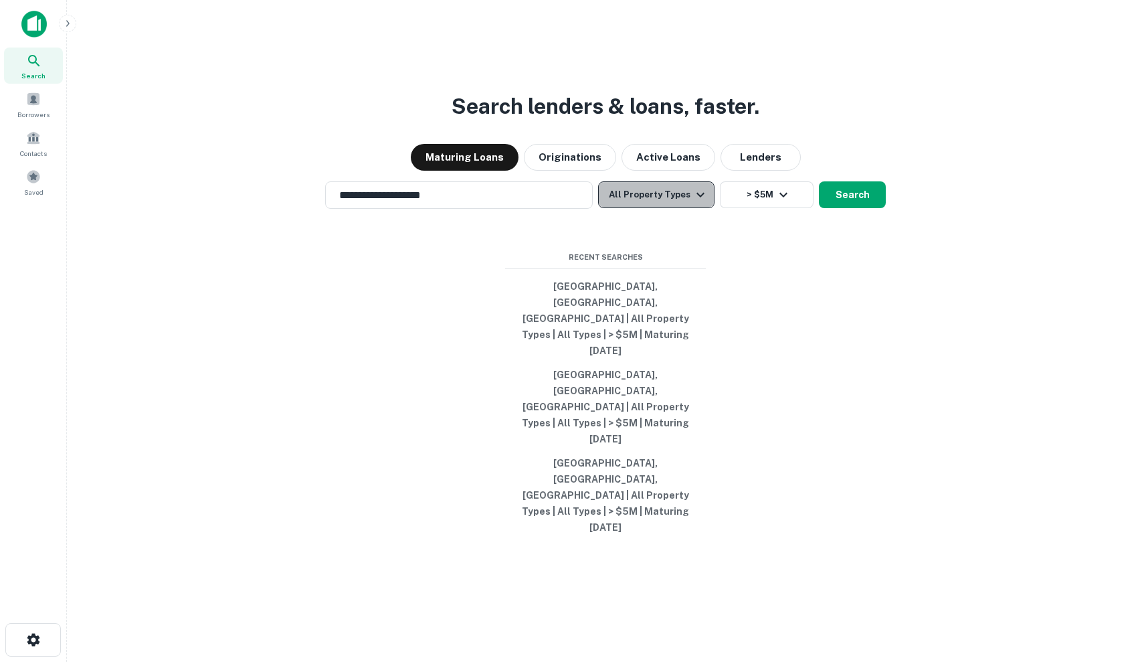
click at [682, 208] on button "All Property Types" at bounding box center [656, 194] width 116 height 27
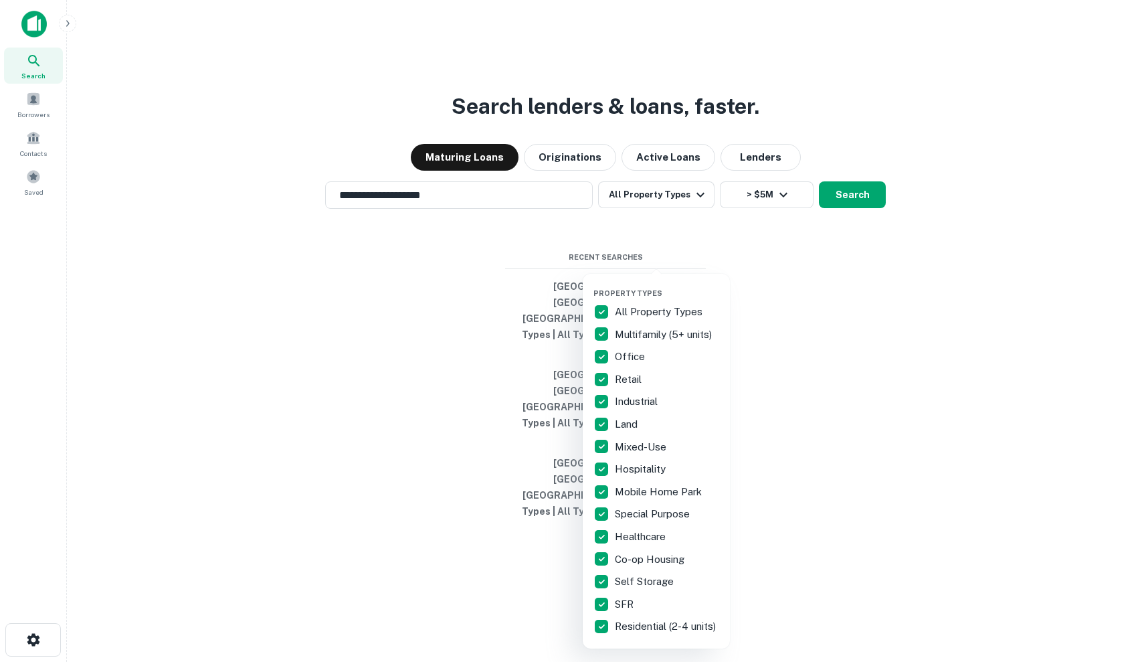
click at [894, 285] on div at bounding box center [572, 331] width 1144 height 662
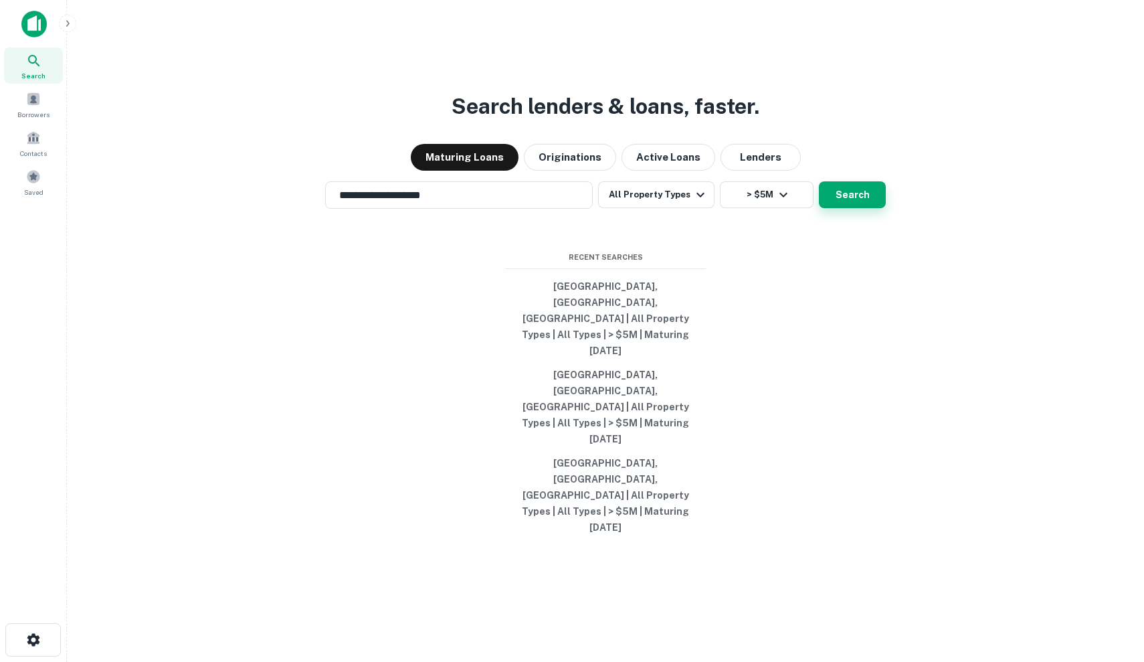
click at [870, 208] on button "Search" at bounding box center [852, 194] width 67 height 27
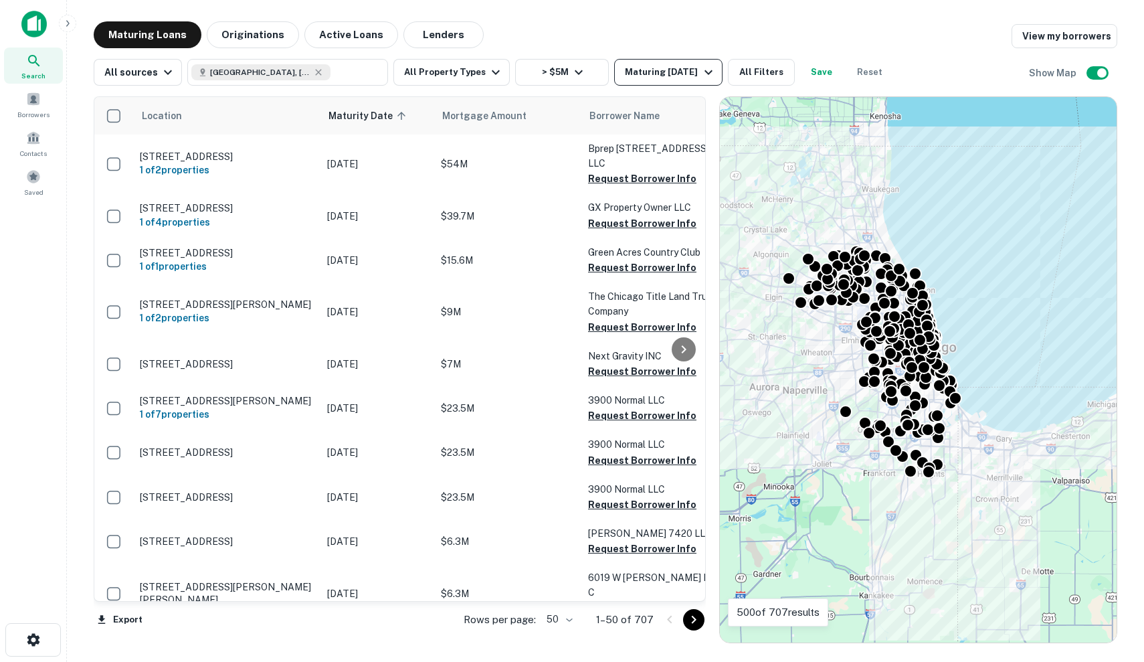
click at [701, 72] on icon "button" at bounding box center [709, 72] width 16 height 16
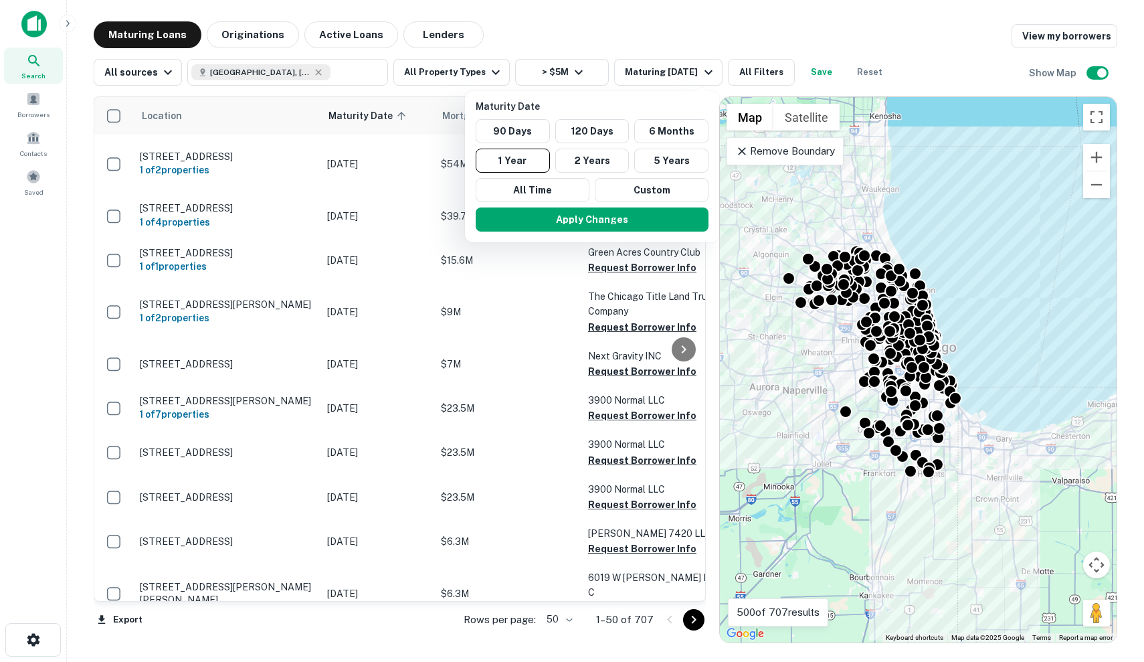
click at [690, 72] on div at bounding box center [572, 331] width 1144 height 662
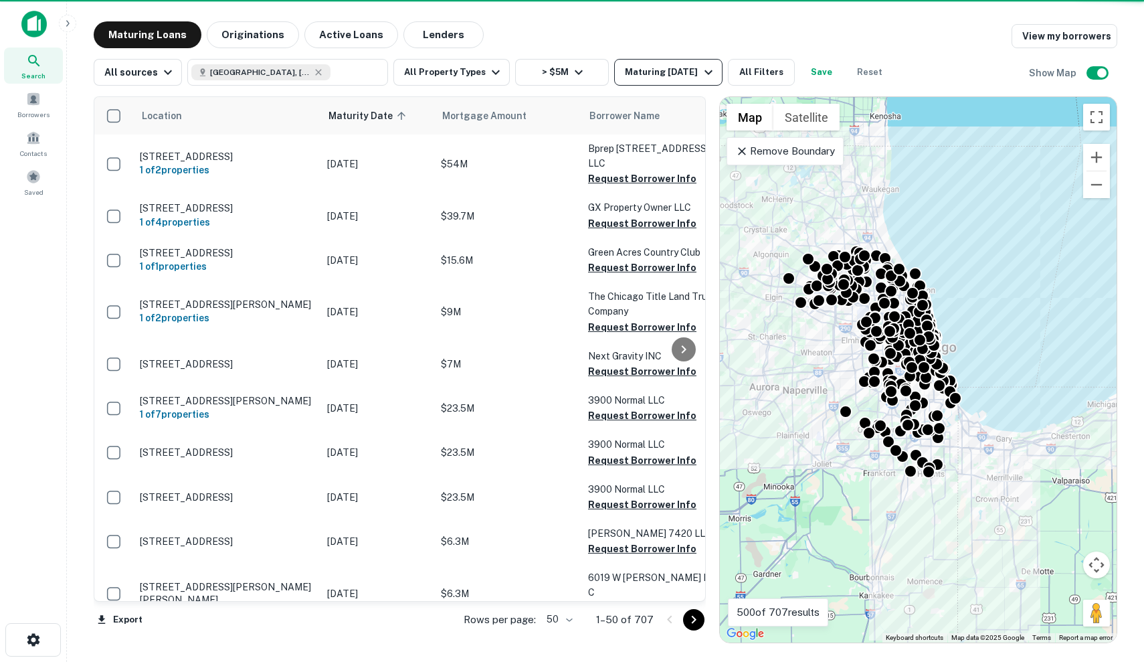
click at [701, 72] on icon "button" at bounding box center [709, 72] width 16 height 16
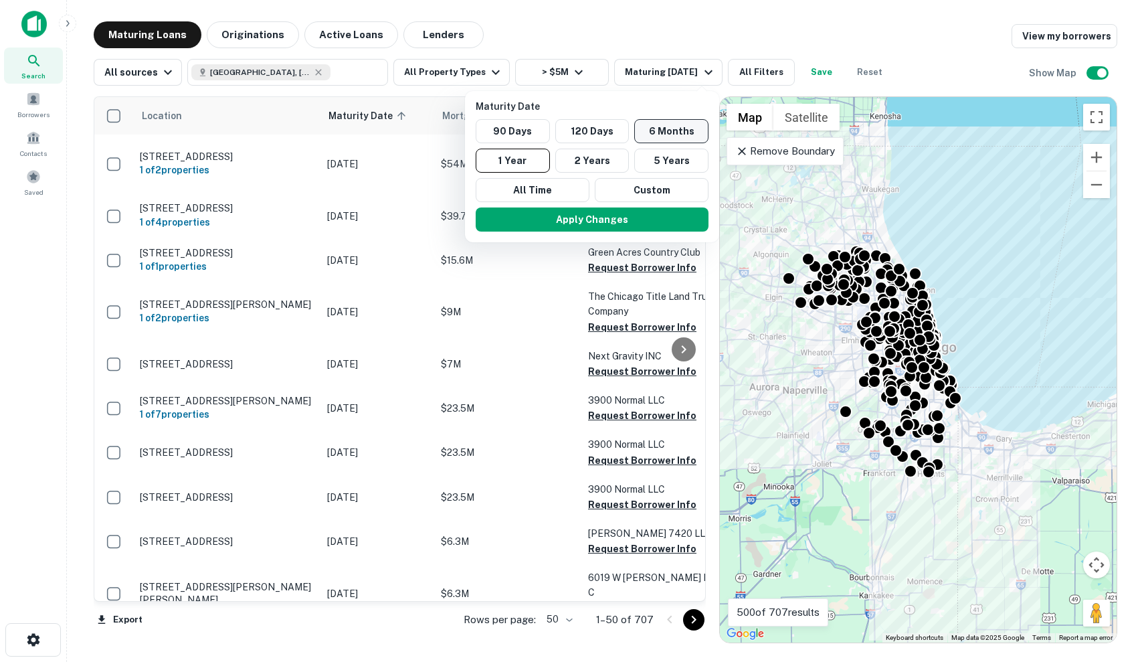
click at [636, 132] on button "6 Months" at bounding box center [671, 131] width 74 height 24
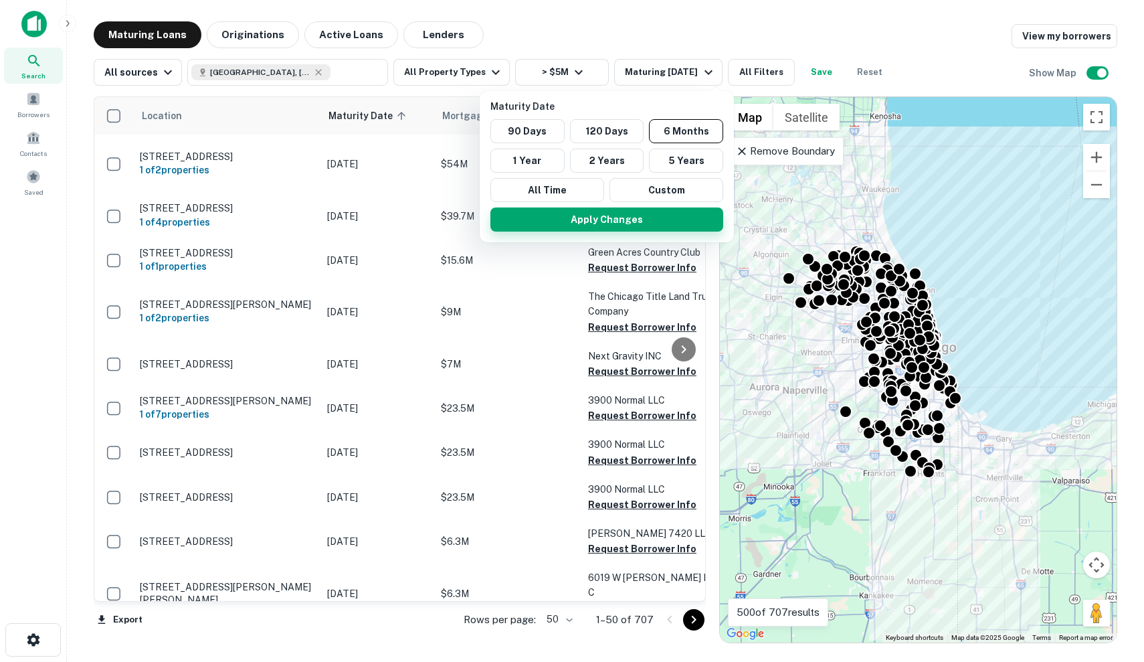
click at [638, 221] on button "Apply Changes" at bounding box center [606, 219] width 233 height 24
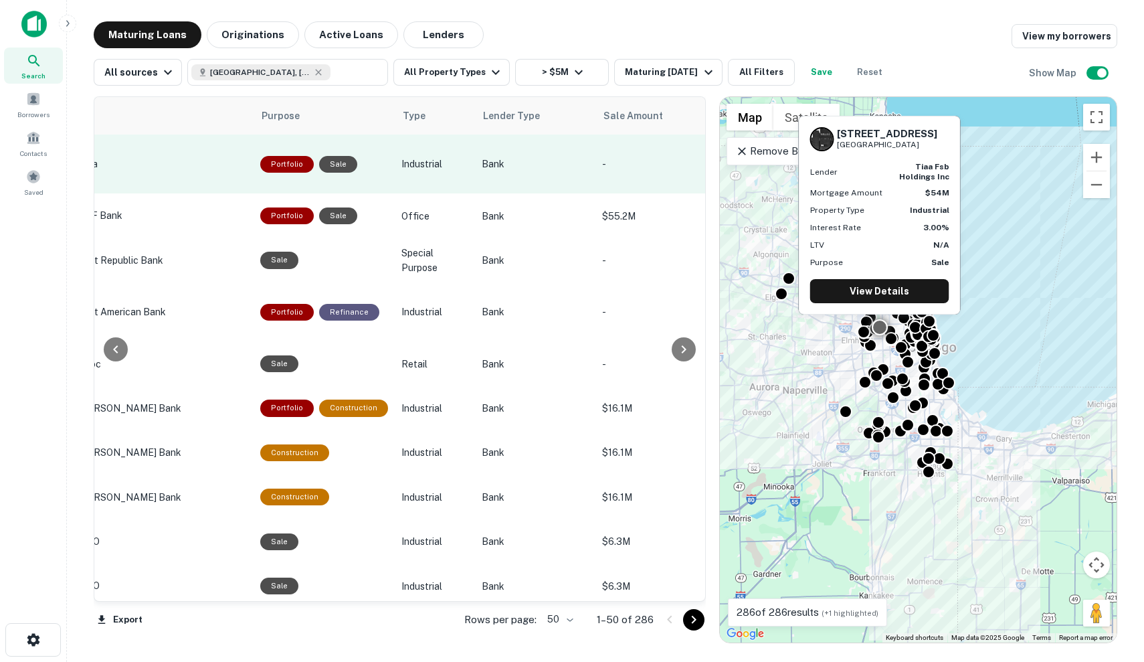
scroll to position [0, 721]
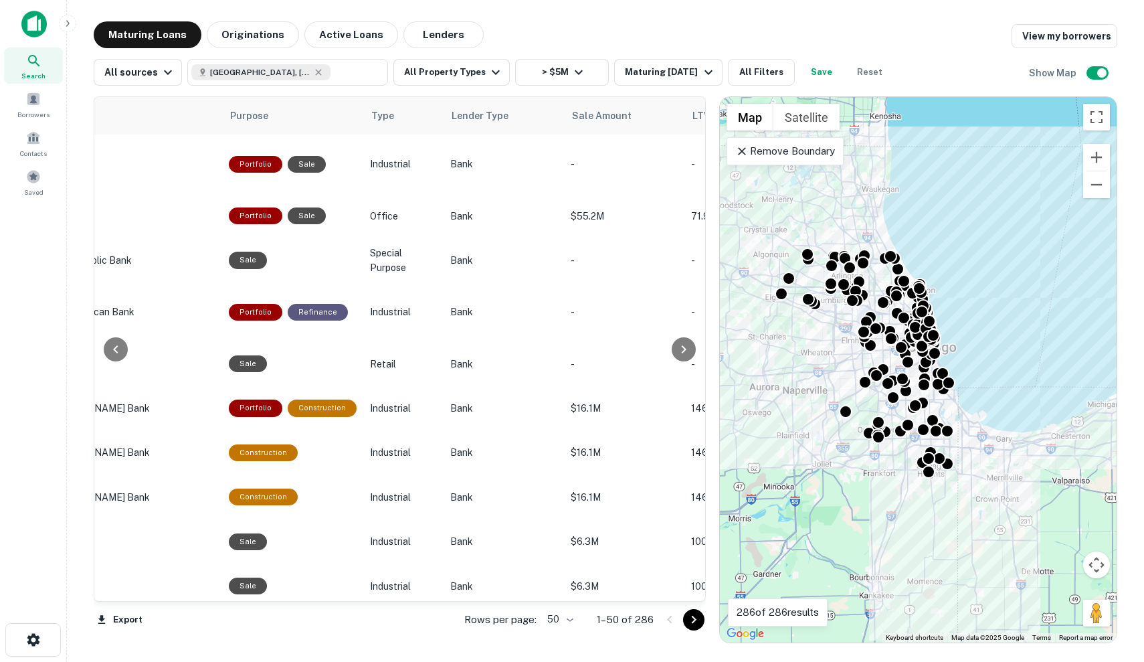
click at [821, 152] on p "Remove Boundary" at bounding box center [785, 151] width 100 height 16
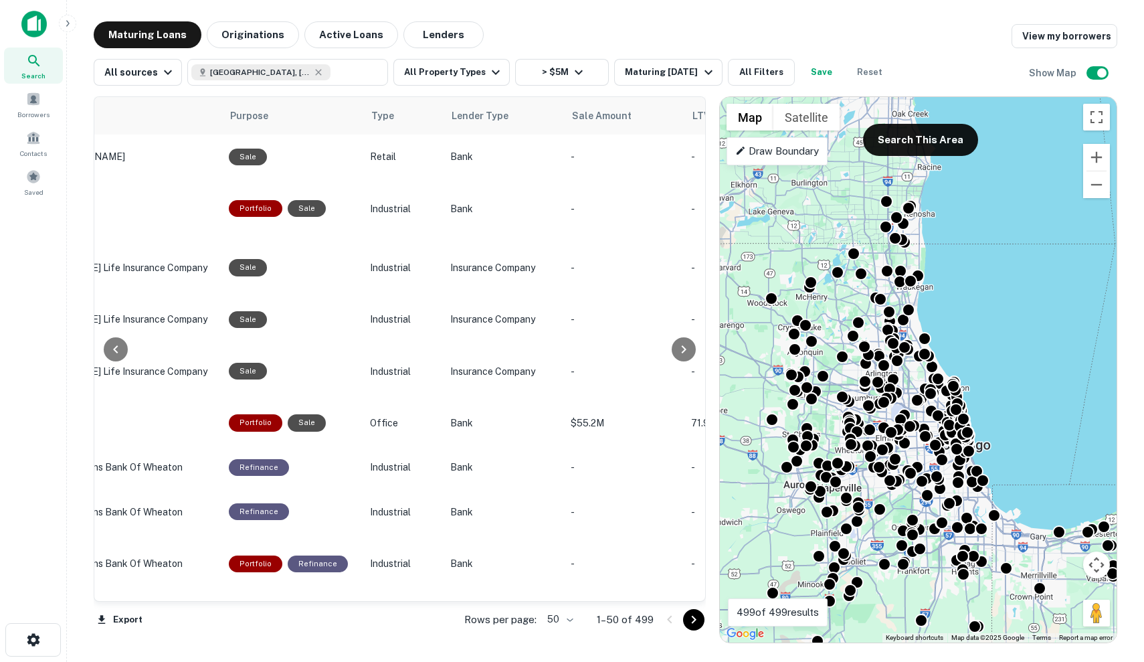
drag, startPoint x: 885, startPoint y: 206, endPoint x: 936, endPoint y: 310, distance: 116.4
click at [936, 310] on div "To activate drag with keyboard, press Alt + Enter. Once in keyboard drag state,…" at bounding box center [918, 369] width 397 height 545
click at [945, 140] on button "Search This Area" at bounding box center [920, 140] width 115 height 32
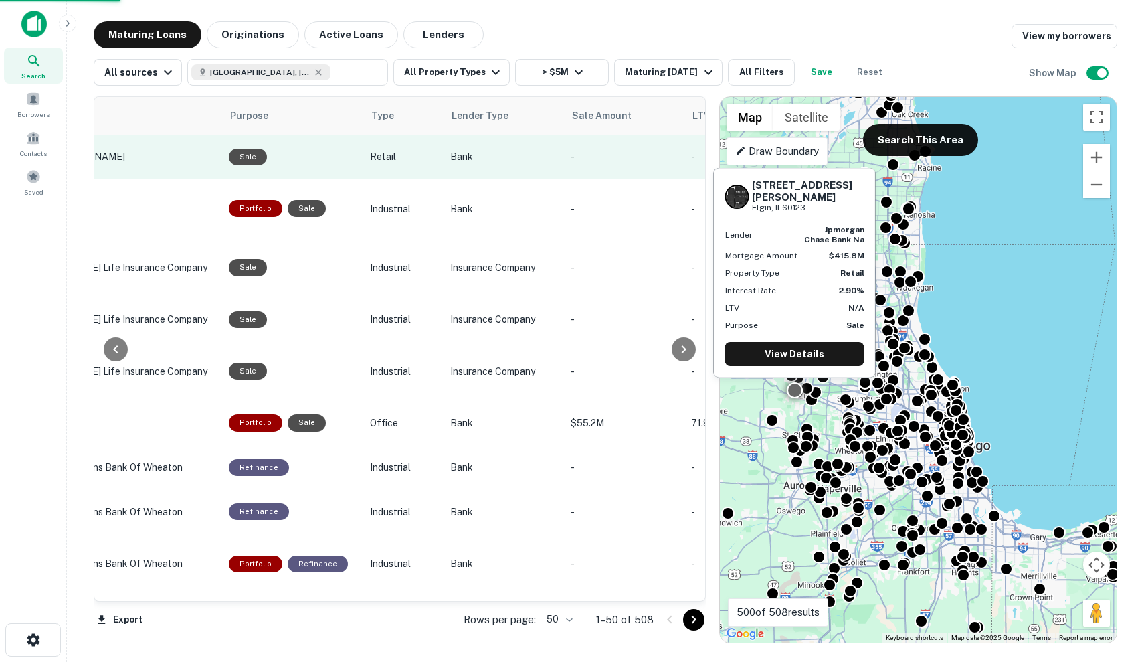
scroll to position [0, 733]
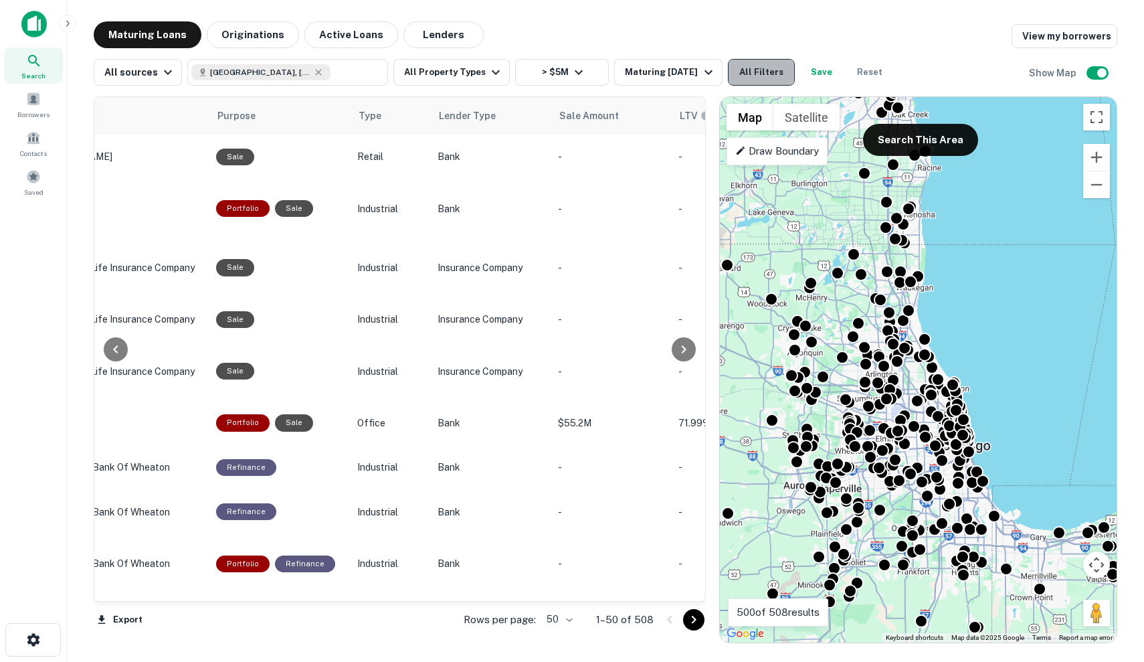
click at [784, 78] on button "All Filters" at bounding box center [761, 72] width 67 height 27
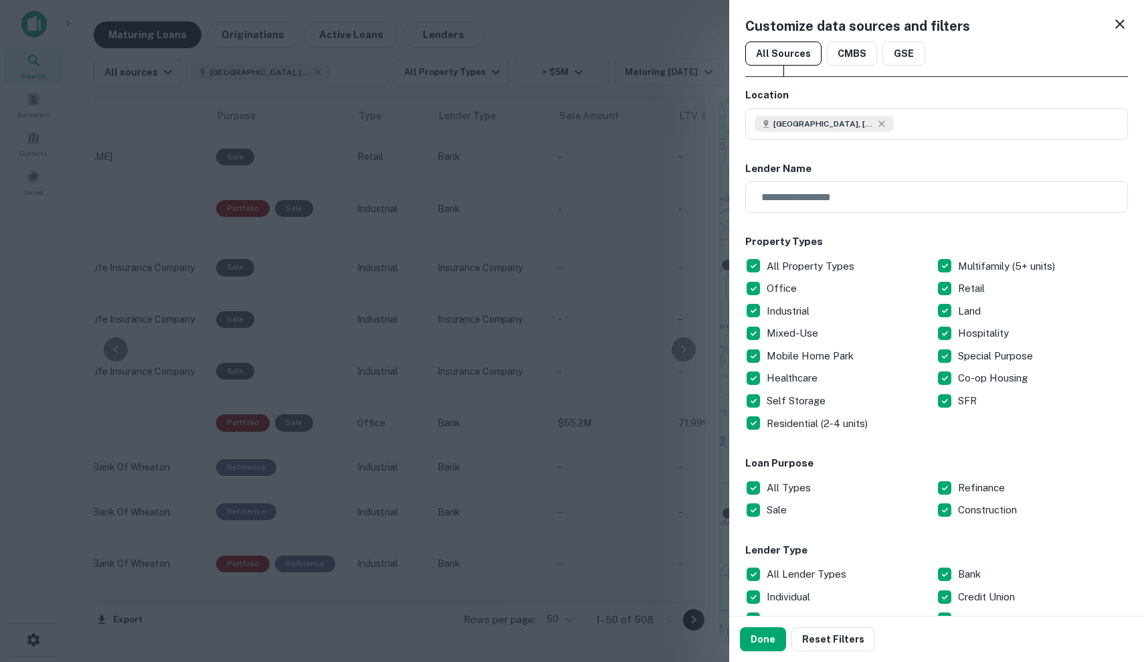
click at [793, 271] on p "All Property Types" at bounding box center [812, 266] width 90 height 16
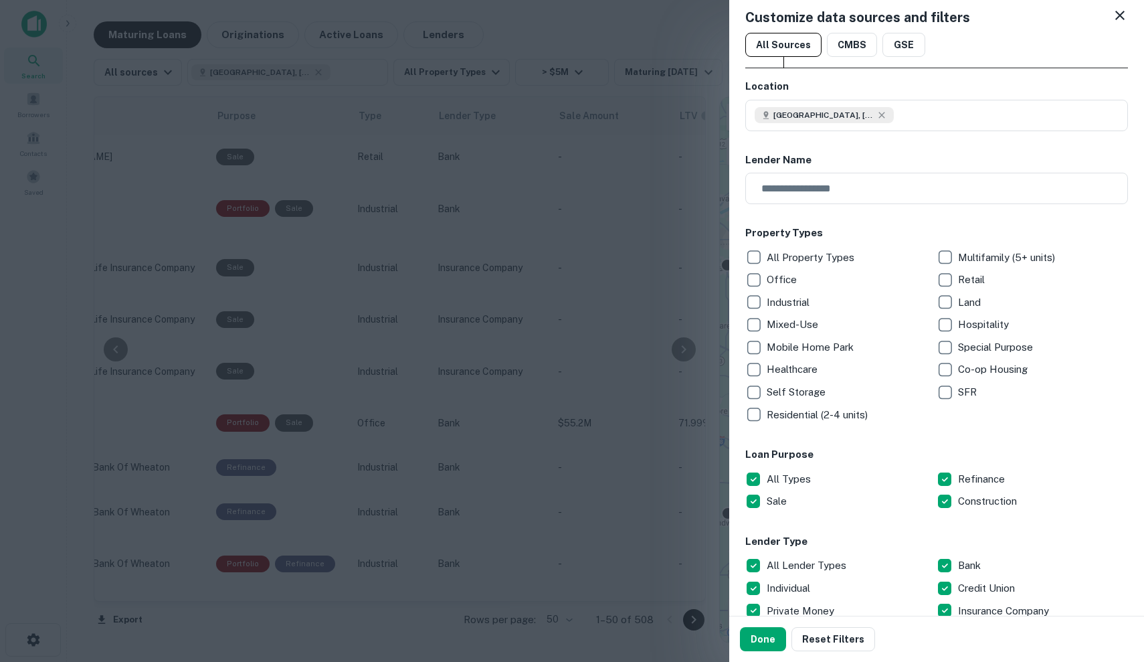
click at [821, 257] on p "All Property Types" at bounding box center [812, 258] width 90 height 16
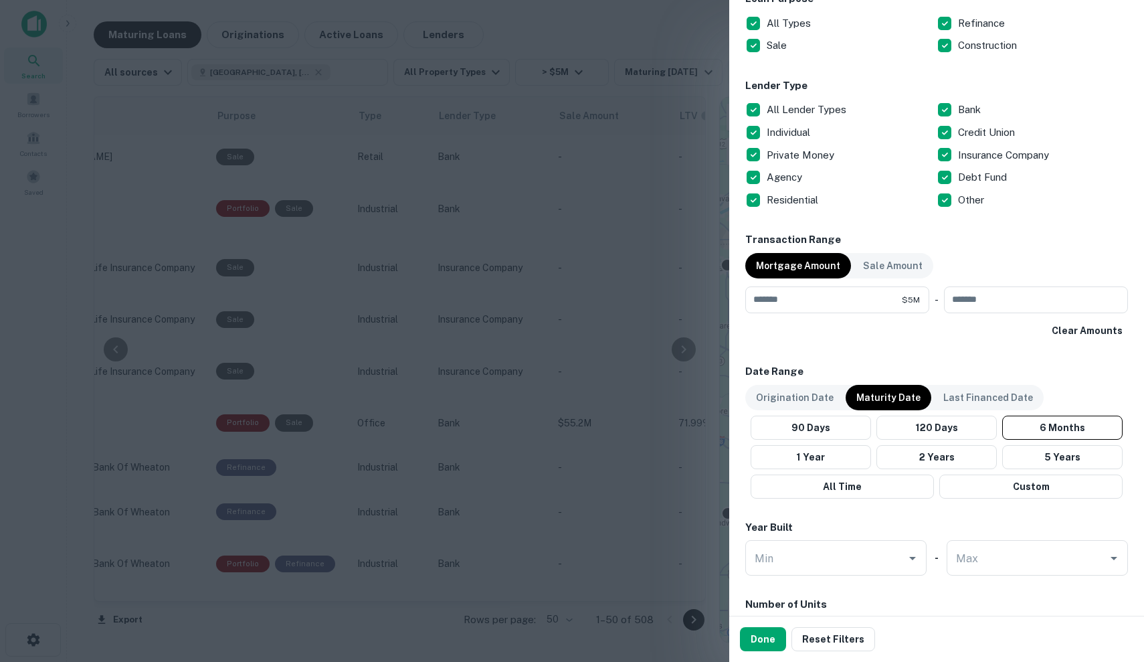
scroll to position [502, 0]
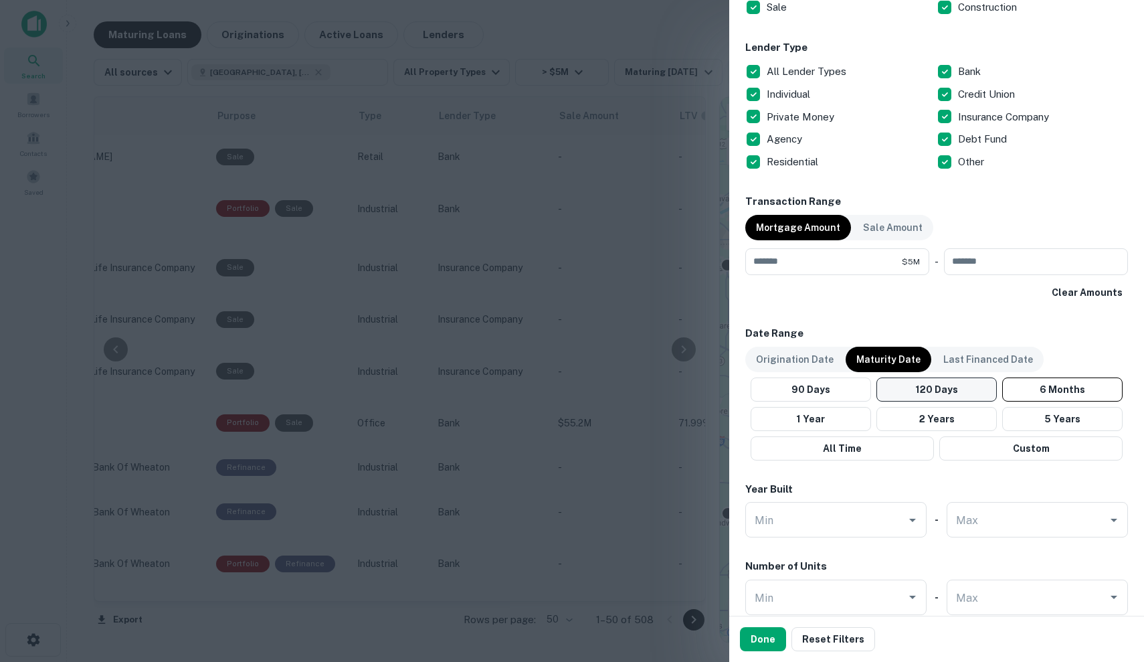
click at [953, 388] on button "120 Days" at bounding box center [937, 389] width 120 height 24
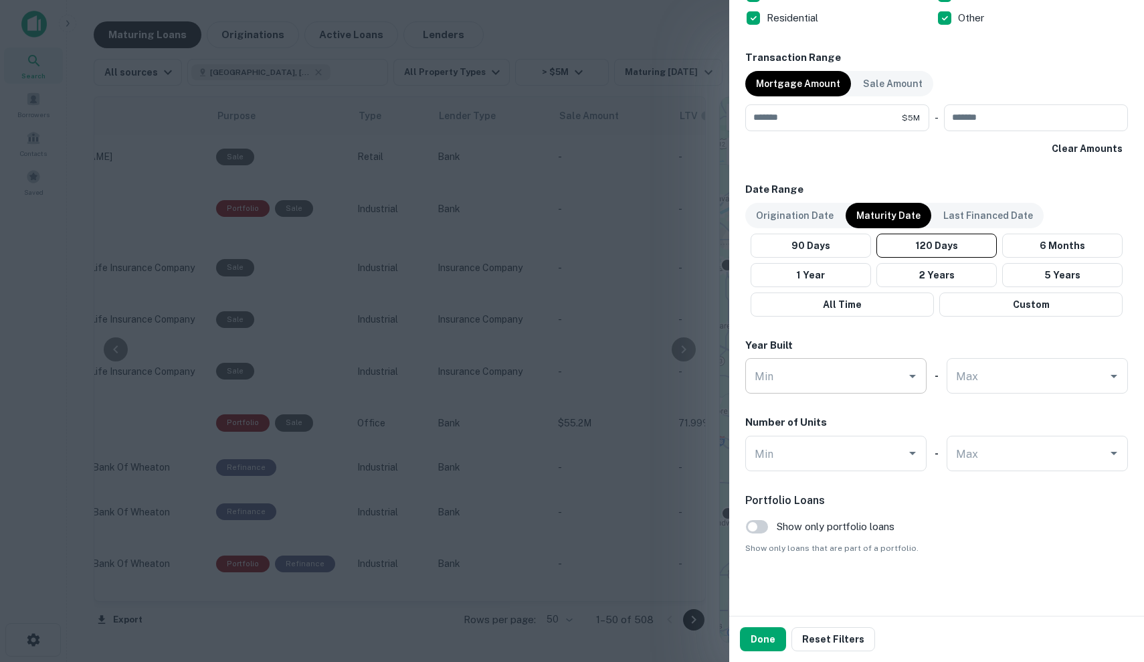
scroll to position [646, 0]
click at [767, 640] on button "Done" at bounding box center [763, 639] width 46 height 24
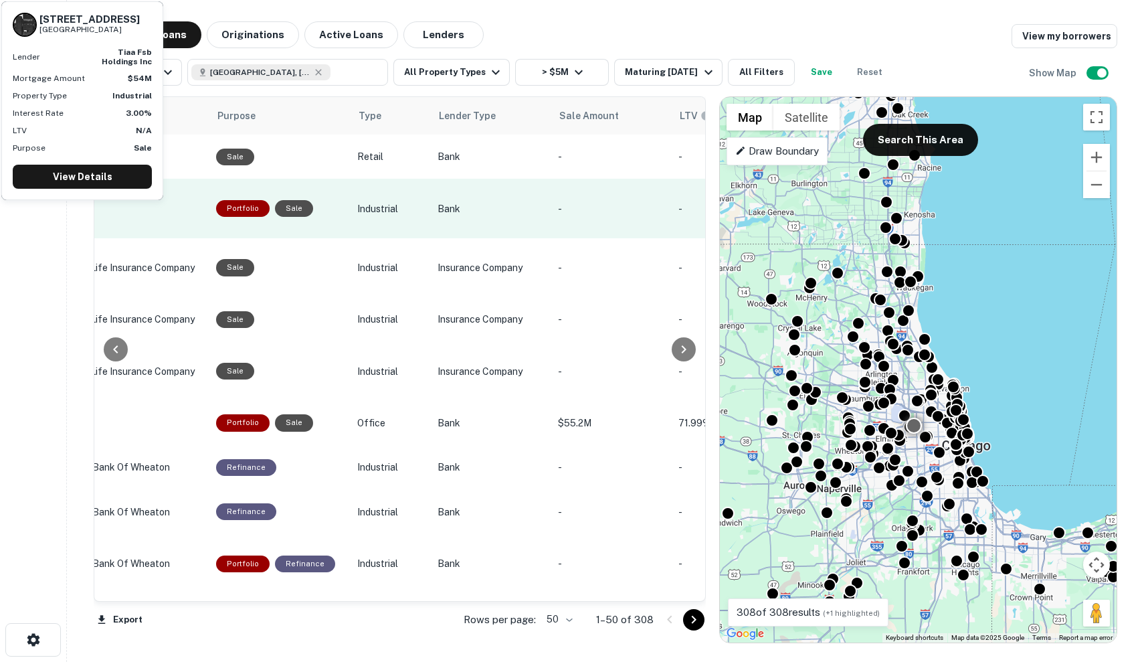
scroll to position [0, 710]
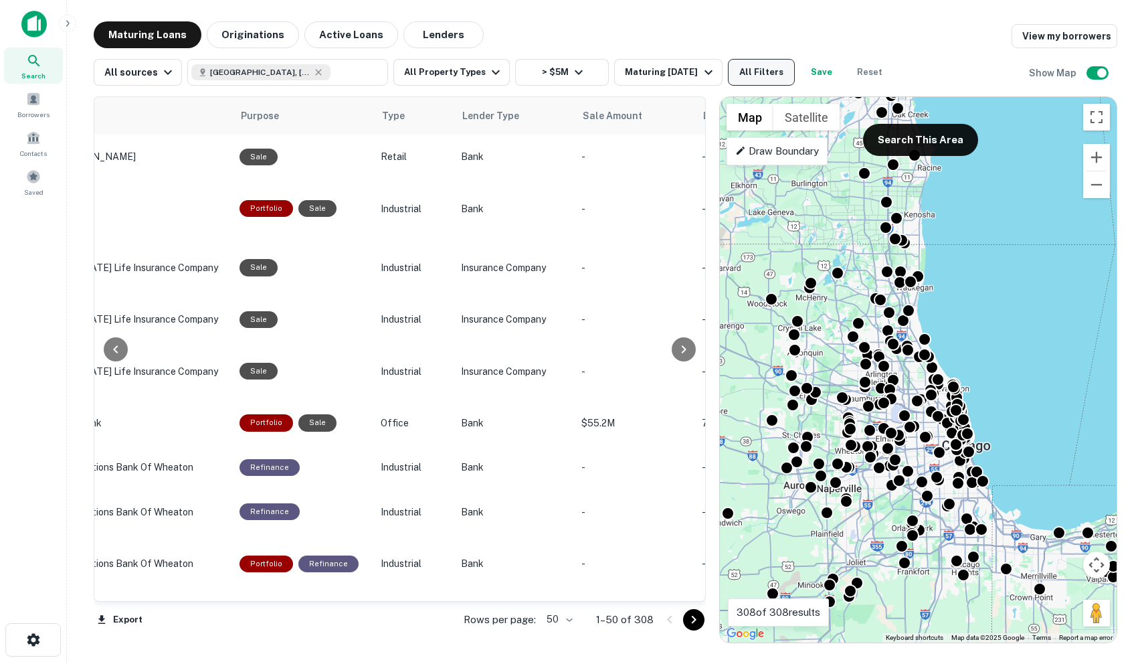
click at [765, 70] on button "All Filters" at bounding box center [761, 72] width 67 height 27
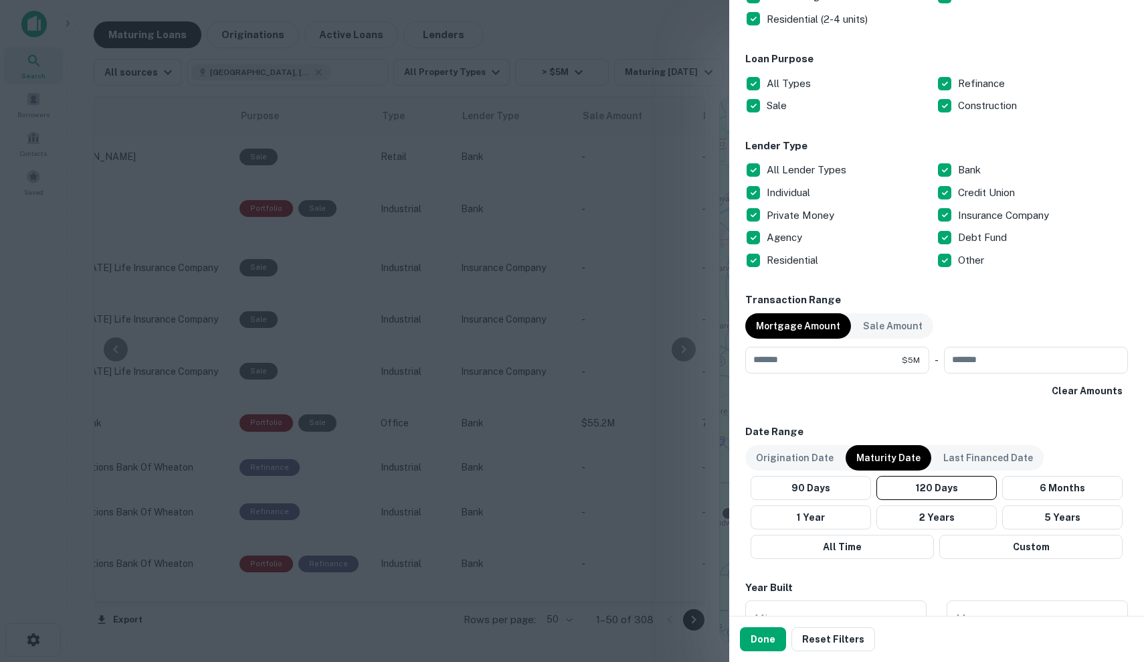
scroll to position [403, 0]
click at [812, 163] on p "All Lender Types" at bounding box center [808, 171] width 82 height 16
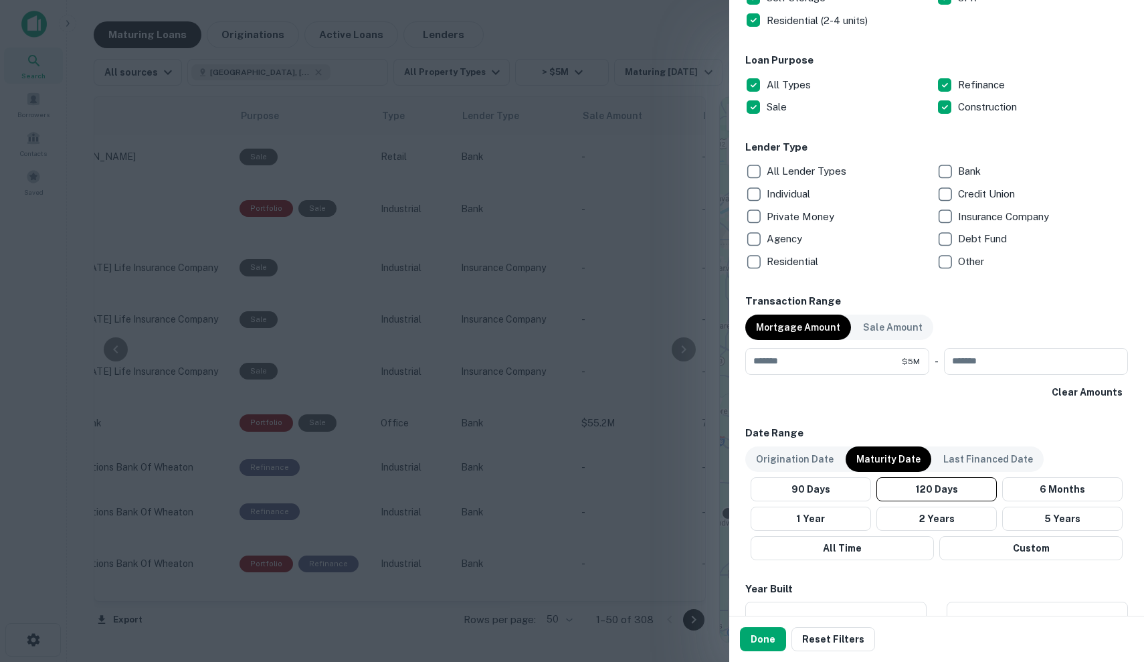
click at [805, 189] on p "Individual" at bounding box center [790, 194] width 46 height 16
click at [808, 218] on p "Private Money" at bounding box center [802, 217] width 70 height 16
click at [980, 170] on p "Bank" at bounding box center [970, 171] width 25 height 16
click at [994, 240] on p "Debt Fund" at bounding box center [984, 239] width 52 height 16
click at [970, 256] on p "Other" at bounding box center [972, 262] width 29 height 16
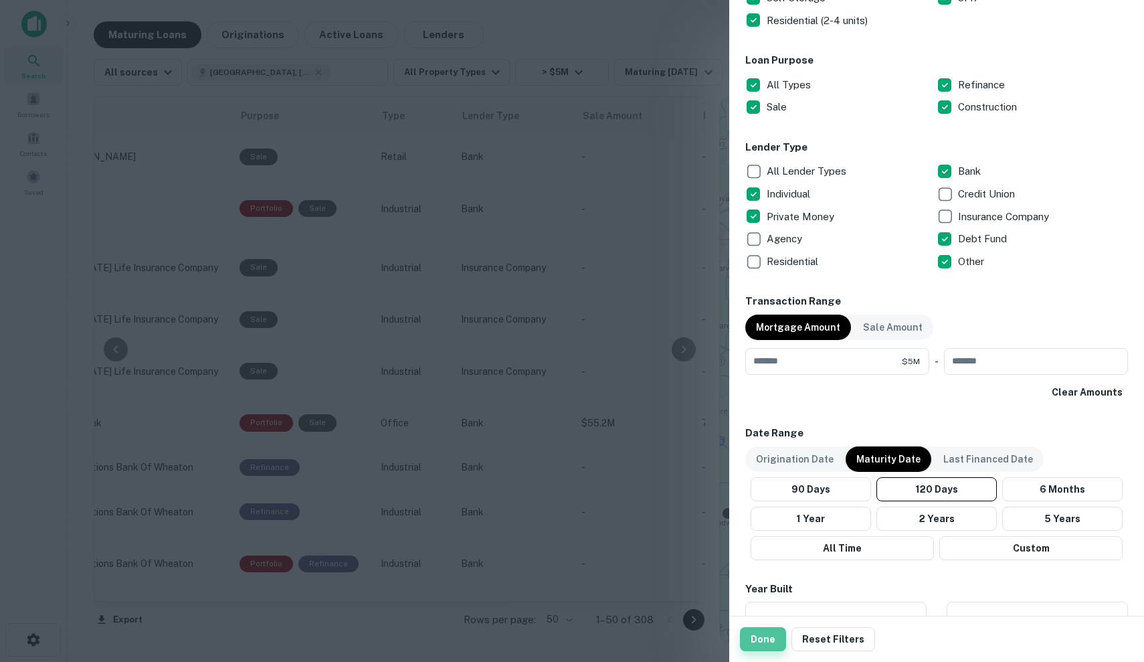
click at [761, 640] on button "Done" at bounding box center [763, 639] width 46 height 24
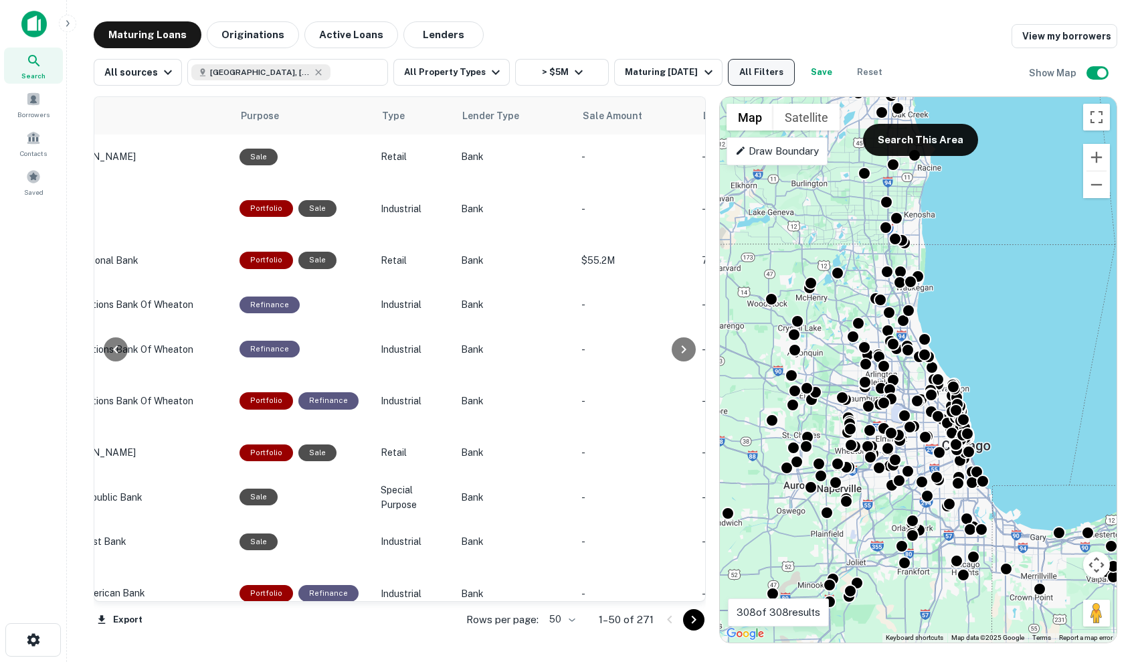
click at [771, 72] on button "All Filters" at bounding box center [761, 72] width 67 height 27
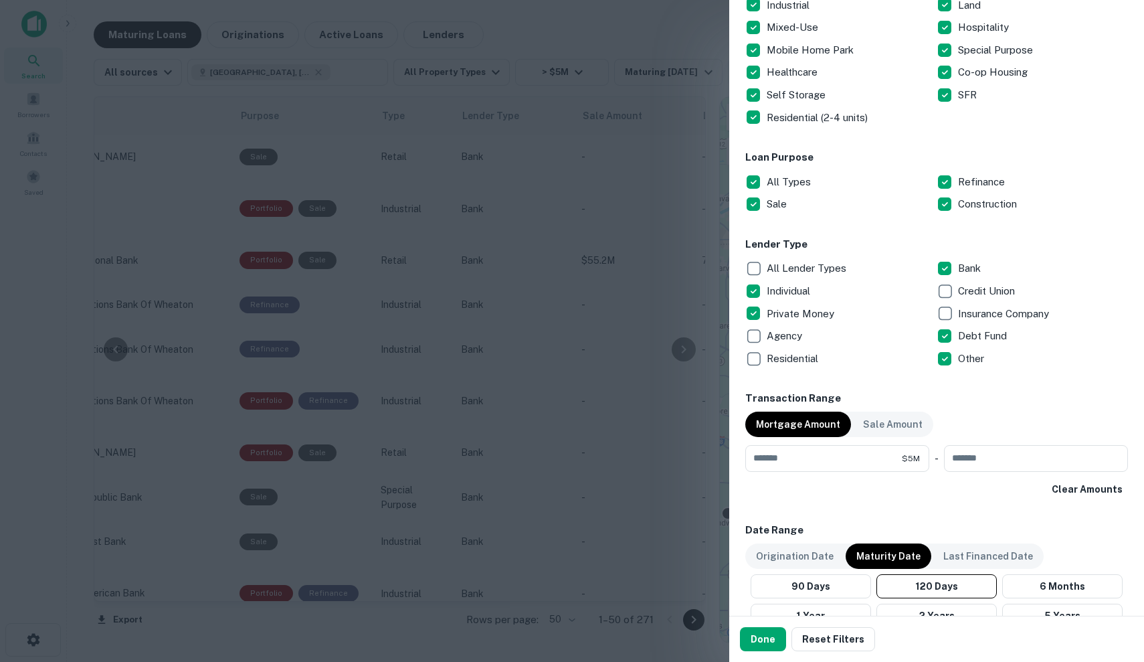
scroll to position [304, 0]
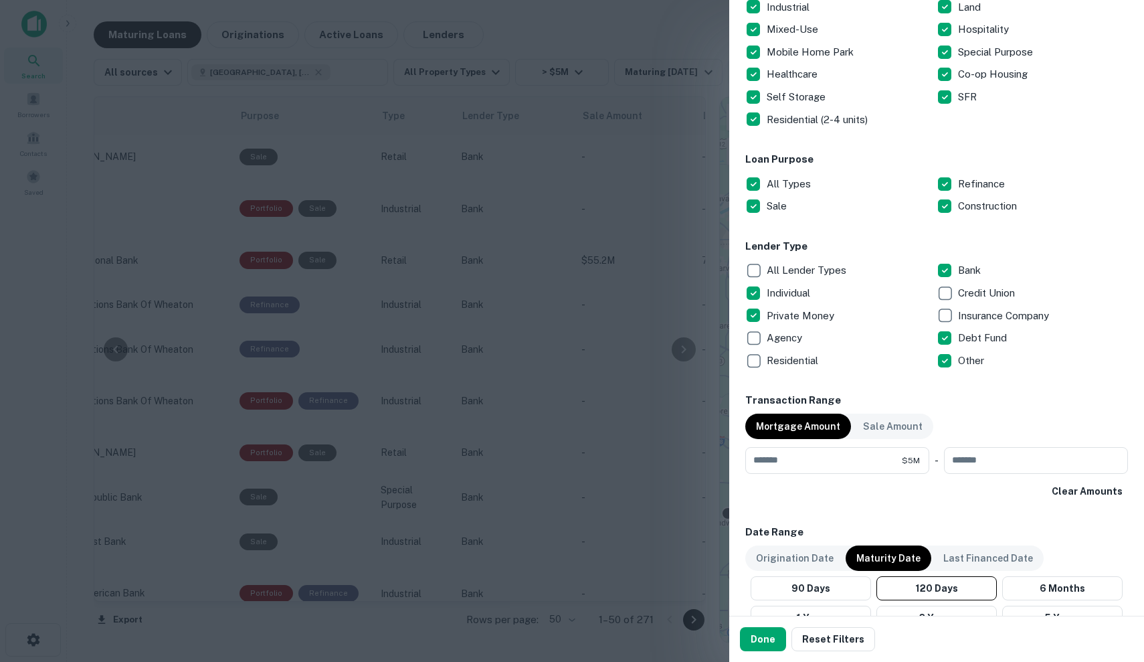
click at [980, 268] on p "Bank" at bounding box center [970, 270] width 25 height 16
click at [989, 294] on p "Credit Union" at bounding box center [988, 293] width 60 height 16
click at [756, 636] on button "Done" at bounding box center [763, 639] width 46 height 24
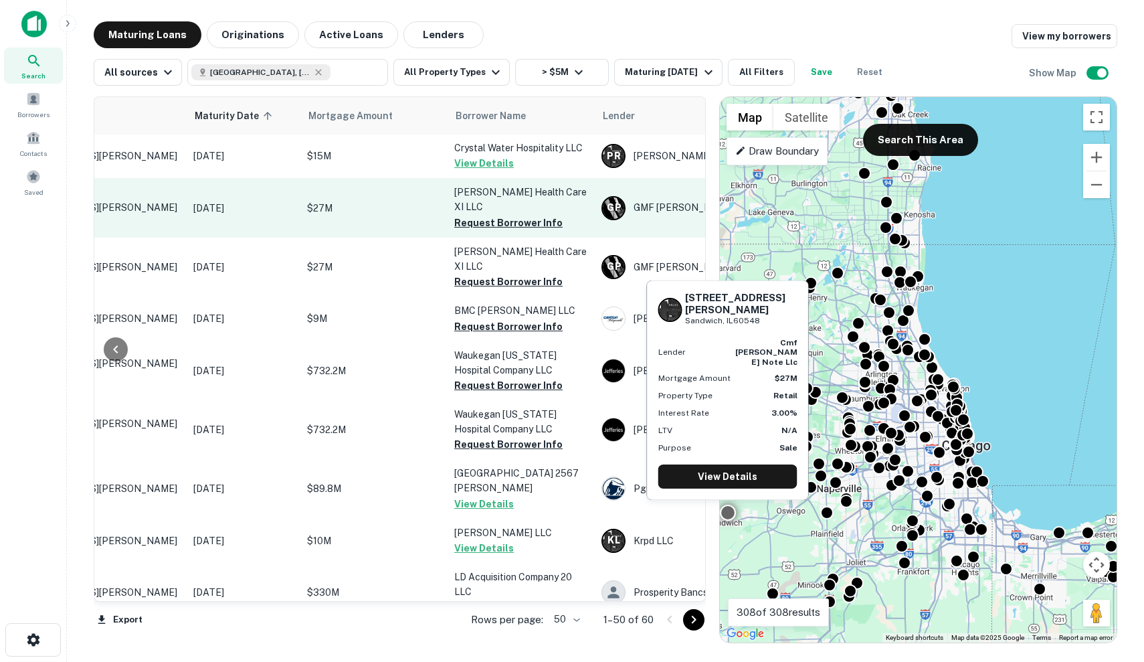
scroll to position [1, 102]
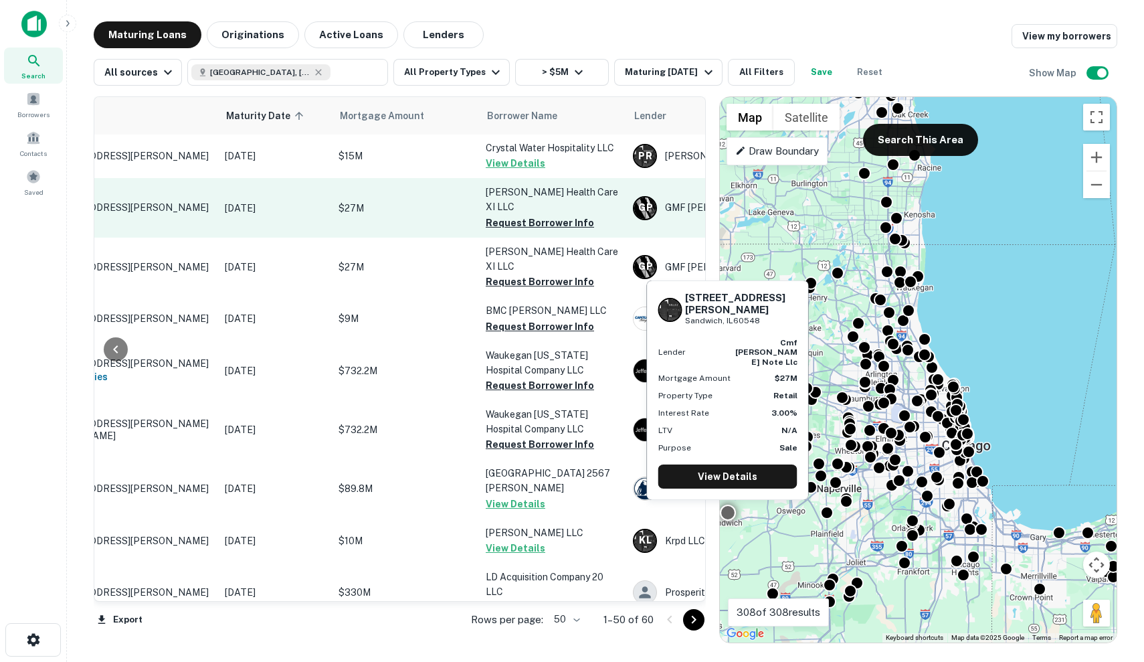
click at [258, 201] on p "[DATE]" at bounding box center [275, 208] width 100 height 15
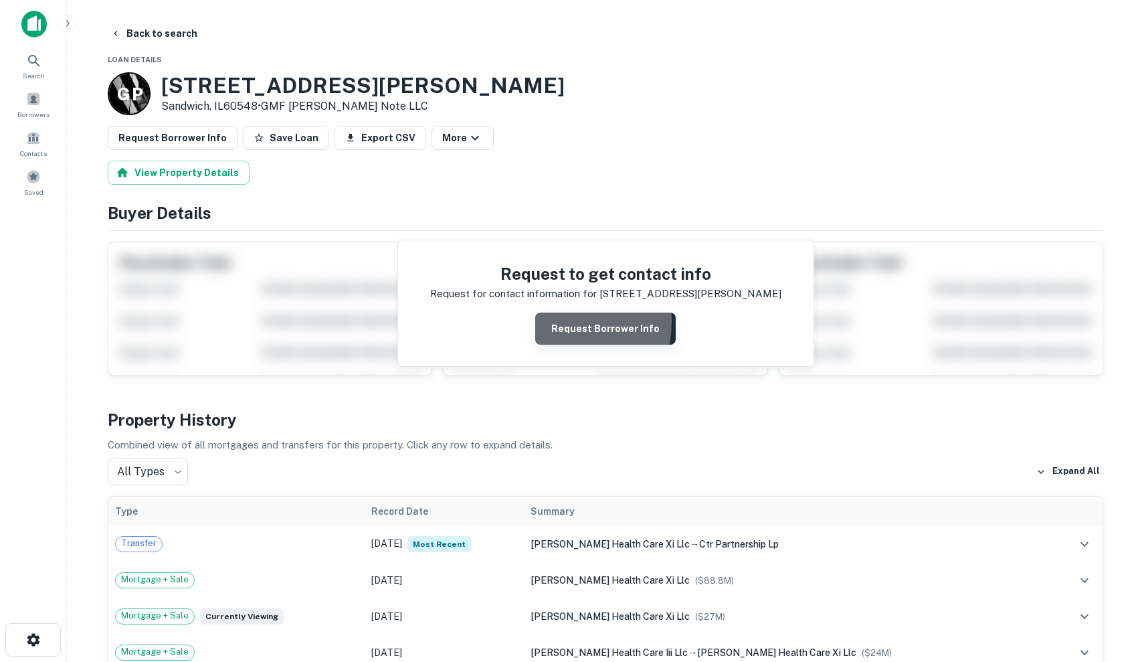
click at [555, 321] on button "Request Borrower Info" at bounding box center [605, 328] width 141 height 32
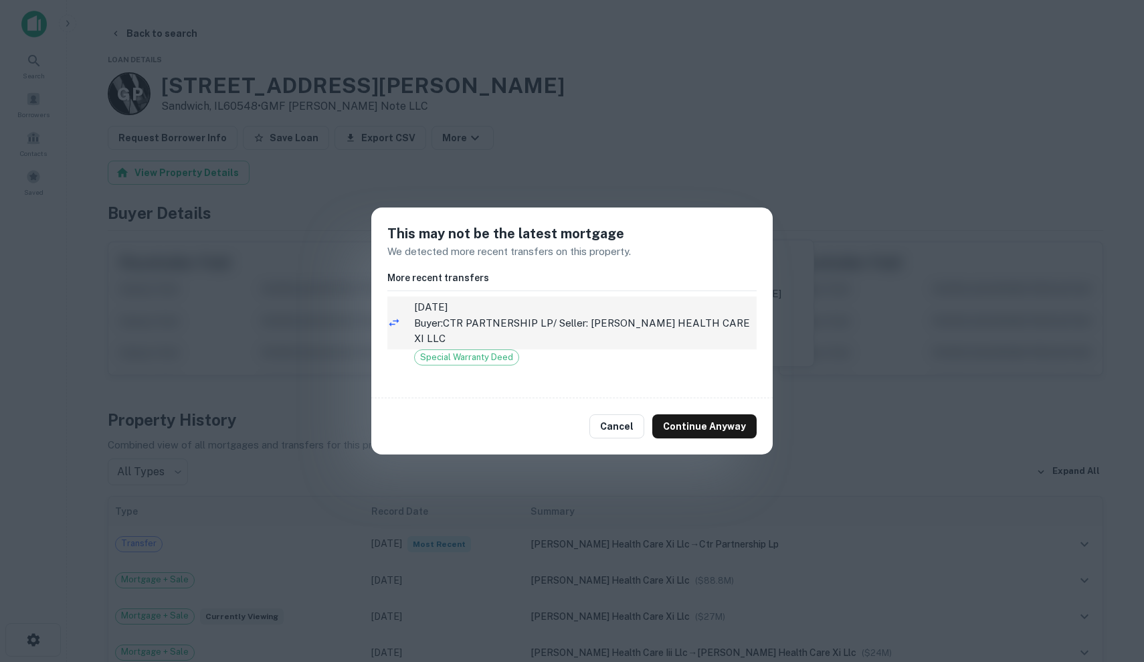
click at [571, 338] on li "12/23/2024 Buyer: CTR PARTNERSHIP LP / Seller: PETERSEN HEALTH CARE XI LLC" at bounding box center [571, 322] width 369 height 53
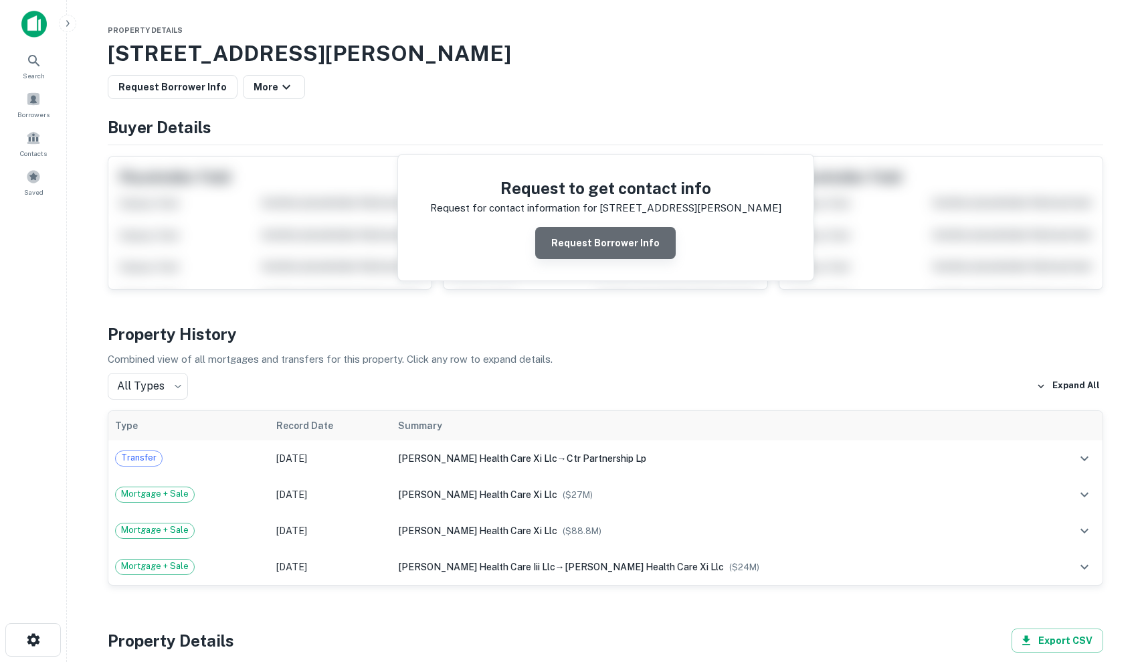
click at [616, 241] on button "Request Borrower Info" at bounding box center [605, 243] width 141 height 32
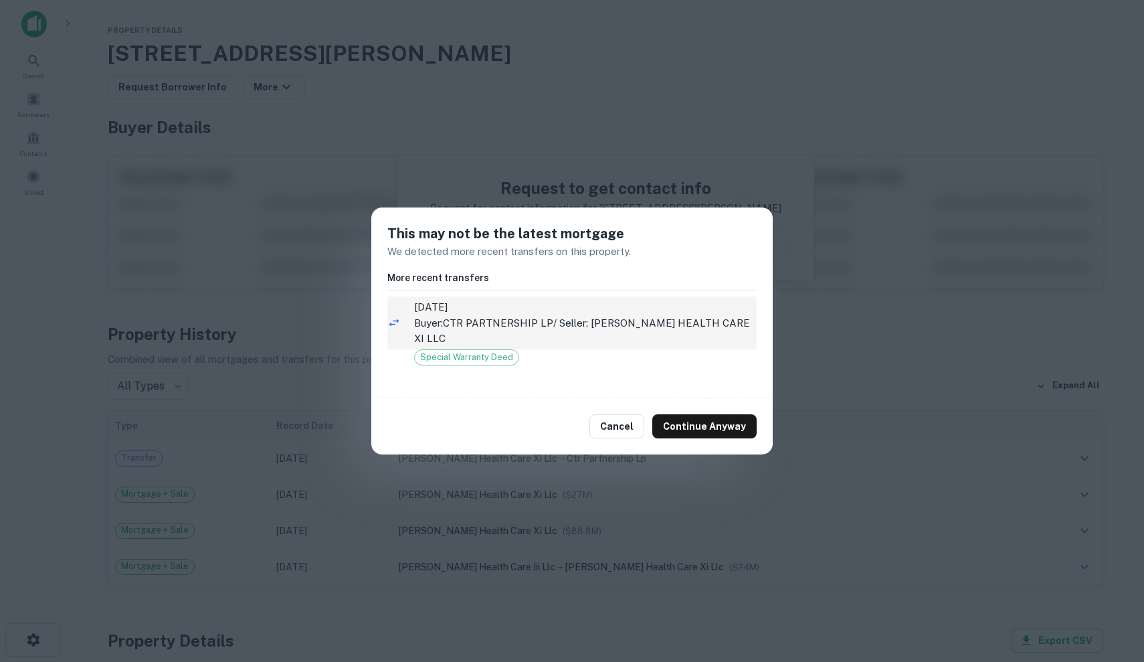
click at [632, 329] on p "Buyer: CTR PARTNERSHIP LP / Seller: PETERSEN HEALTH CARE XI LLC" at bounding box center [585, 330] width 343 height 31
click at [648, 315] on span "12/23/2024" at bounding box center [585, 307] width 343 height 16
click at [642, 309] on span "12/23/2024" at bounding box center [585, 307] width 343 height 16
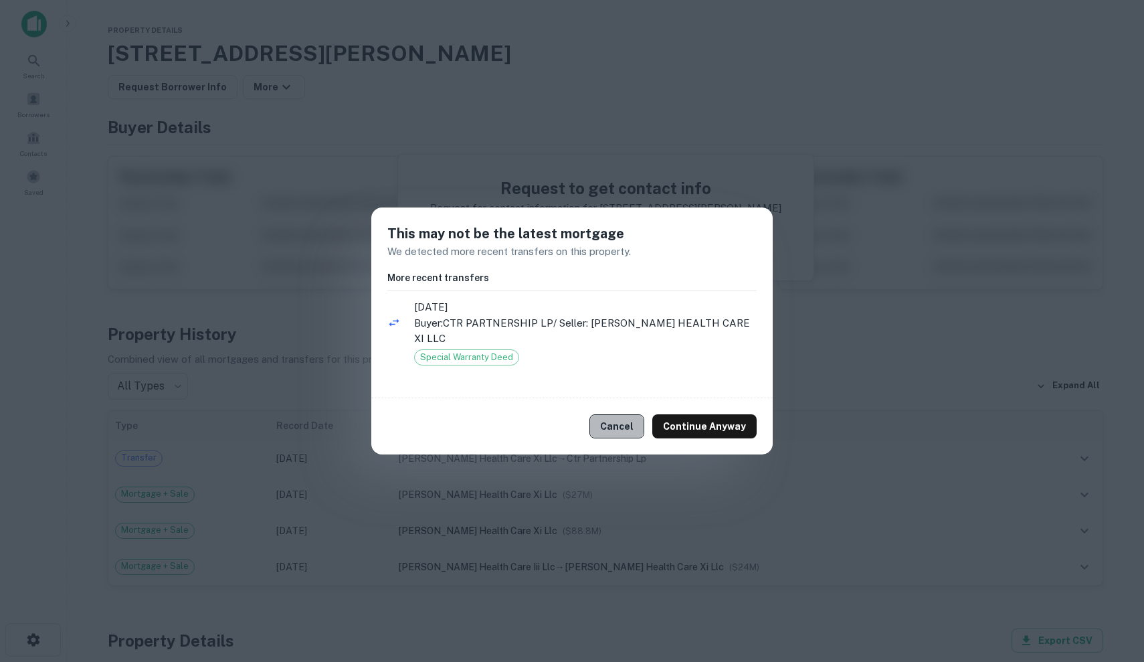
click at [640, 414] on button "Cancel" at bounding box center [616, 426] width 55 height 24
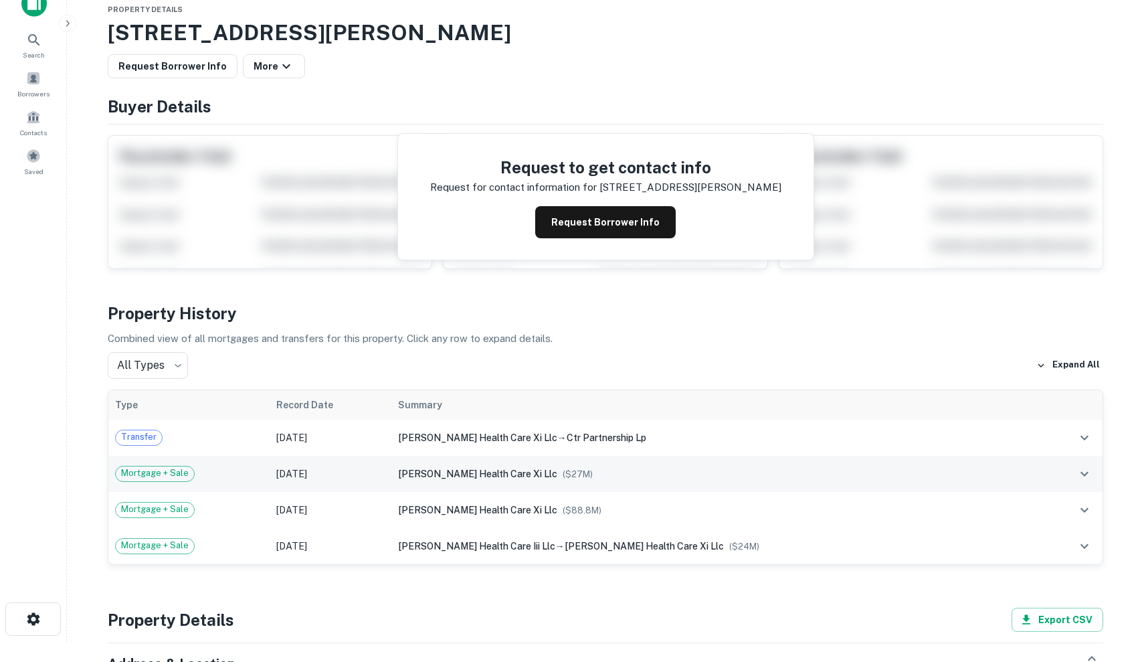
scroll to position [21, 0]
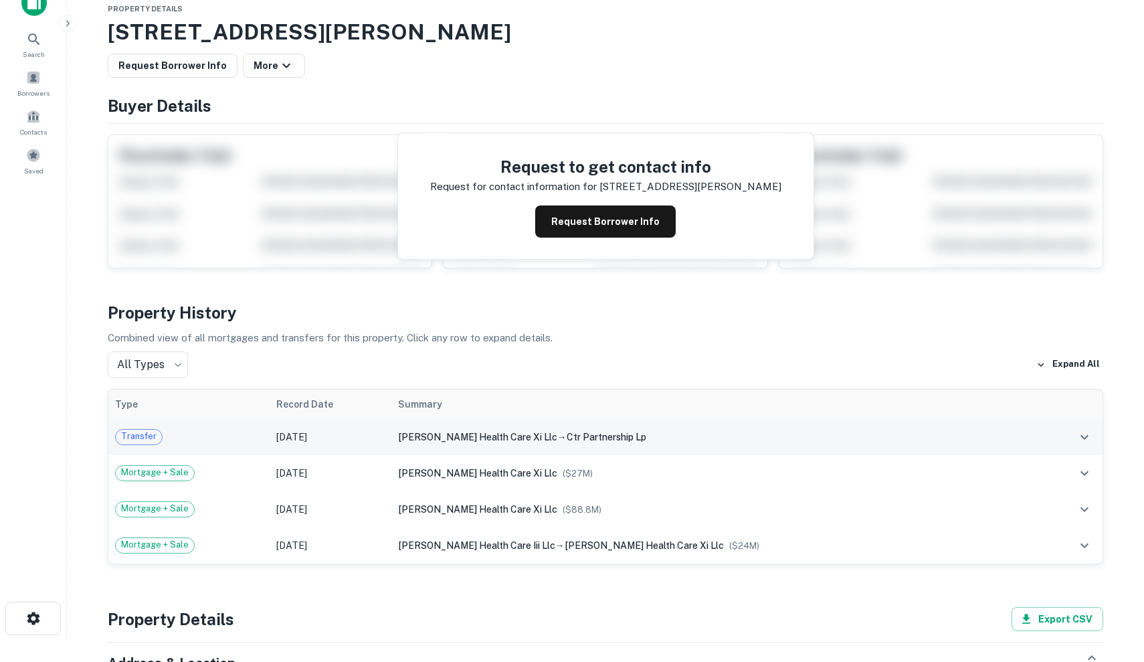
click at [462, 430] on div "petersen health care xi llc → ctr partnership lp" at bounding box center [716, 437] width 636 height 15
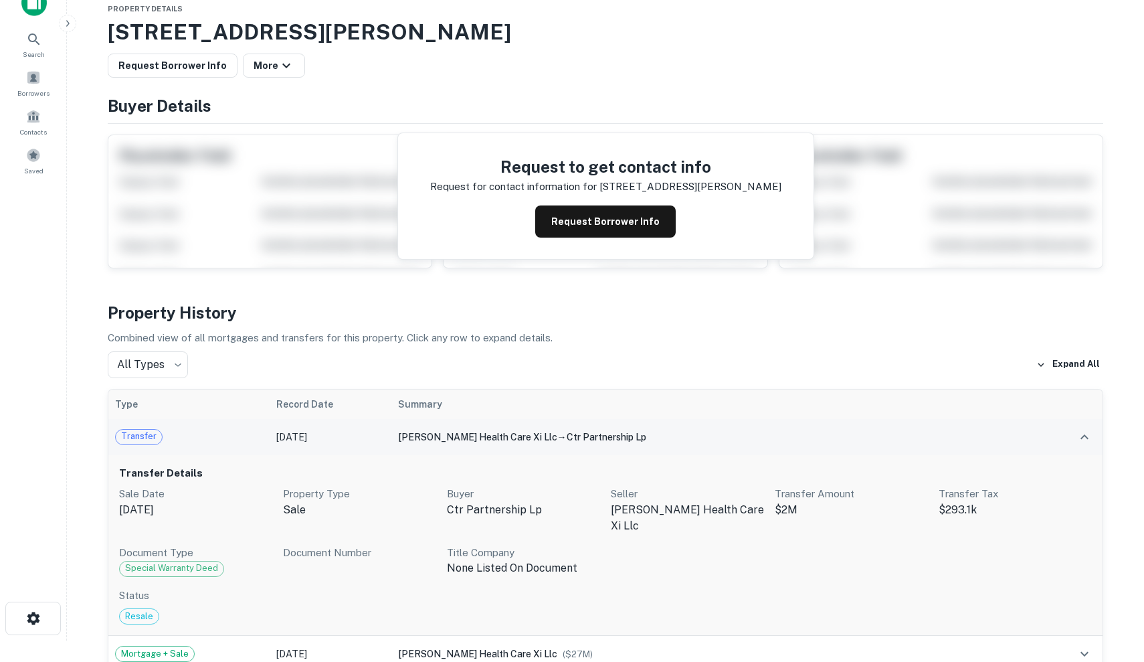
click at [179, 446] on td "Transfer" at bounding box center [188, 437] width 161 height 36
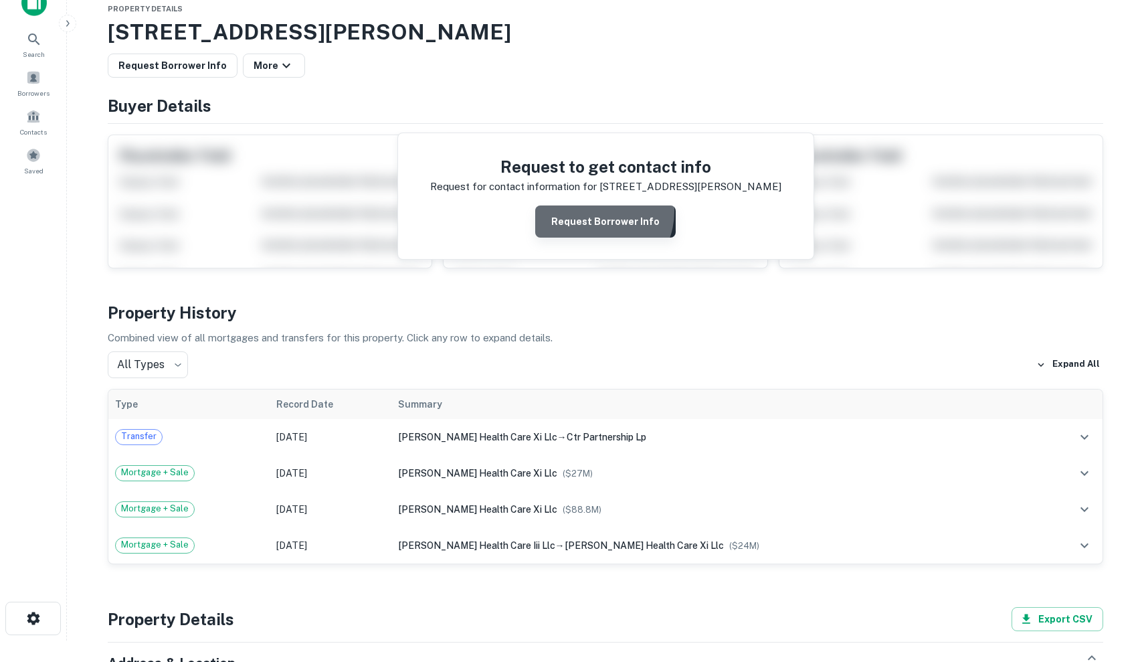
click at [593, 210] on button "Request Borrower Info" at bounding box center [605, 221] width 141 height 32
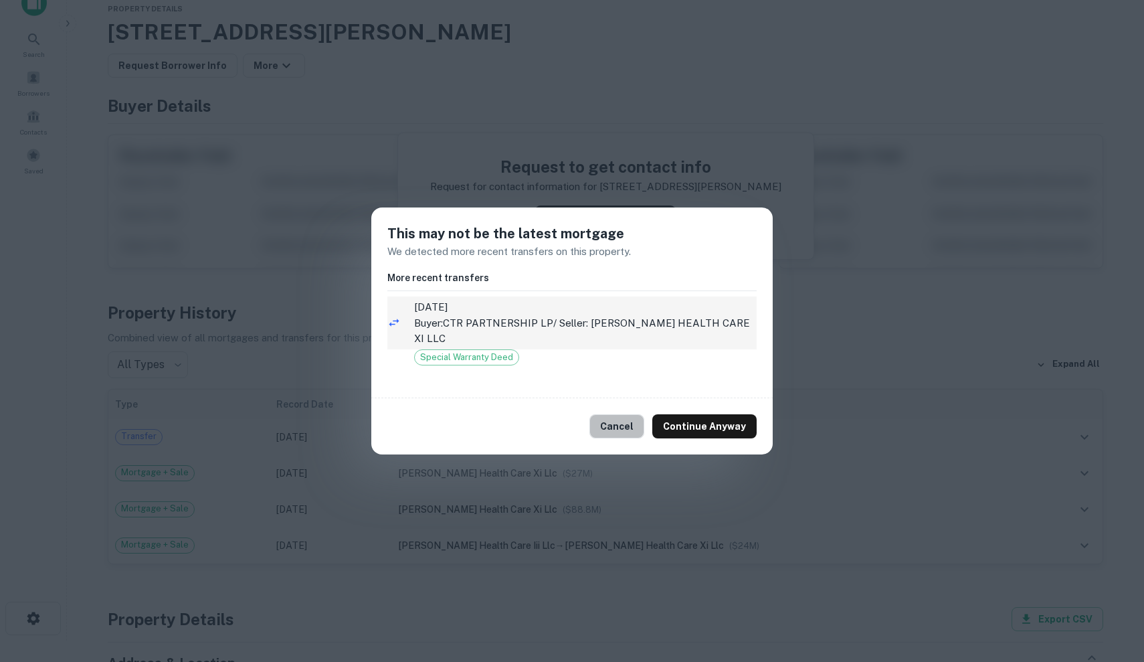
drag, startPoint x: 644, startPoint y: 416, endPoint x: 670, endPoint y: 327, distance: 92.9
click at [670, 327] on div "This may not be the latest mortgage We detected more recent transfers on this p…" at bounding box center [571, 330] width 401 height 246
click at [670, 327] on p "Buyer: CTR PARTNERSHIP LP / Seller: PETERSEN HEALTH CARE XI LLC" at bounding box center [585, 330] width 343 height 31
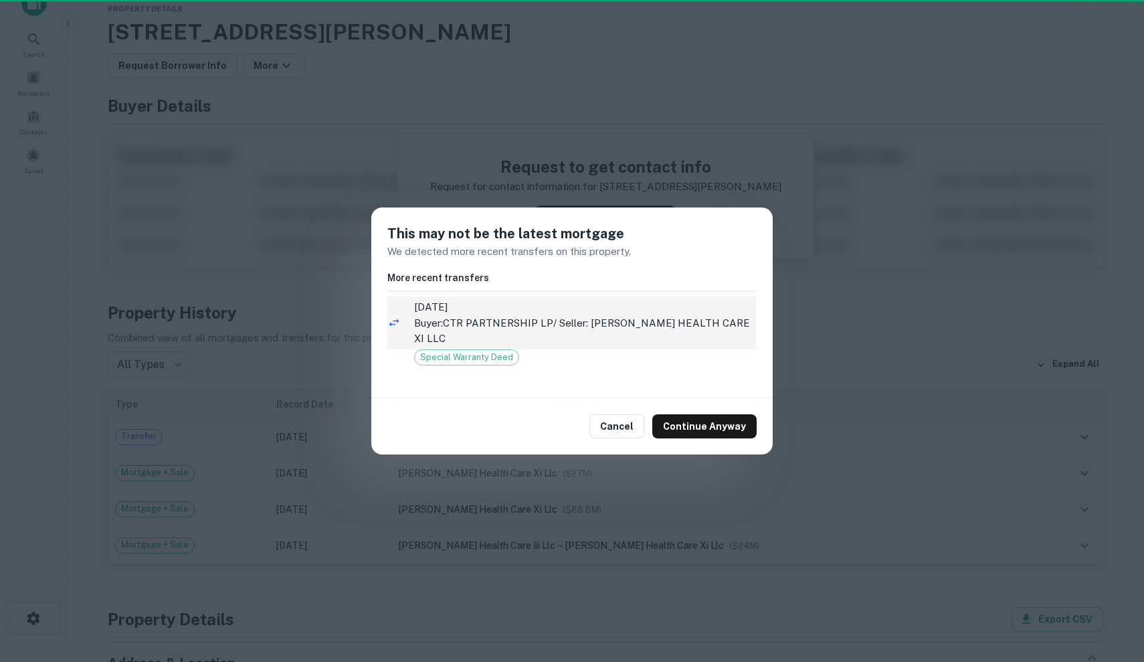
scroll to position [0, 0]
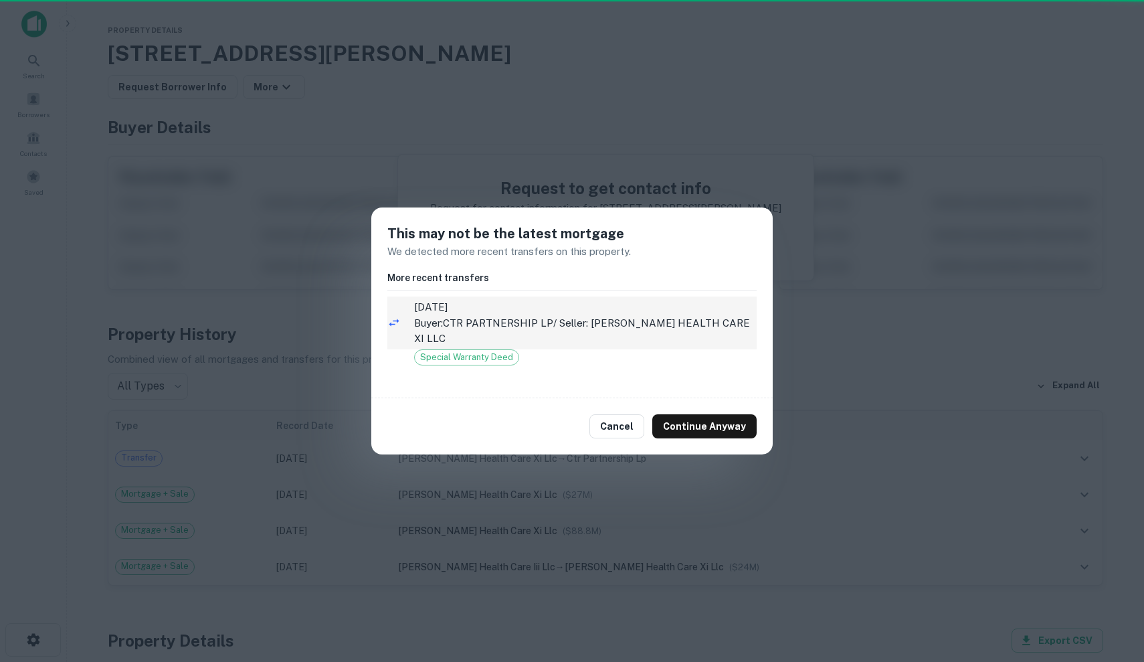
click at [670, 327] on p "Buyer: CTR PARTNERSHIP LP / Seller: PETERSEN HEALTH CARE XI LLC" at bounding box center [585, 330] width 343 height 31
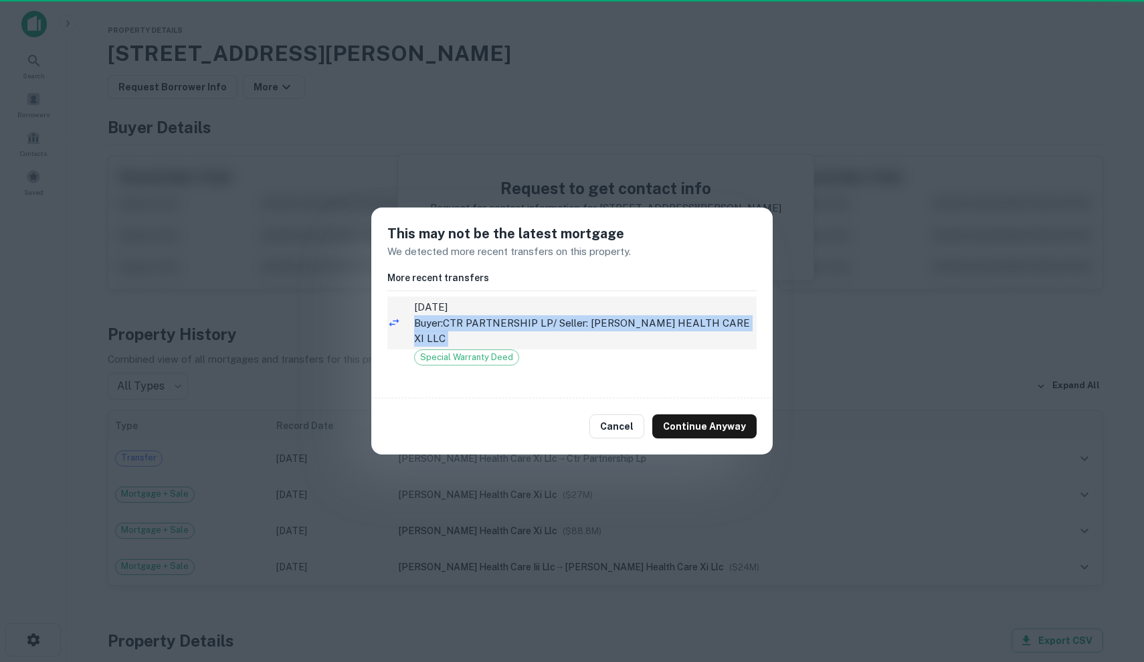
click at [670, 327] on p "Buyer: CTR PARTNERSHIP LP / Seller: PETERSEN HEALTH CARE XI LLC" at bounding box center [585, 330] width 343 height 31
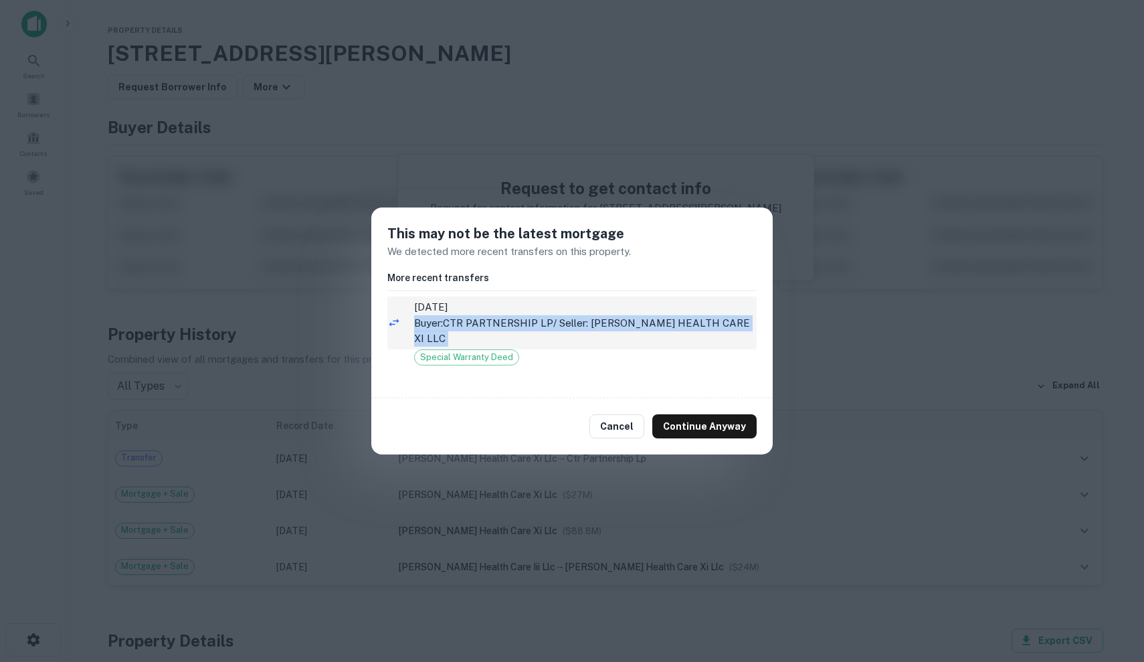
click at [672, 315] on span "12/23/2024" at bounding box center [585, 307] width 343 height 16
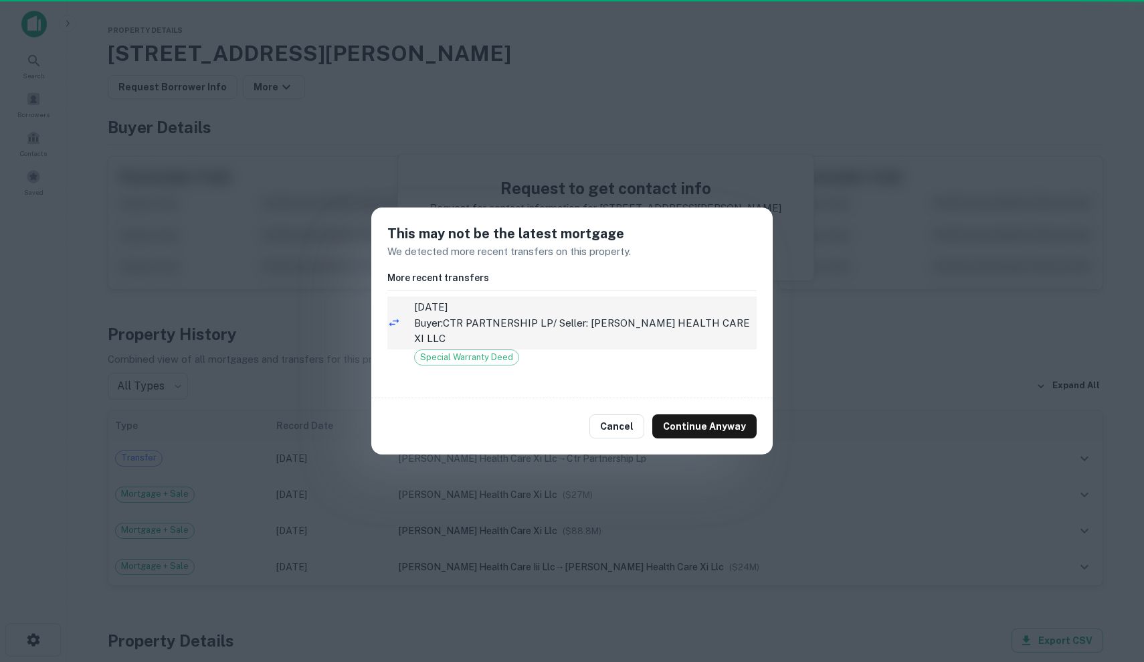
click at [672, 309] on span "12/23/2024" at bounding box center [585, 307] width 343 height 16
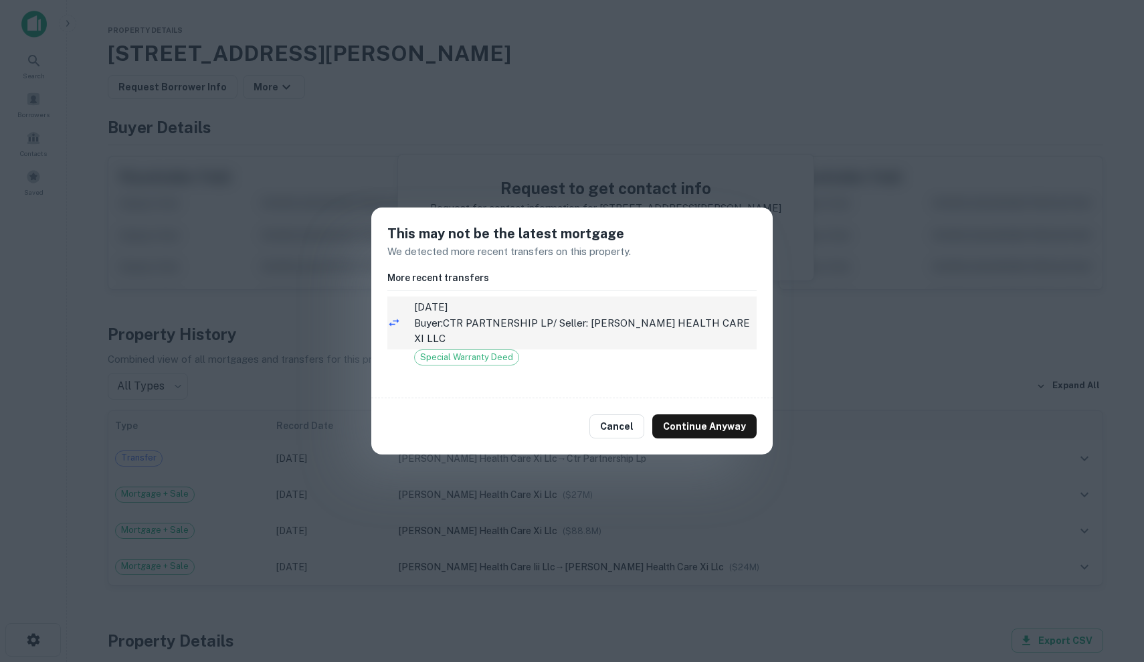
click at [665, 315] on span "12/23/2024" at bounding box center [585, 307] width 343 height 16
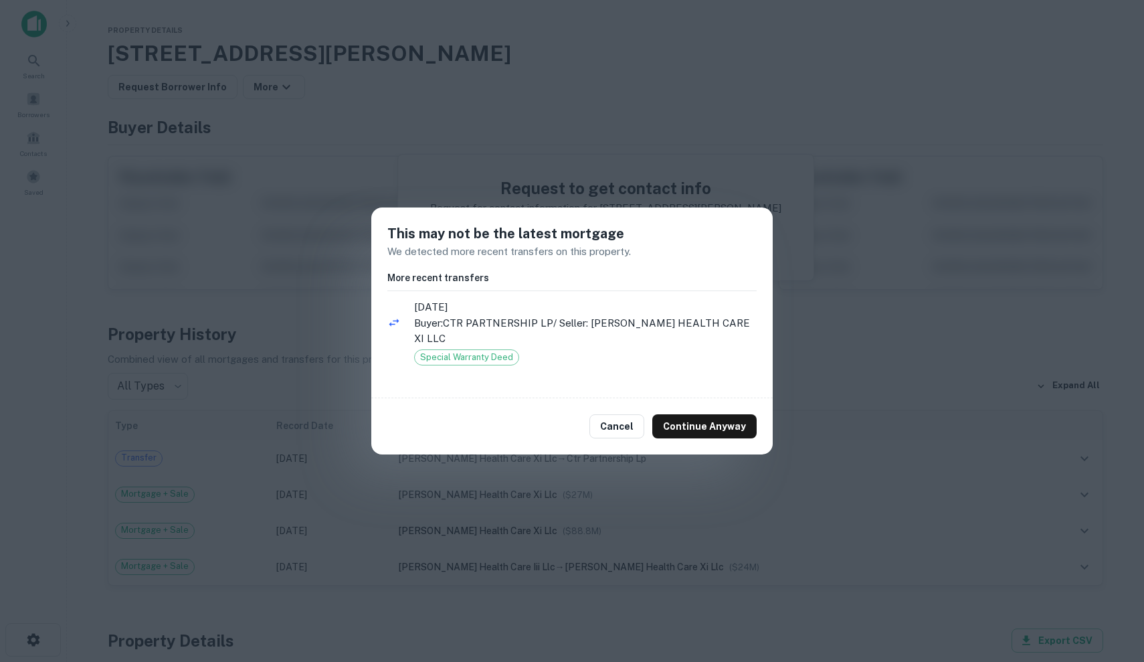
click at [757, 434] on div "Cancel Continue Anyway" at bounding box center [571, 426] width 401 height 56
click at [751, 417] on button "Continue Anyway" at bounding box center [704, 426] width 104 height 24
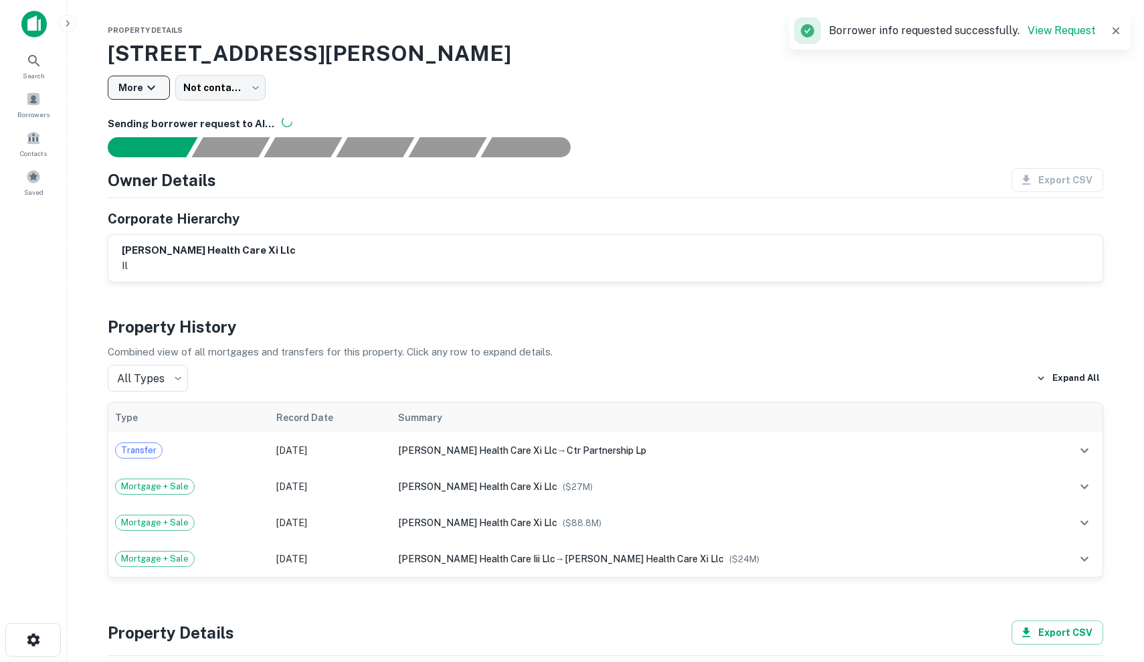
click at [136, 94] on button "More" at bounding box center [139, 88] width 62 height 24
click at [282, 106] on div at bounding box center [572, 331] width 1144 height 662
click at [257, 85] on body "Search Borrowers Contacts Saved Property Details 902 E Arnold St, Sandwich, IL,…" at bounding box center [572, 331] width 1144 height 662
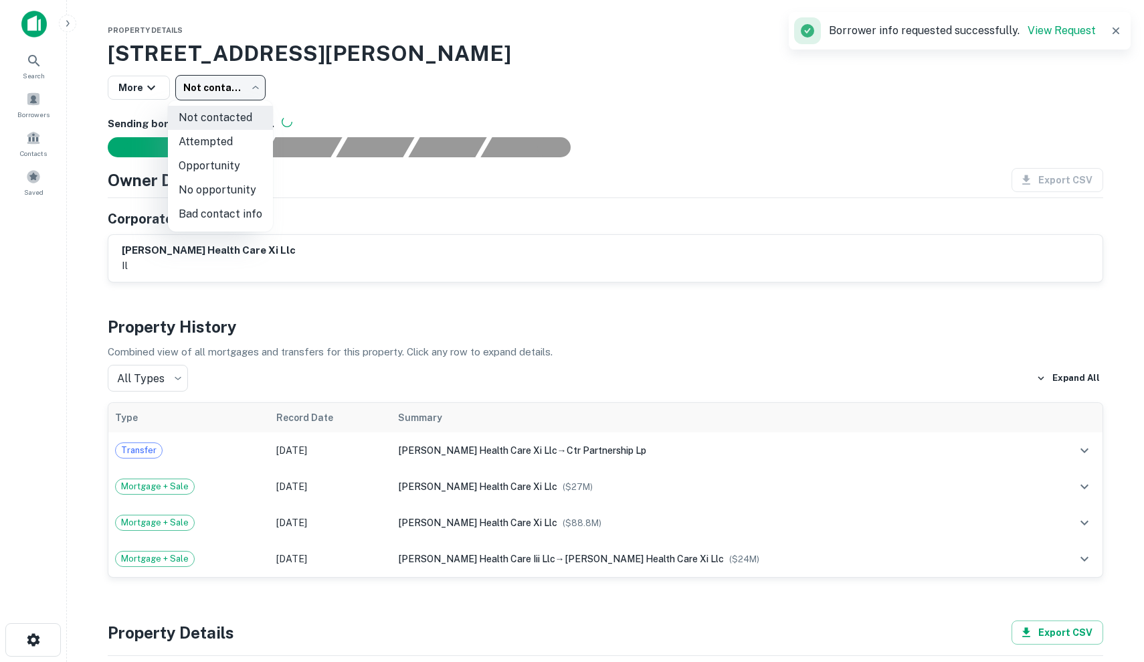
click at [257, 85] on div at bounding box center [572, 331] width 1144 height 662
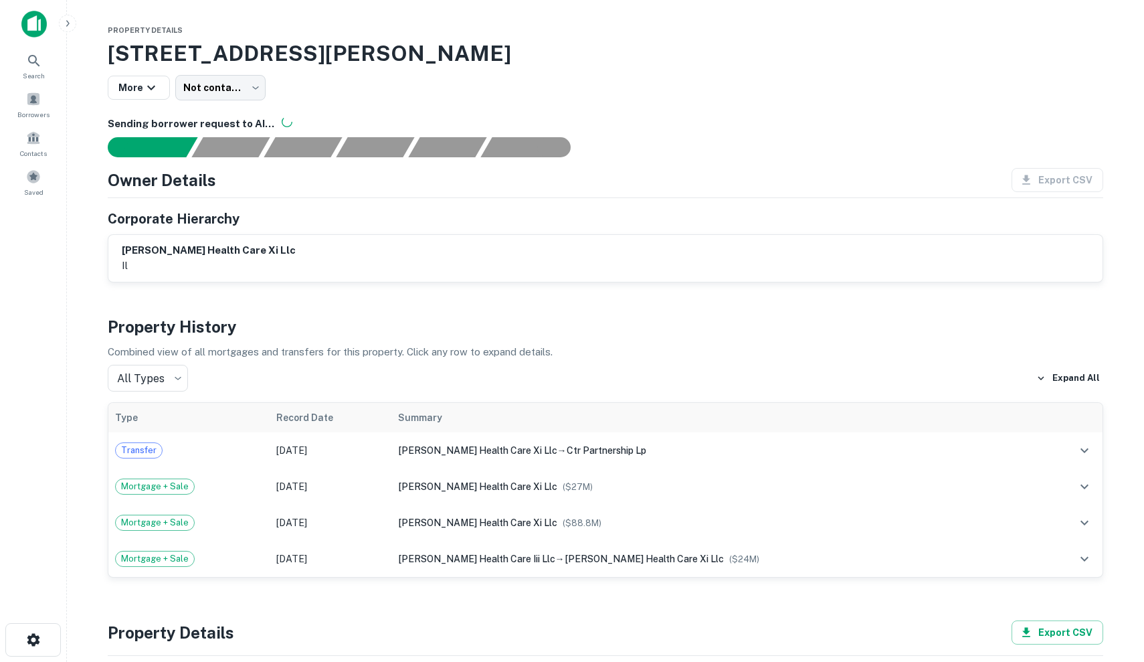
click at [675, 44] on h3 "902 E Arnold St, Sandwich, IL, 60548" at bounding box center [606, 53] width 996 height 32
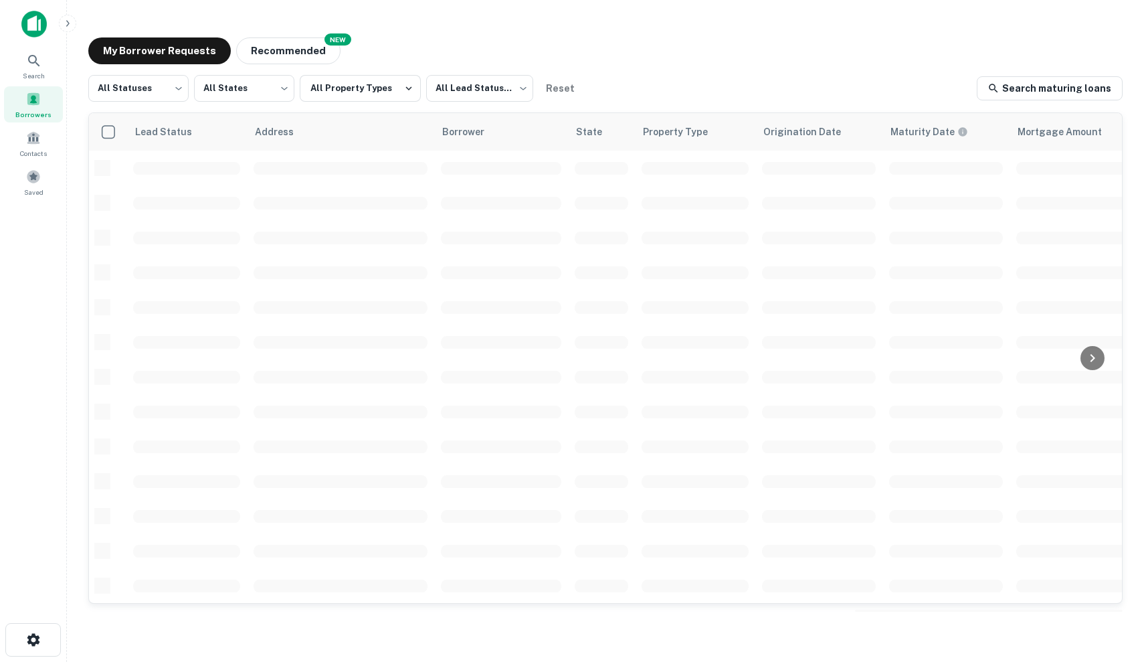
scroll to position [1, 0]
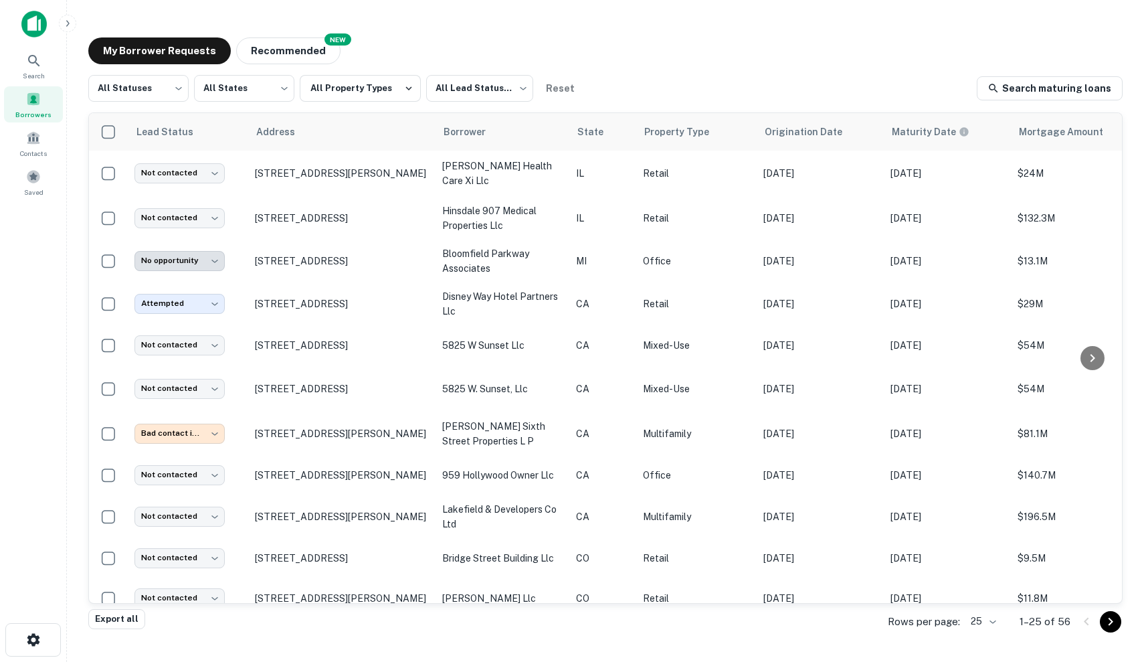
click at [52, 84] on div "Search Borrowers Contacts Saved" at bounding box center [33, 124] width 67 height 153
click at [45, 74] on div "Search" at bounding box center [33, 66] width 59 height 36
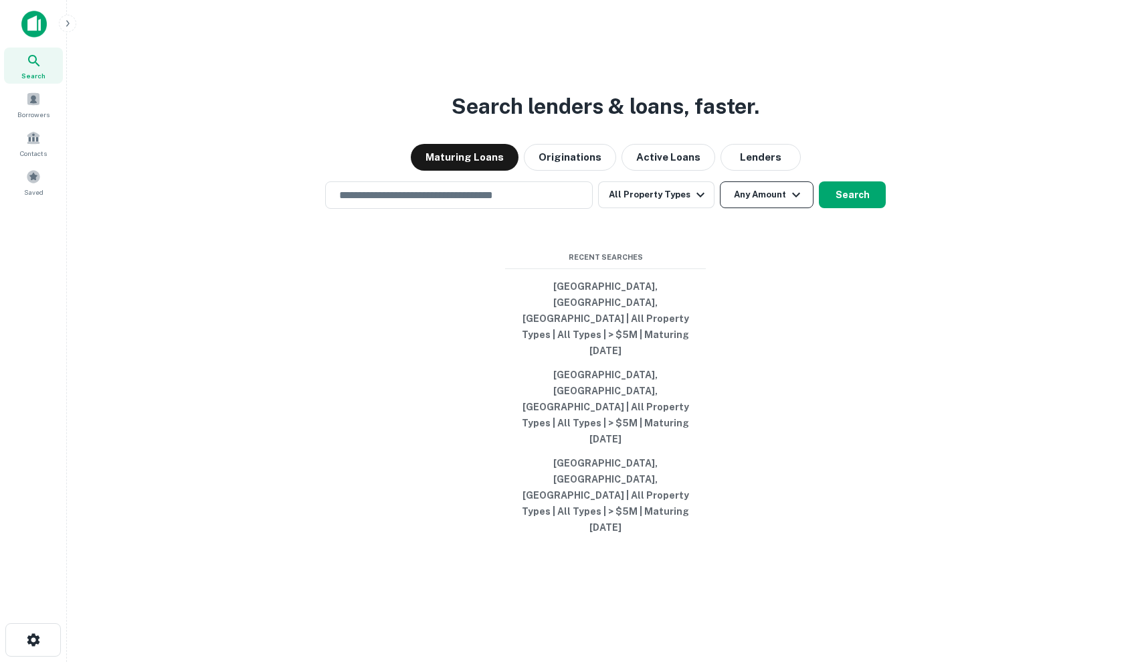
click at [768, 208] on button "Any Amount" at bounding box center [767, 194] width 94 height 27
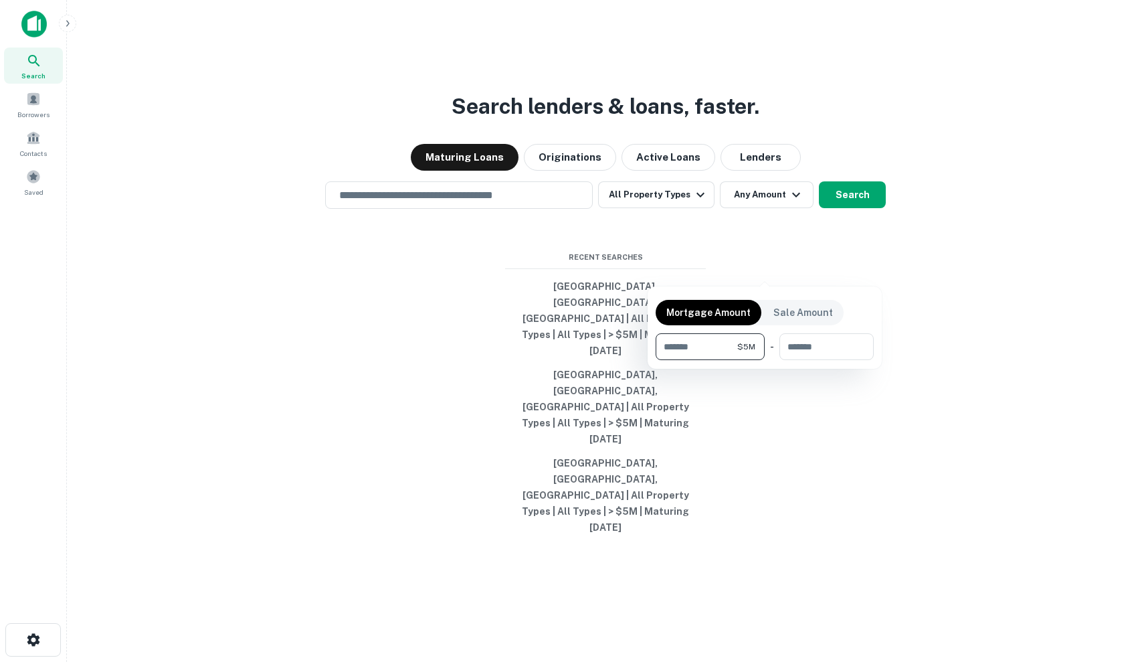
type input "*******"
click at [950, 149] on div at bounding box center [572, 331] width 1144 height 662
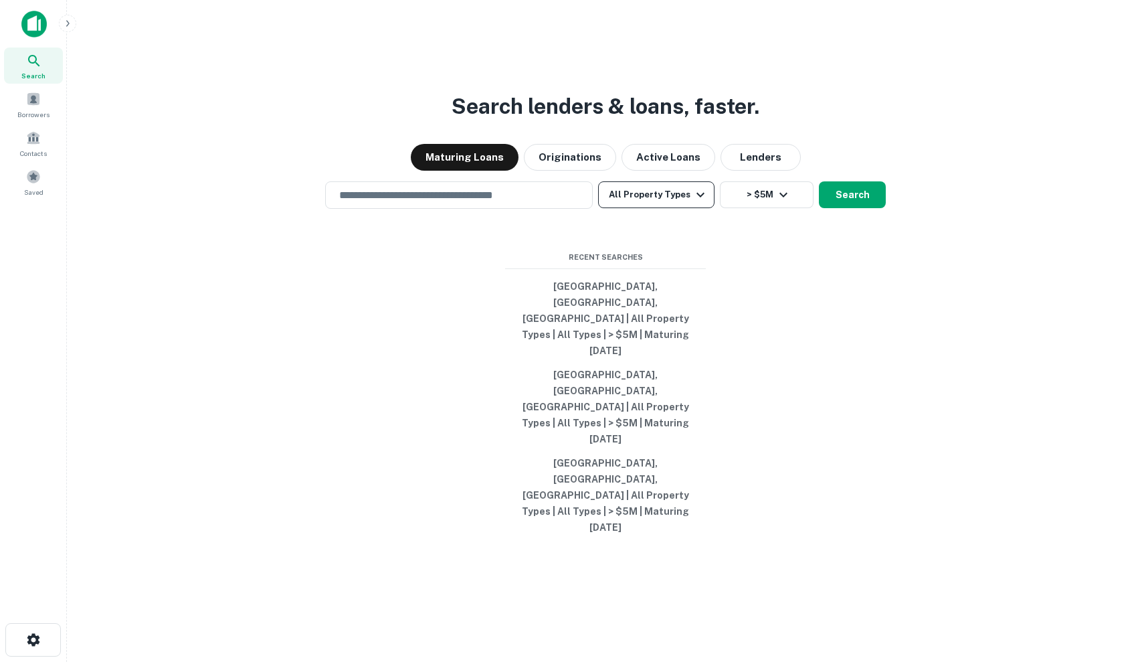
click at [699, 203] on icon "button" at bounding box center [701, 195] width 16 height 16
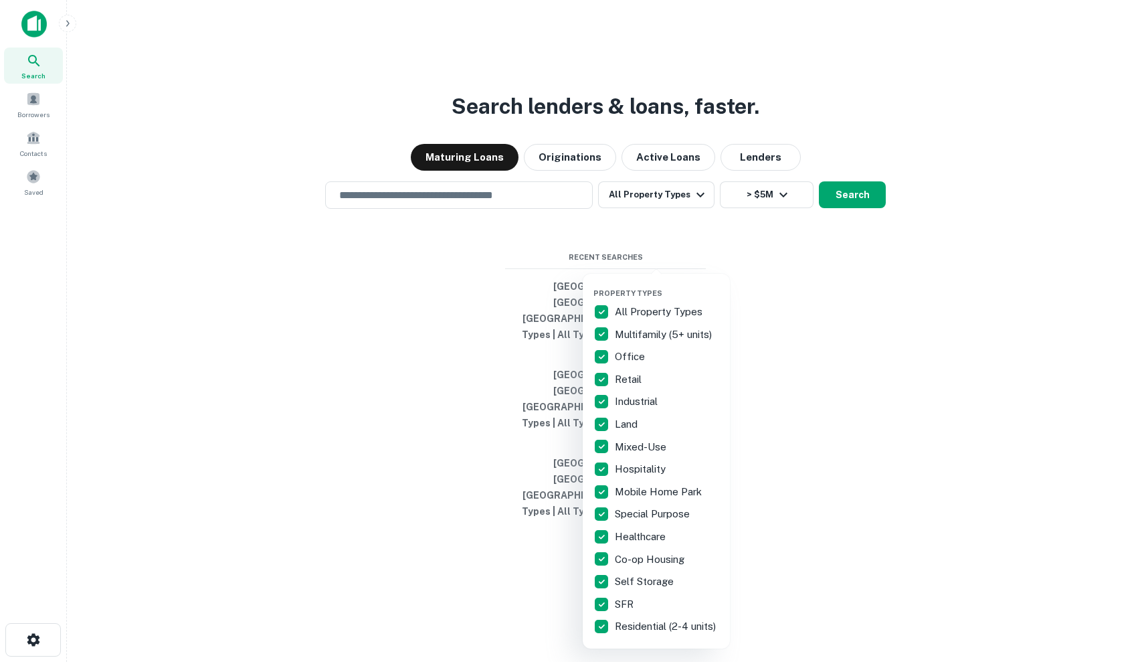
click at [939, 373] on div at bounding box center [572, 331] width 1144 height 662
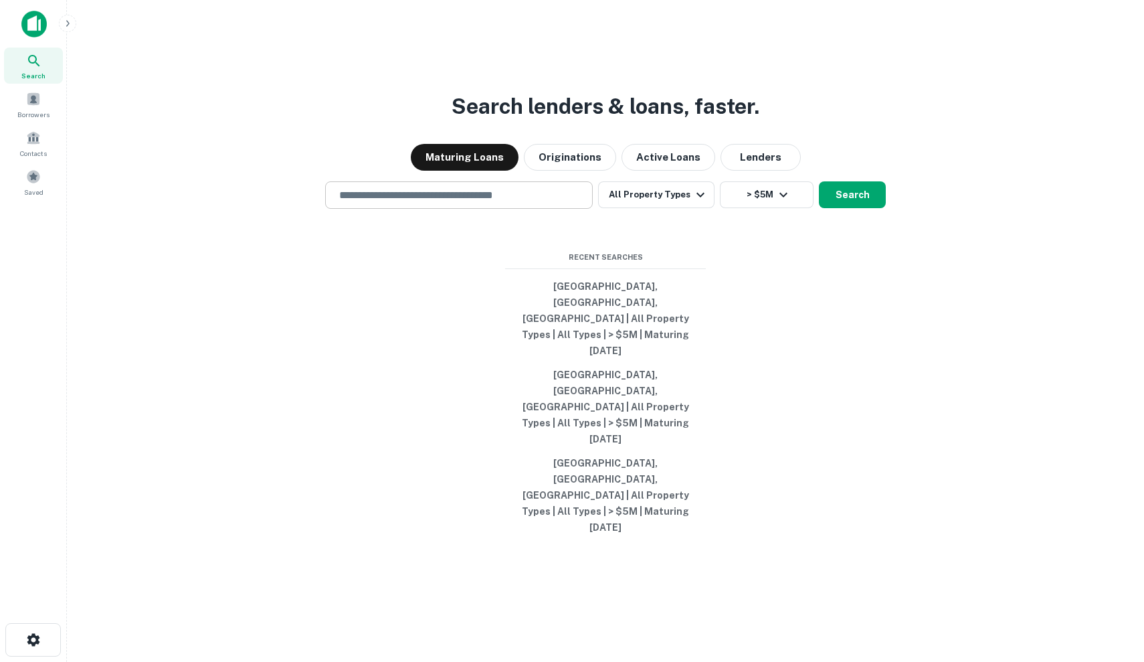
click at [500, 203] on input "text" at bounding box center [459, 194] width 256 height 15
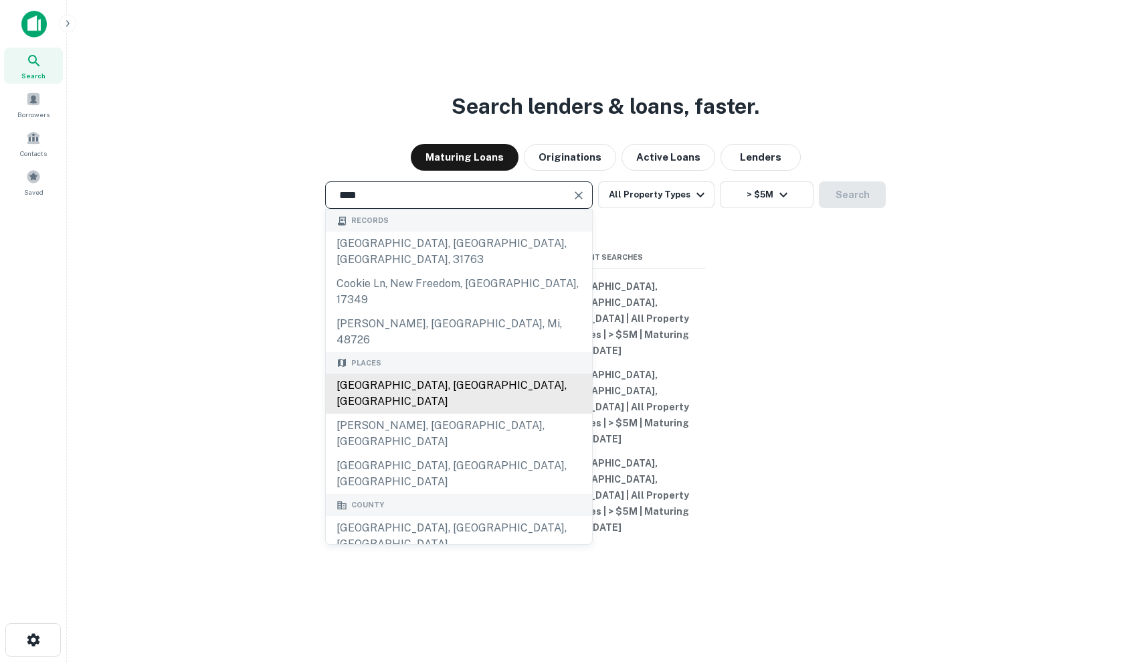
type input "**********"
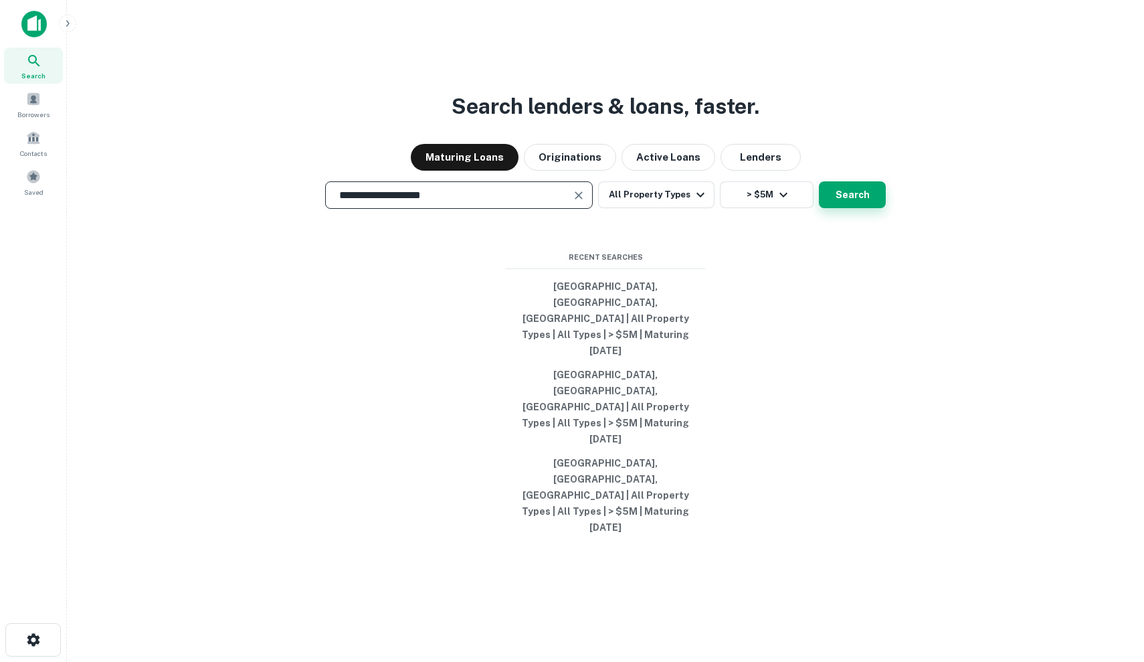
click at [850, 208] on button "Search" at bounding box center [852, 194] width 67 height 27
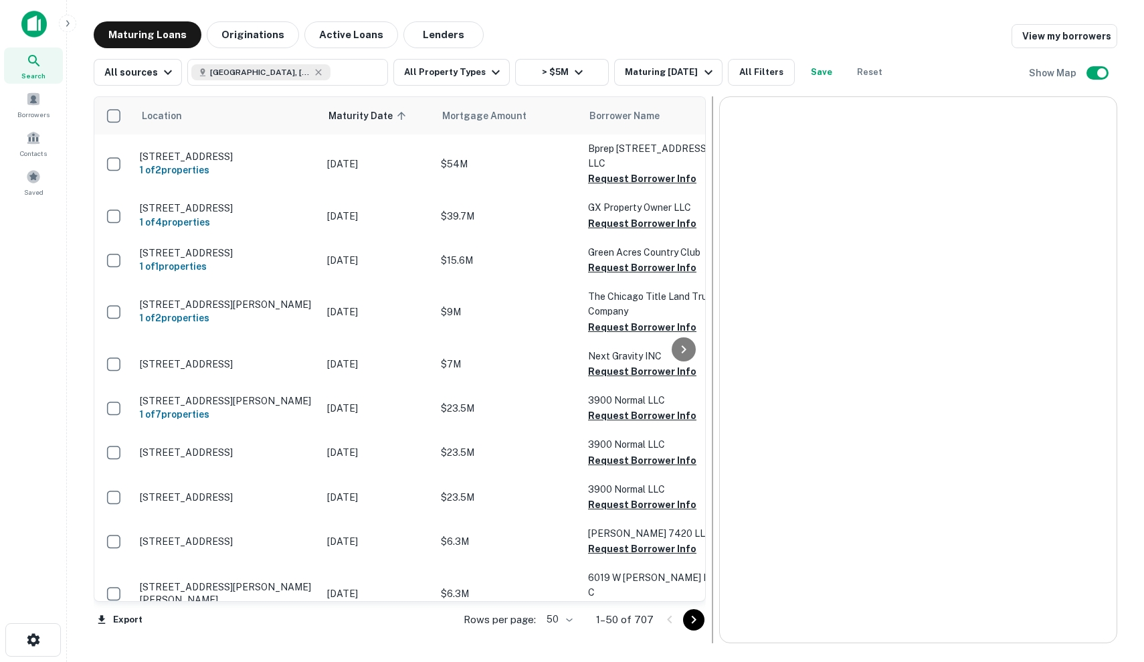
scroll to position [1, 0]
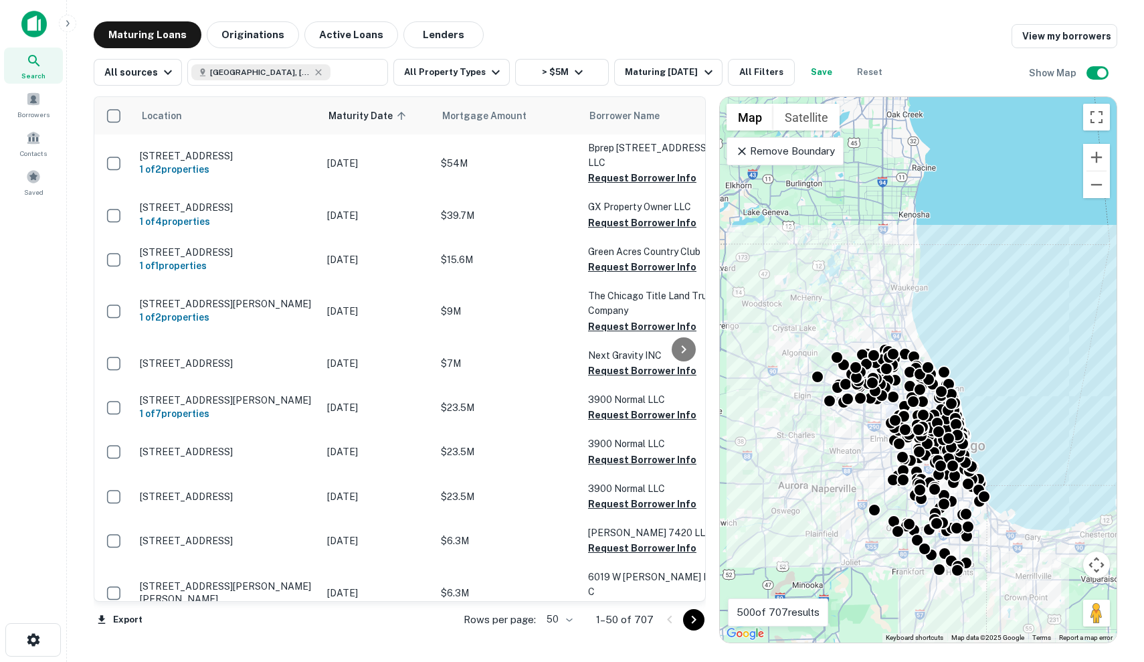
drag, startPoint x: 901, startPoint y: 141, endPoint x: 930, endPoint y: 240, distance: 103.8
click at [930, 240] on div "To activate drag with keyboard, press Alt + Enter. Once in keyboard drag state,…" at bounding box center [918, 369] width 397 height 545
click at [812, 152] on p "Remove Boundary" at bounding box center [785, 151] width 100 height 16
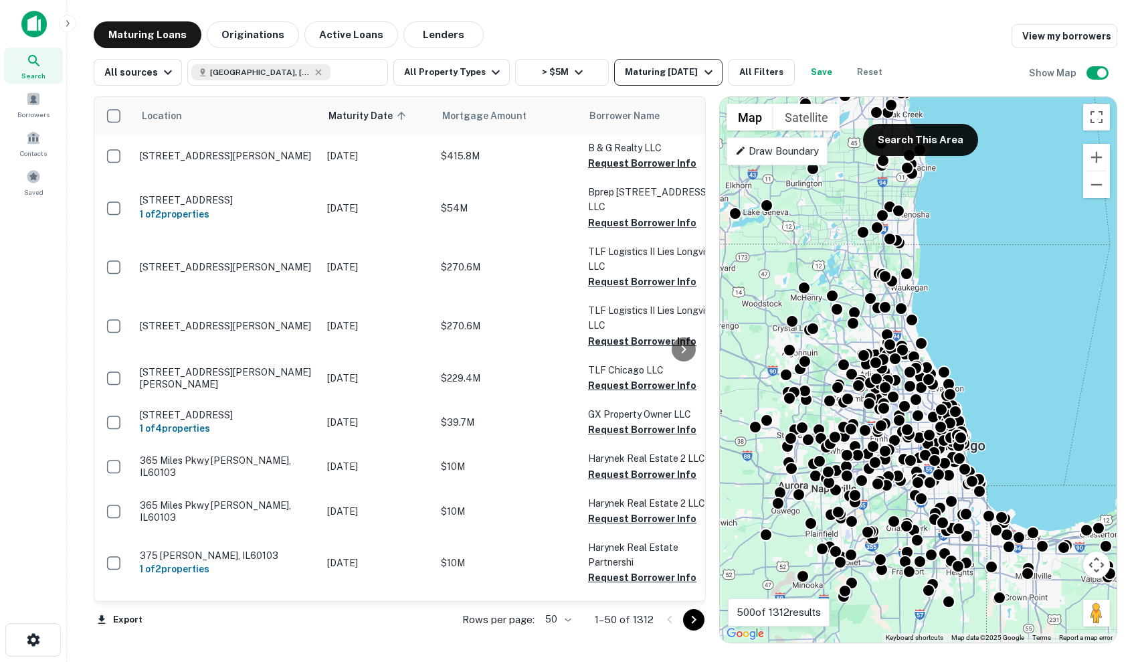
click at [686, 70] on div "Maturing [DATE]" at bounding box center [670, 72] width 91 height 16
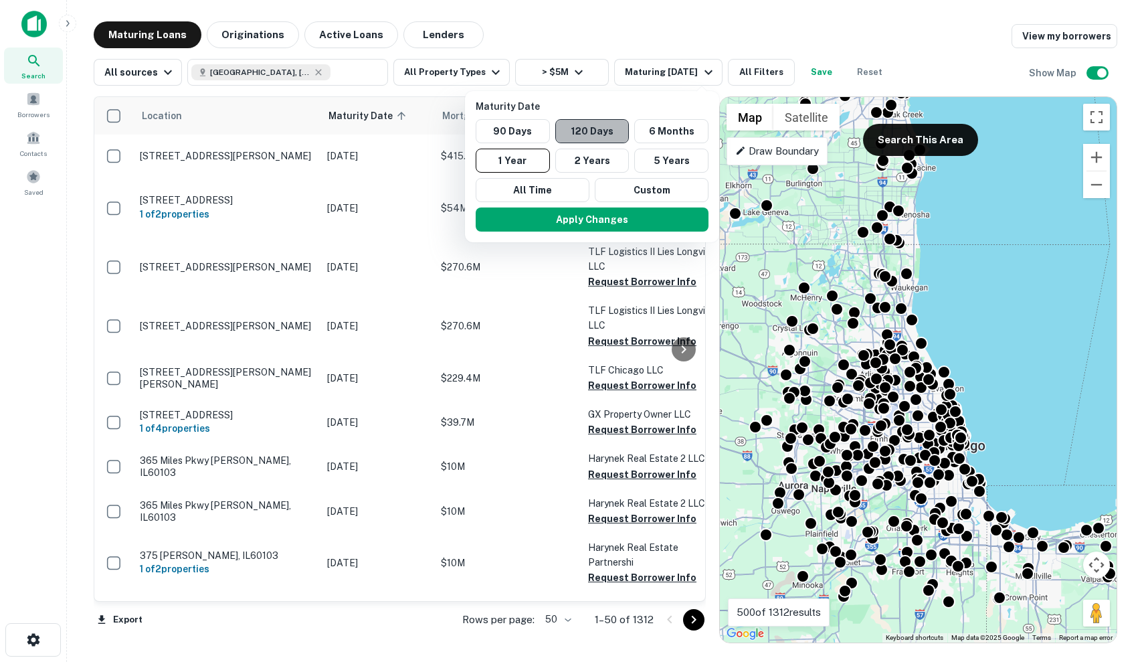
click at [627, 128] on button "120 Days" at bounding box center [592, 131] width 74 height 24
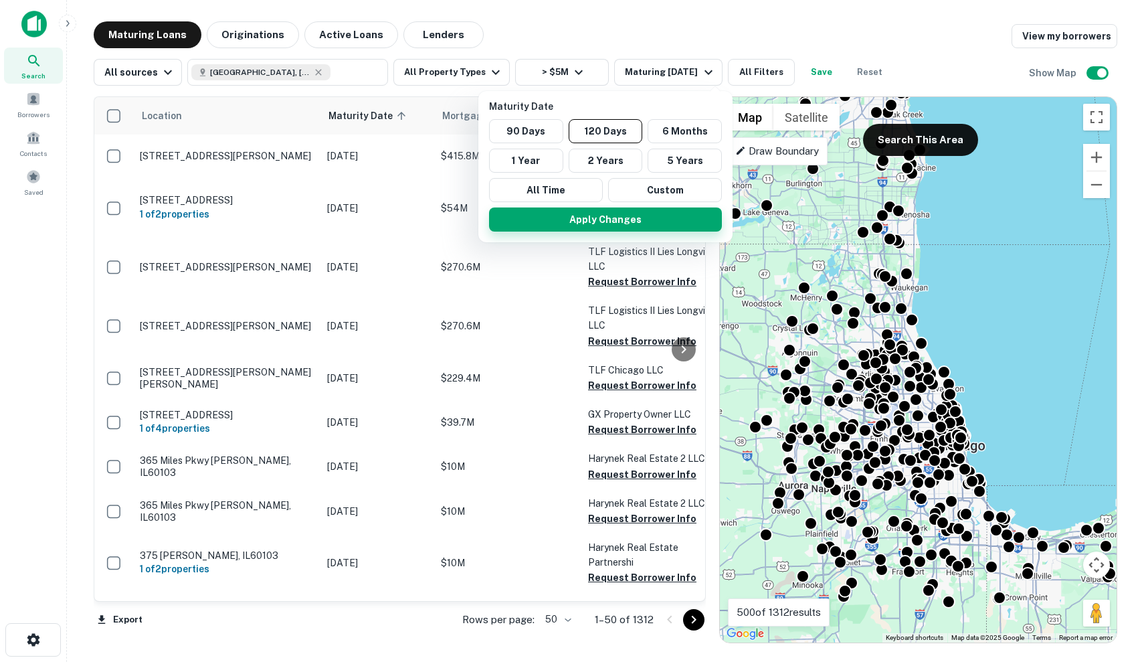
click at [668, 223] on button "Apply Changes" at bounding box center [605, 219] width 233 height 24
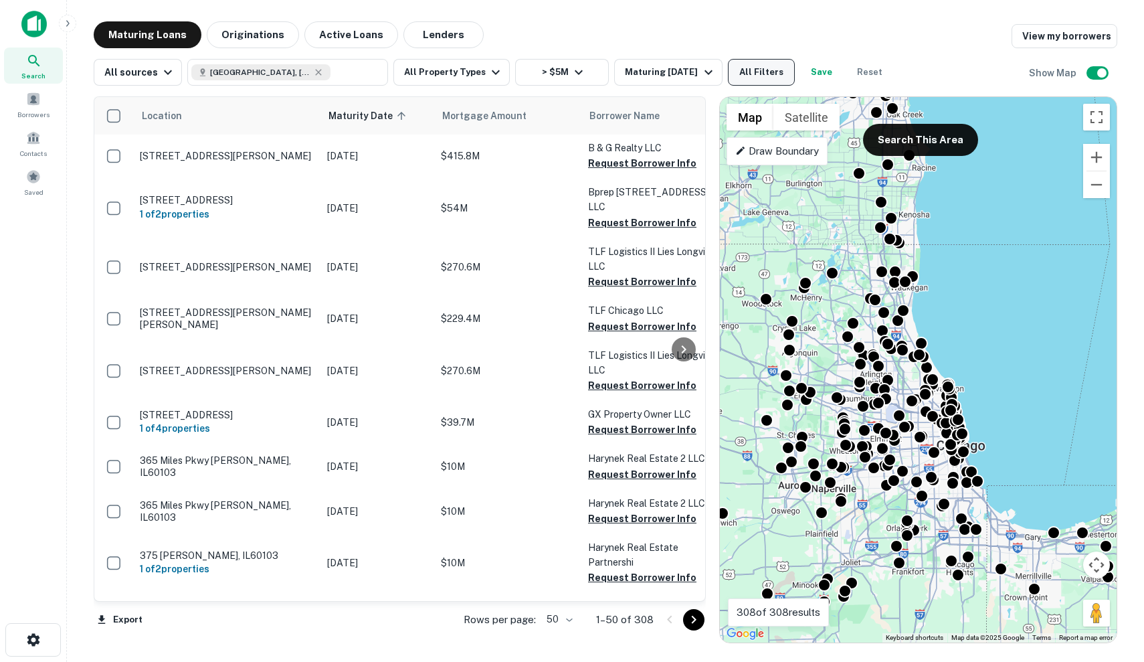
click at [774, 70] on button "All Filters" at bounding box center [761, 72] width 67 height 27
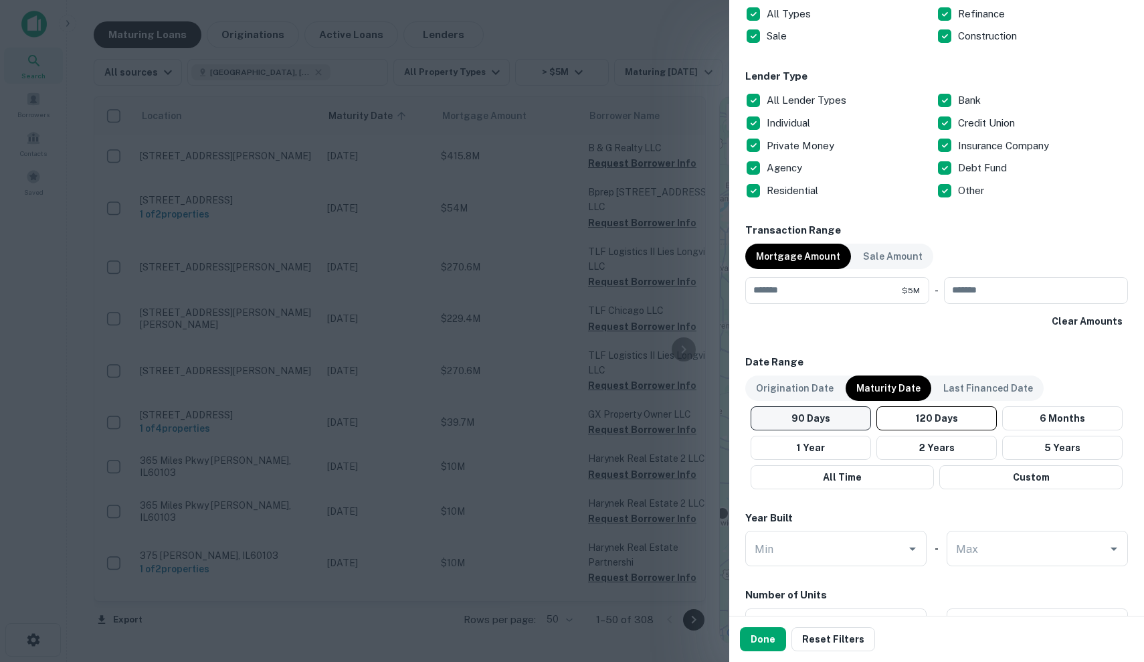
scroll to position [478, 0]
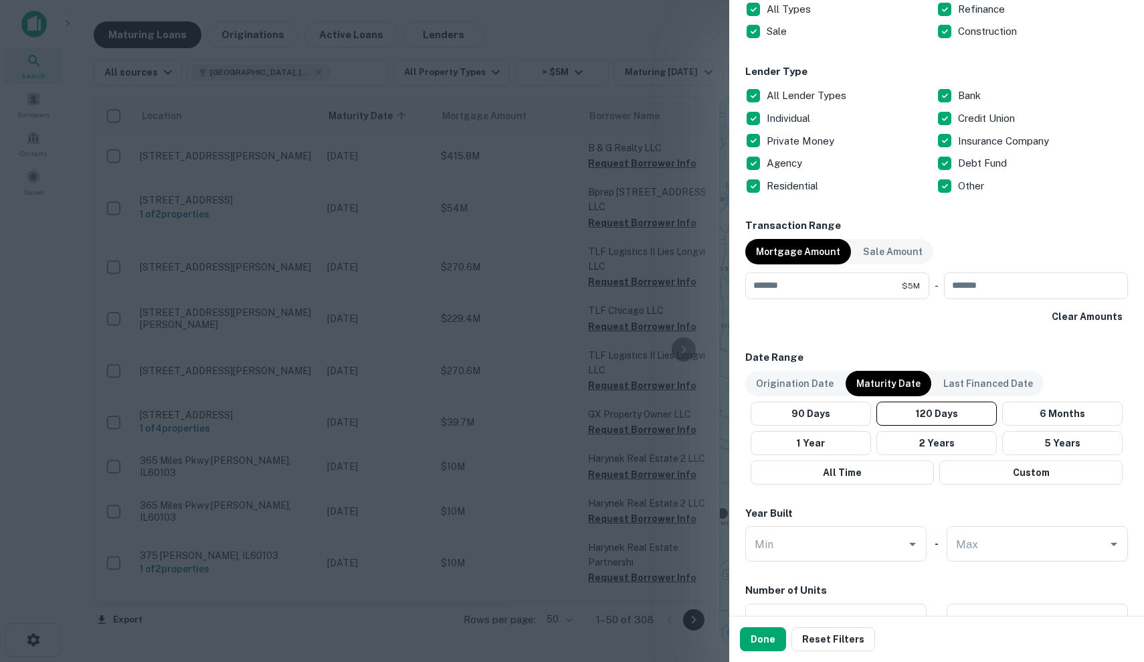
click at [806, 101] on p "All Lender Types" at bounding box center [808, 96] width 82 height 16
click at [806, 112] on p "Individual" at bounding box center [790, 118] width 46 height 16
click at [804, 115] on p "Individual" at bounding box center [790, 118] width 46 height 16
click at [811, 143] on p "Private Money" at bounding box center [802, 141] width 70 height 16
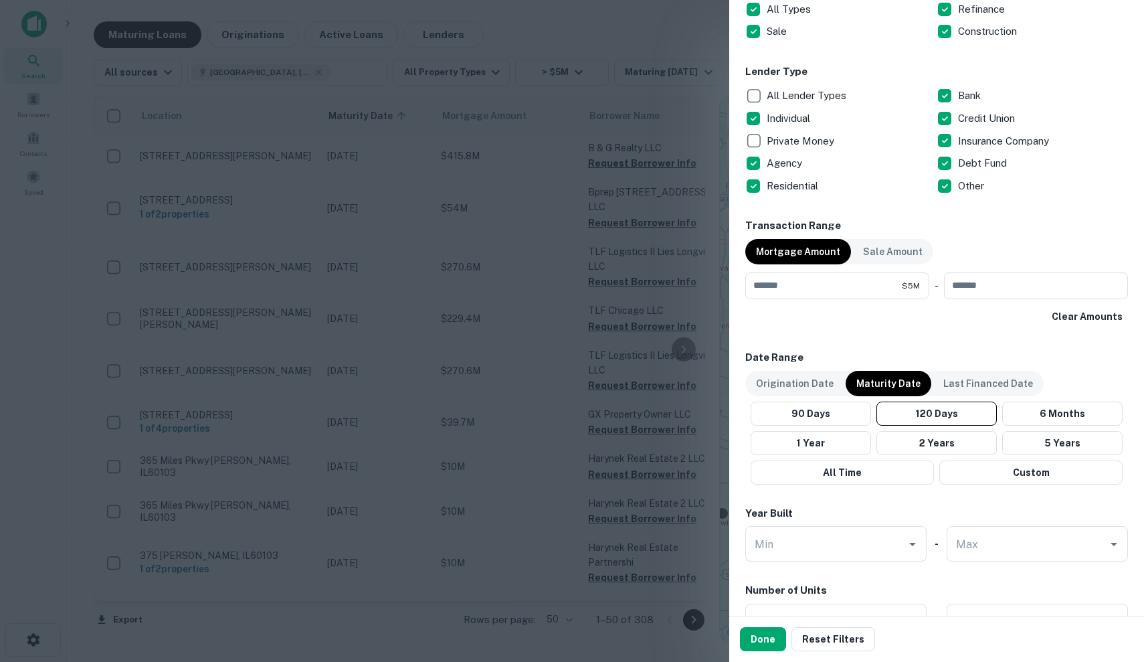
click at [806, 157] on div "Agency" at bounding box center [840, 163] width 191 height 23
click at [806, 182] on p "Residential" at bounding box center [794, 186] width 54 height 16
click at [816, 133] on p "Private Money" at bounding box center [802, 141] width 70 height 16
click at [806, 185] on p "Residential" at bounding box center [794, 186] width 54 height 16
click at [996, 94] on div "Bank" at bounding box center [1032, 95] width 191 height 23
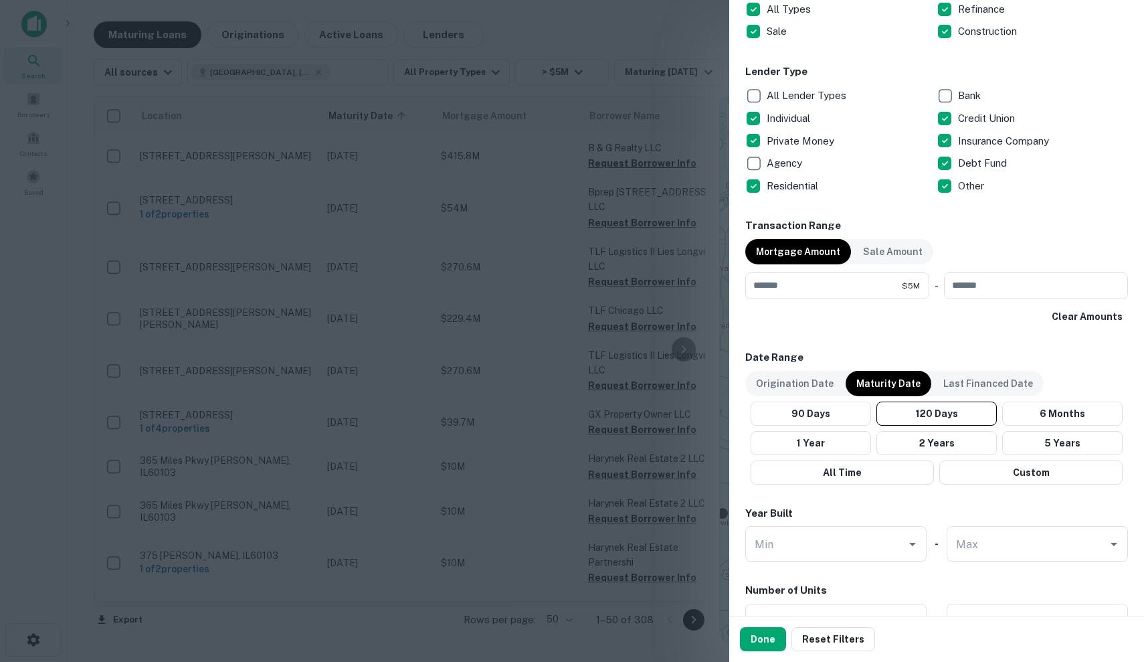
click at [996, 94] on div "Bank" at bounding box center [1032, 95] width 191 height 23
click at [978, 178] on p "Other" at bounding box center [972, 186] width 29 height 16
click at [997, 136] on p "Insurance Company" at bounding box center [1005, 141] width 94 height 16
click at [1019, 145] on p "Insurance Company" at bounding box center [1005, 141] width 94 height 16
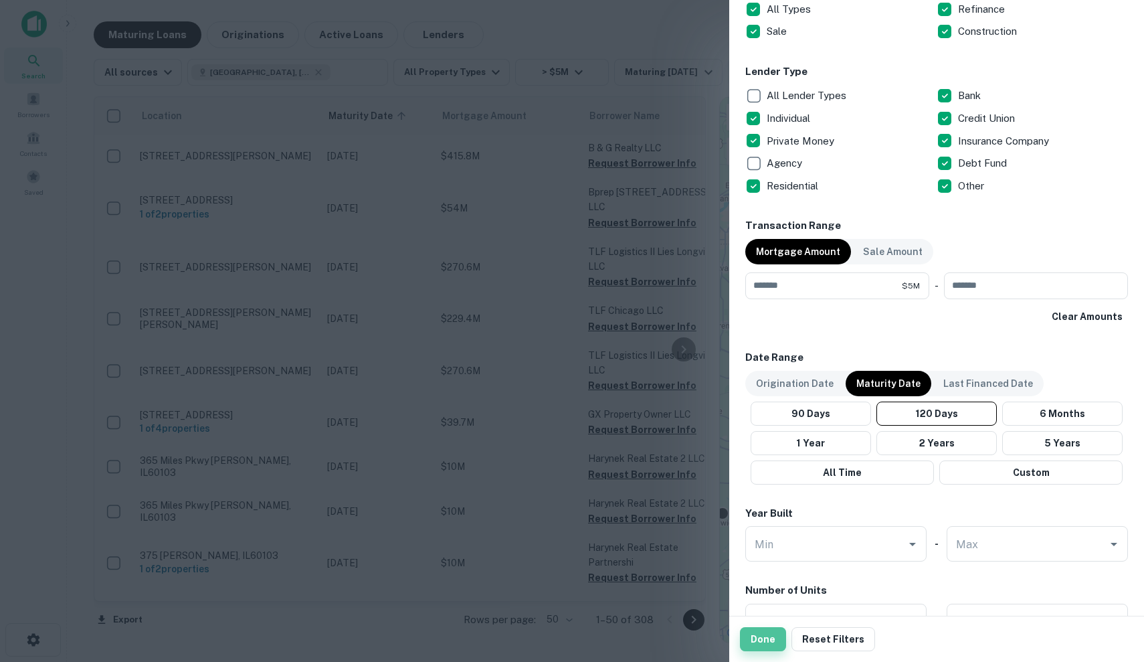
click at [757, 639] on button "Done" at bounding box center [763, 639] width 46 height 24
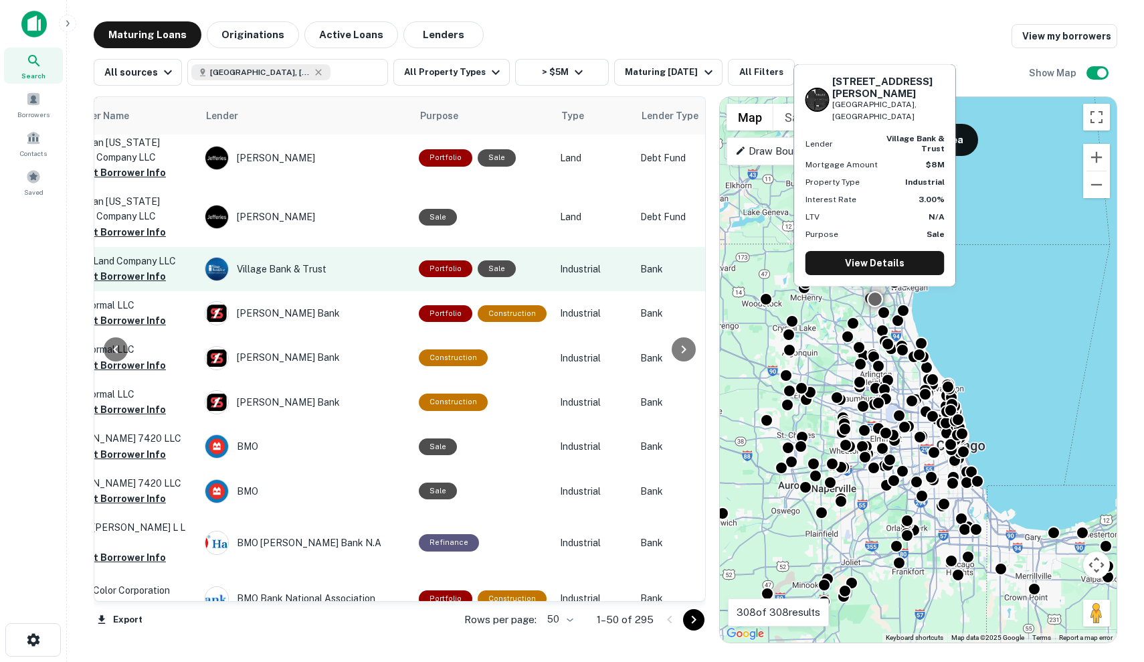
scroll to position [1071, 664]
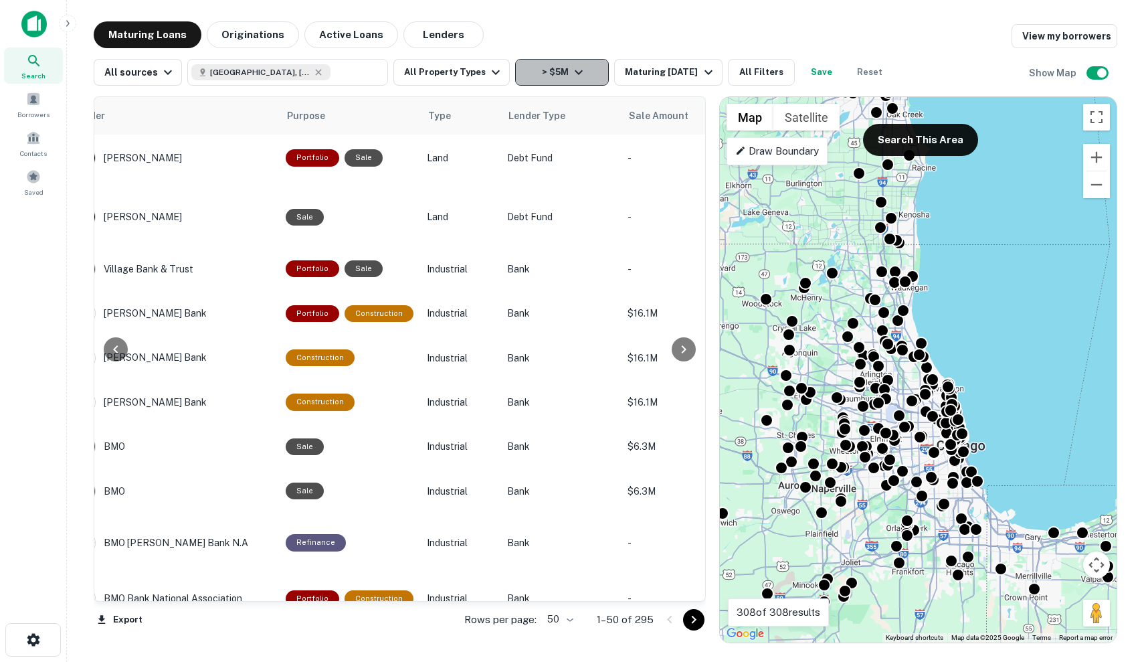
click at [586, 68] on button "> $5M" at bounding box center [562, 72] width 94 height 27
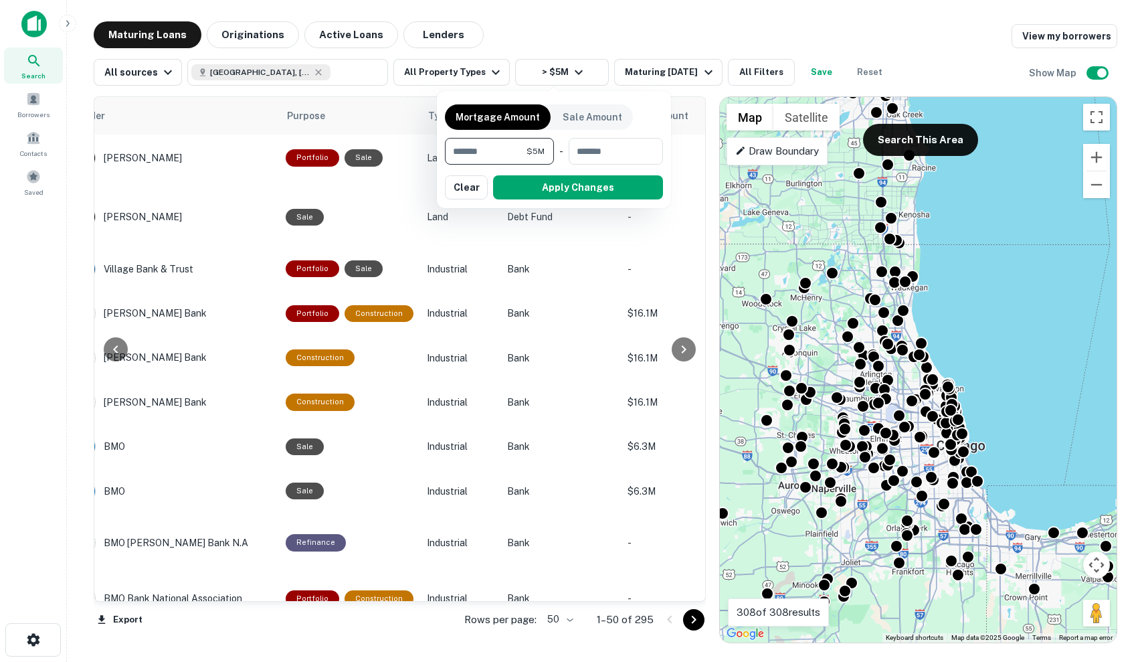
click at [625, 60] on div at bounding box center [572, 331] width 1144 height 662
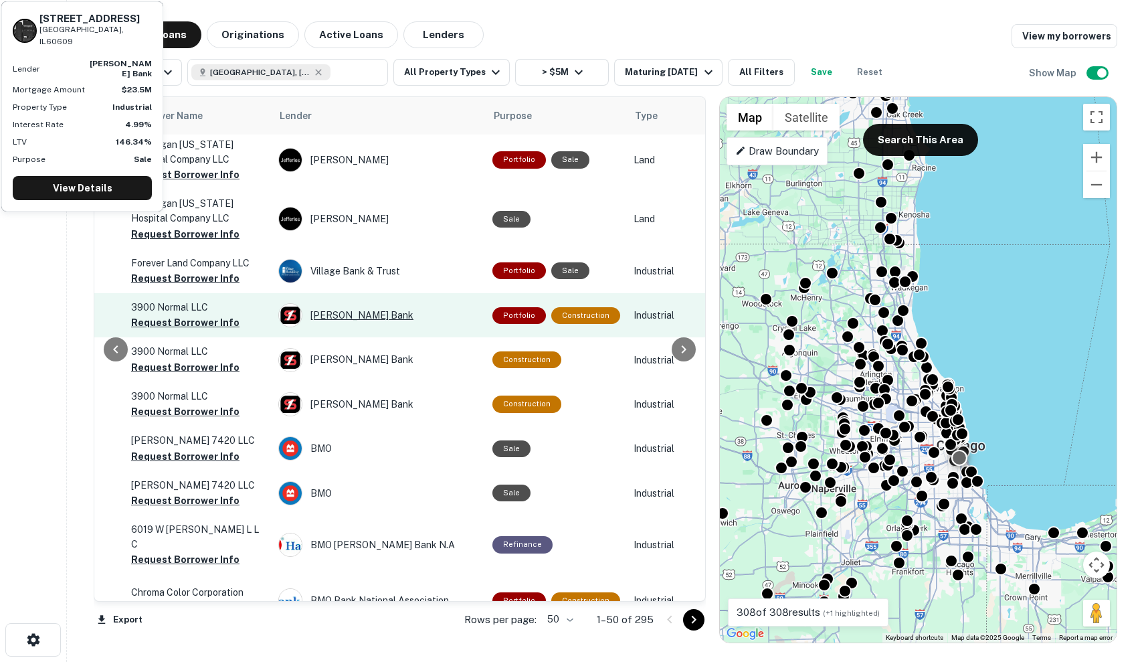
scroll to position [1069, 457]
click at [456, 304] on div "[PERSON_NAME] Bank" at bounding box center [378, 316] width 201 height 24
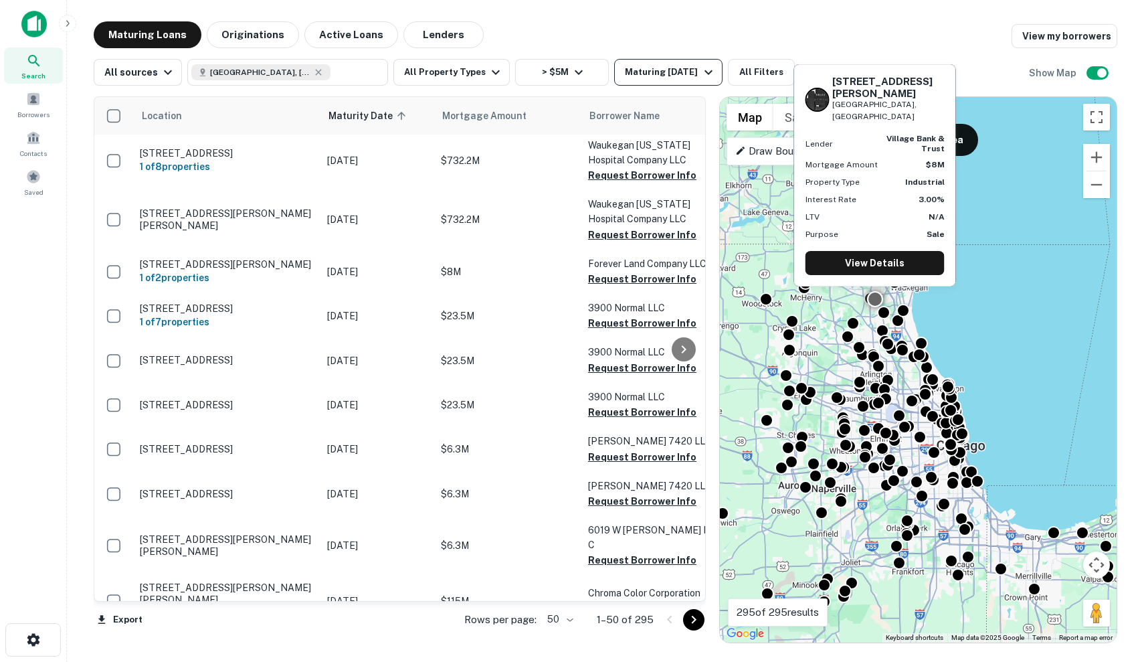
scroll to position [1069, 0]
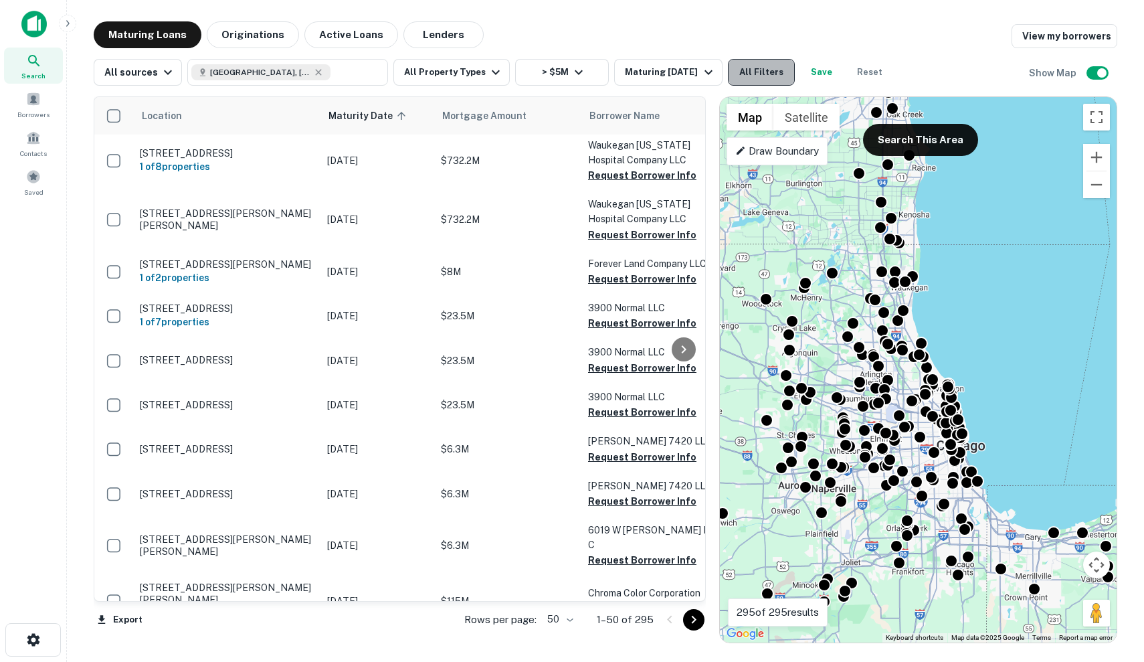
click at [765, 65] on button "All Filters" at bounding box center [761, 72] width 67 height 27
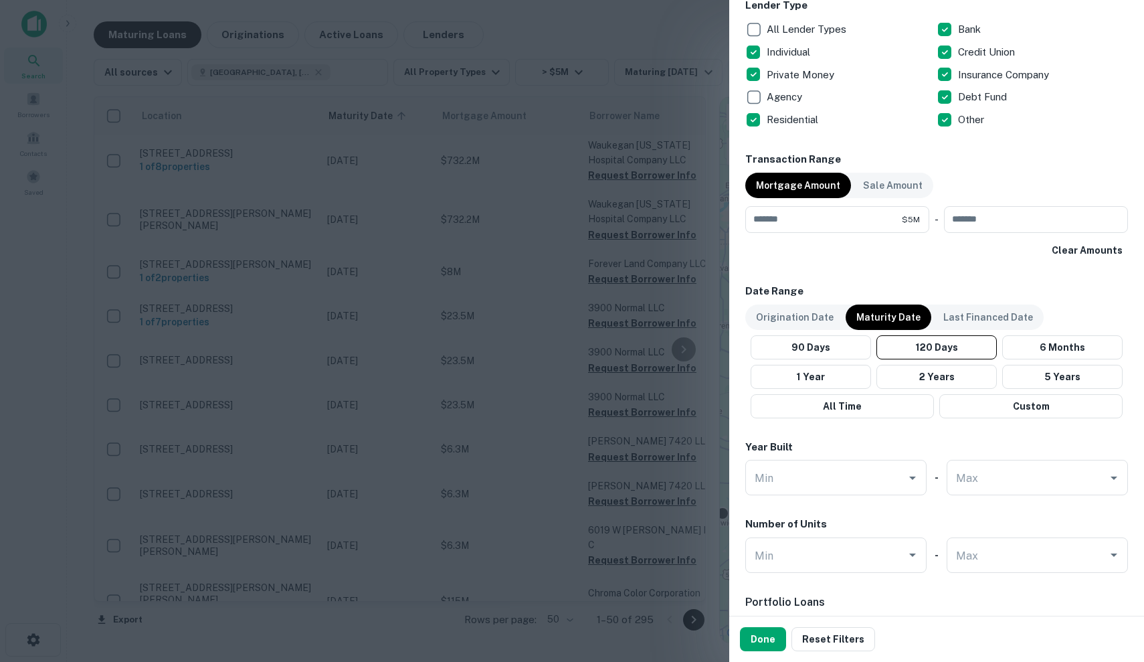
scroll to position [379, 0]
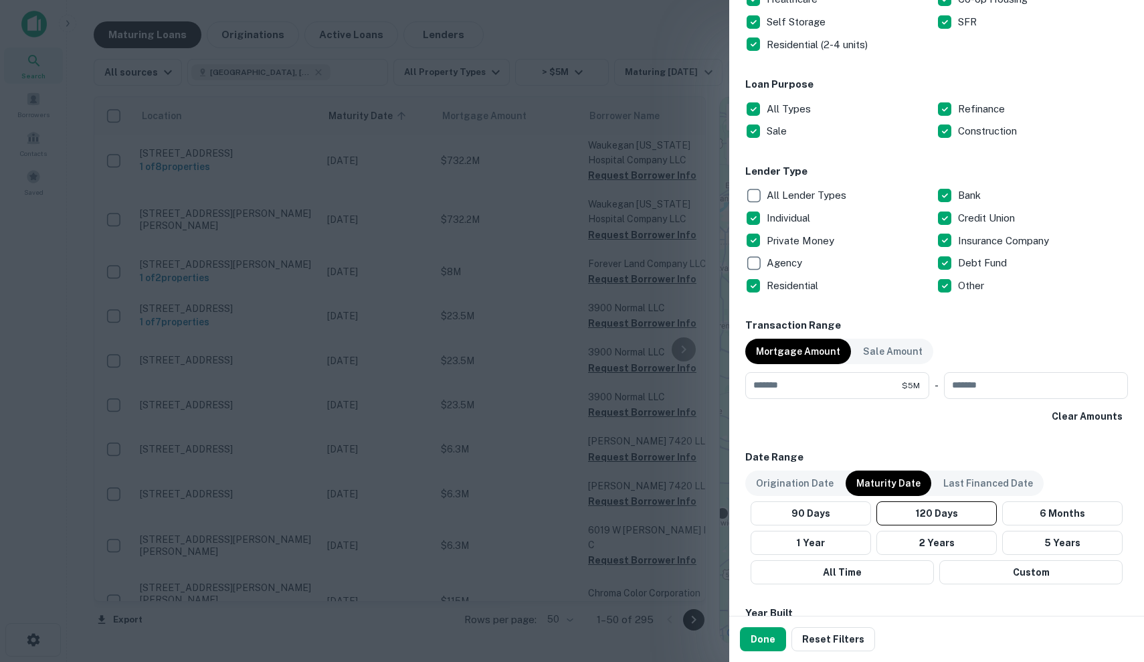
click at [974, 172] on h6 "Lender Type" at bounding box center [936, 171] width 383 height 15
click at [974, 193] on p "Bank" at bounding box center [970, 195] width 25 height 16
click at [991, 240] on p "Insurance Company" at bounding box center [1005, 241] width 94 height 16
click at [761, 646] on button "Done" at bounding box center [763, 639] width 46 height 24
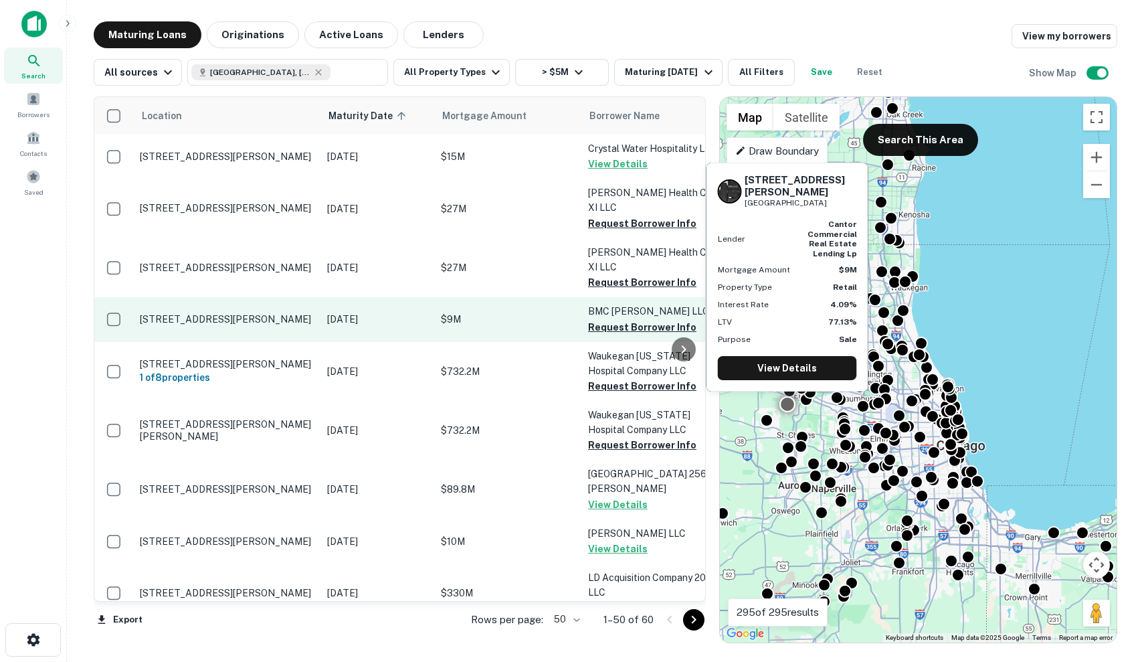
click at [416, 312] on p "[DATE]" at bounding box center [377, 319] width 100 height 15
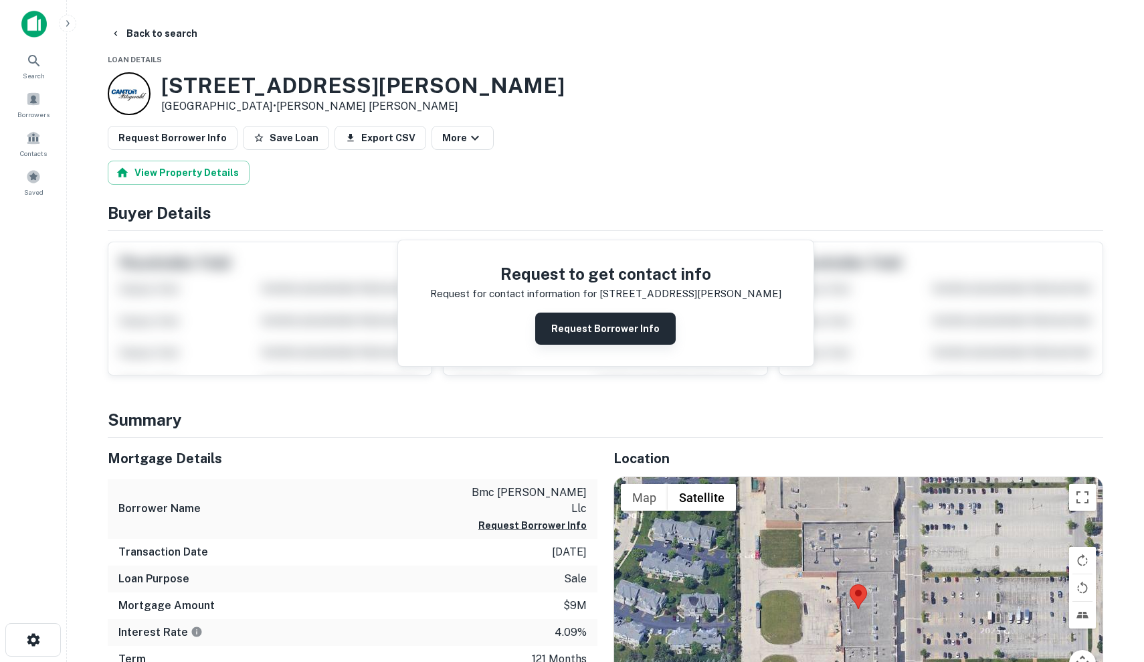
scroll to position [-1, 0]
click at [622, 325] on button "Request Borrower Info" at bounding box center [605, 328] width 141 height 32
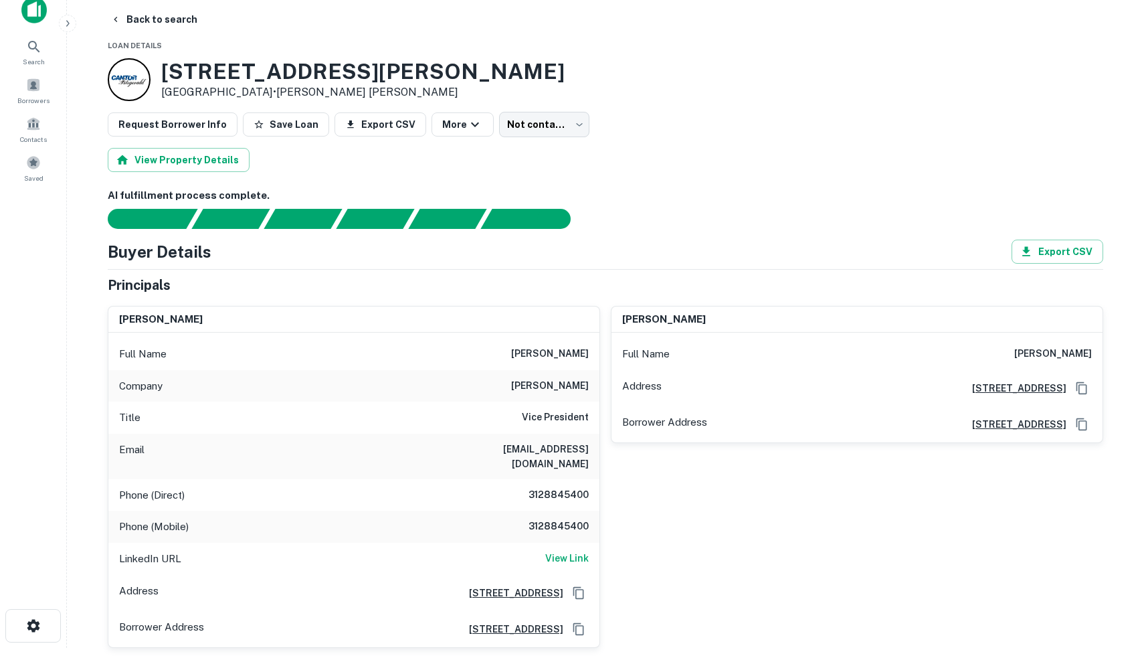
scroll to position [15, 0]
drag, startPoint x: 535, startPoint y: 350, endPoint x: 587, endPoint y: 349, distance: 52.9
click at [587, 349] on h6 "[PERSON_NAME]" at bounding box center [550, 353] width 78 height 16
copy h6 "[PERSON_NAME]"
click at [426, 300] on div "[PERSON_NAME] Full Name [PERSON_NAME] Company [PERSON_NAME] Title Vice Presiden…" at bounding box center [348, 470] width 503 height 353
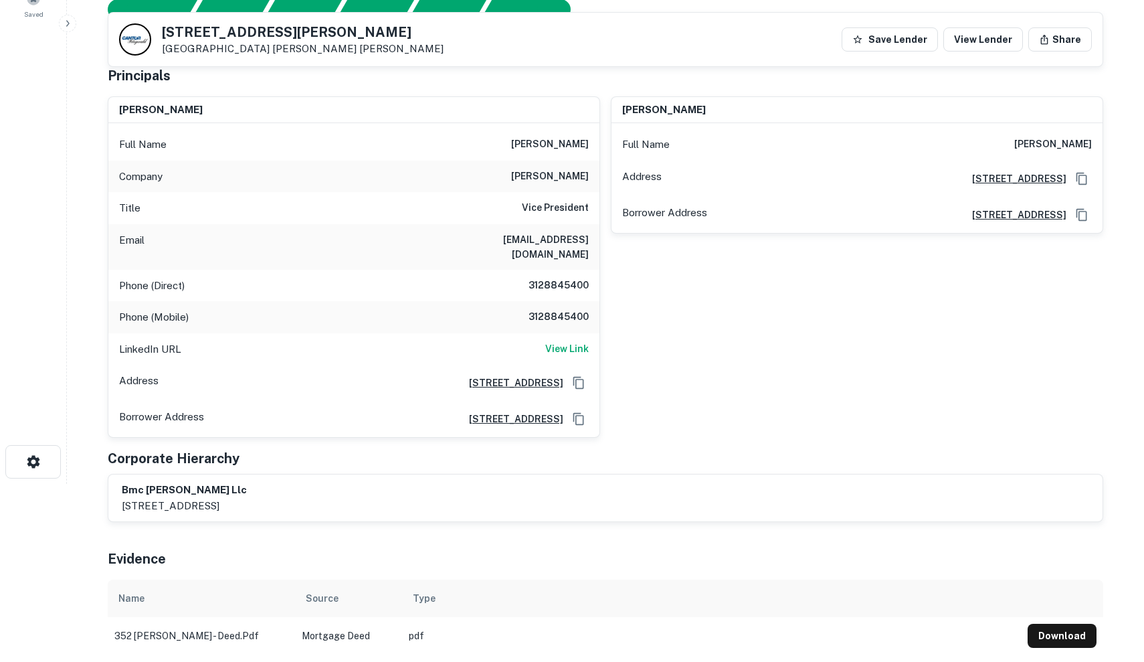
scroll to position [118, 0]
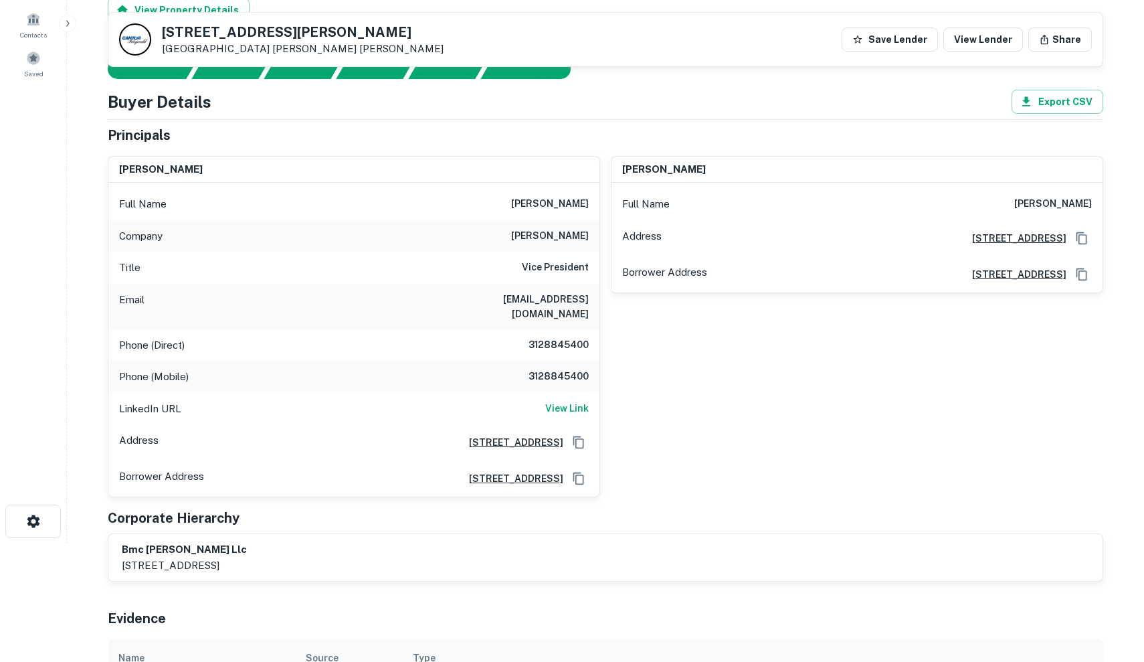
drag, startPoint x: 1028, startPoint y: 203, endPoint x: 1099, endPoint y: 205, distance: 71.0
click at [1099, 205] on div "Full Name [PERSON_NAME]" at bounding box center [857, 204] width 491 height 32
copy h6 "[PERSON_NAME]"
click at [310, 297] on div "Email [EMAIL_ADDRESS][DOMAIN_NAME]" at bounding box center [353, 306] width 491 height 45
drag, startPoint x: 486, startPoint y: 298, endPoint x: 593, endPoint y: 298, distance: 107.1
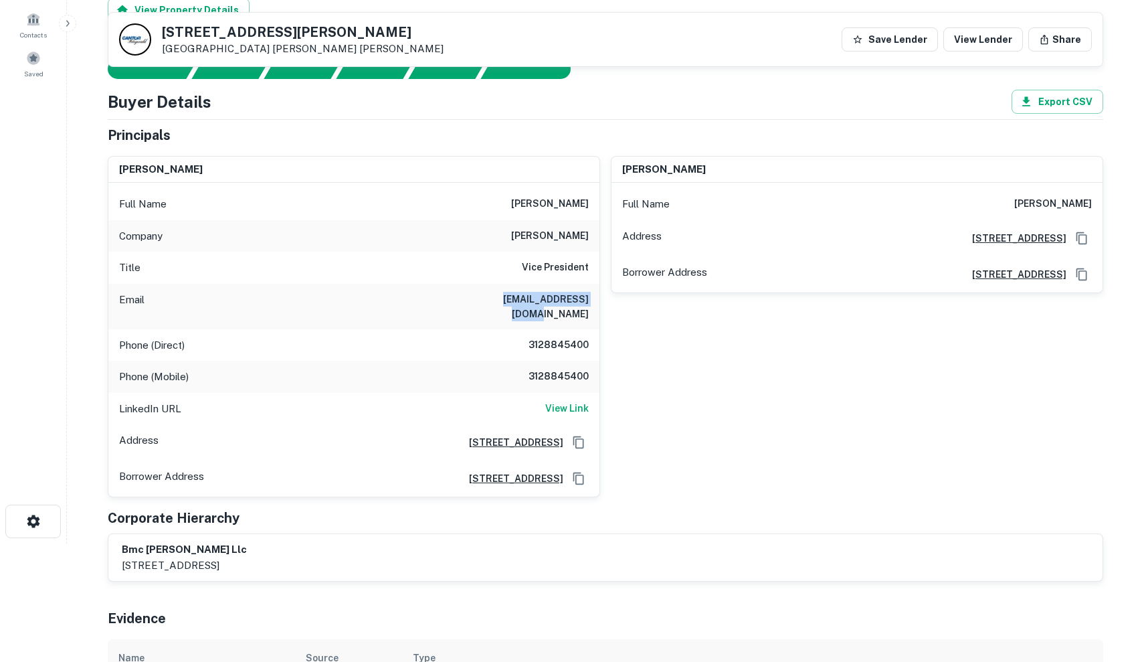
click at [593, 298] on div "Email [EMAIL_ADDRESS][DOMAIN_NAME]" at bounding box center [353, 306] width 491 height 45
click at [355, 329] on div "Phone (Direct) [PHONE_NUMBER]" at bounding box center [353, 345] width 491 height 32
